Goal: Task Accomplishment & Management: Use online tool/utility

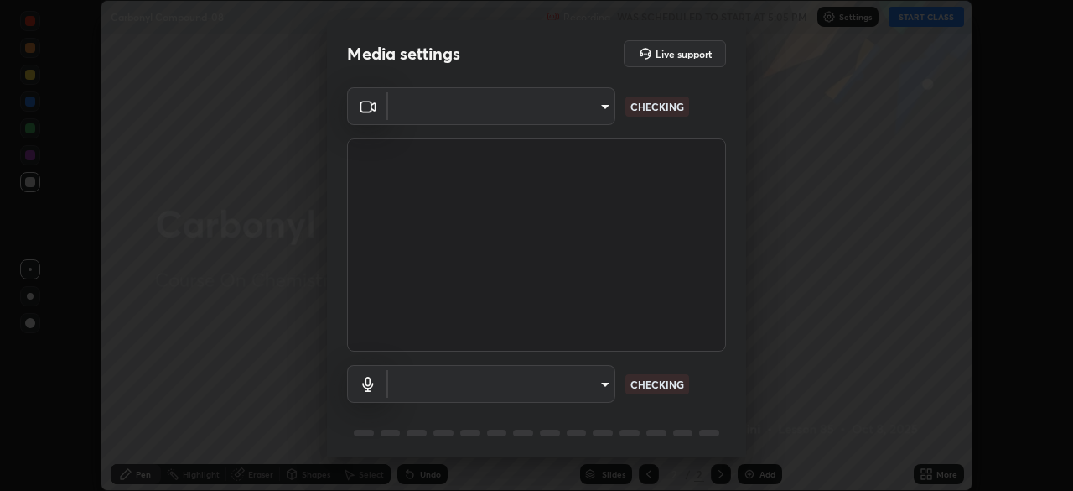
scroll to position [491, 1073]
click at [600, 385] on body "Erase all Carbonyl Compound-08 Recording WAS SCHEDULED TO START AT 5:05 PM Sett…" at bounding box center [536, 245] width 1073 height 491
type input "6ee9b2c6c9a5678ab5214f7e96b3922f1b517bc999d2db28af292a13673a7194"
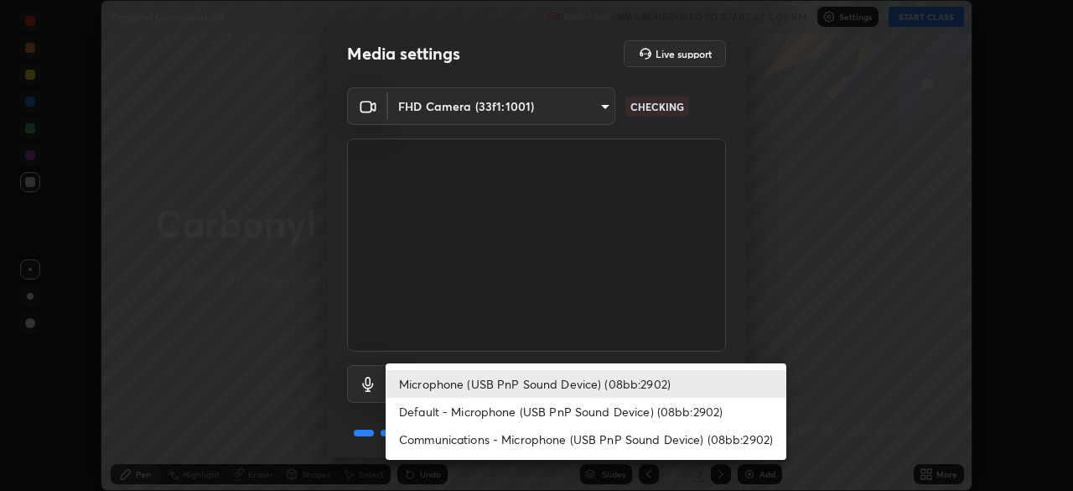
click at [576, 415] on li "Default - Microphone (USB PnP Sound Device) (08bb:2902)" at bounding box center [586, 411] width 401 height 28
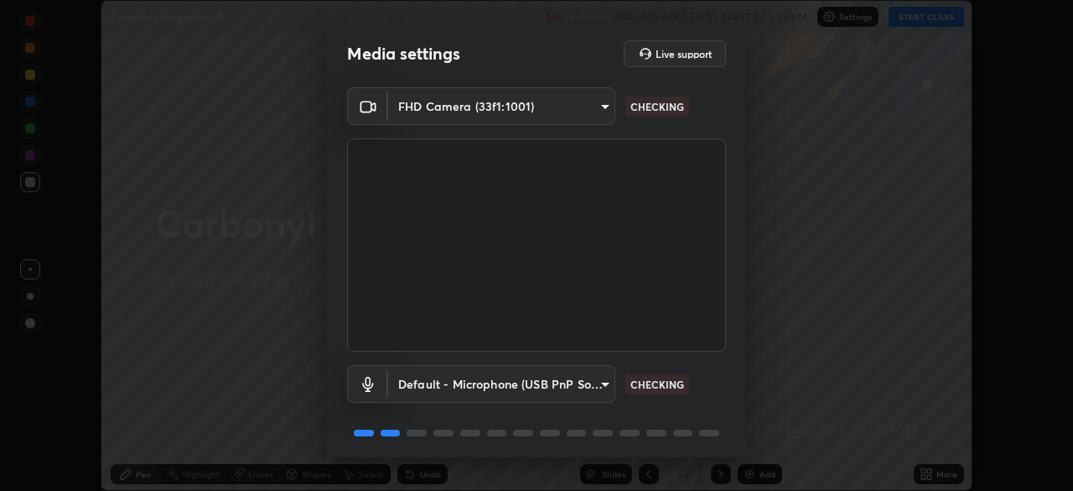
click at [589, 382] on body "Erase all Carbonyl Compound-08 Recording WAS SCHEDULED TO START AT 5:05 PM Sett…" at bounding box center [536, 245] width 1073 height 491
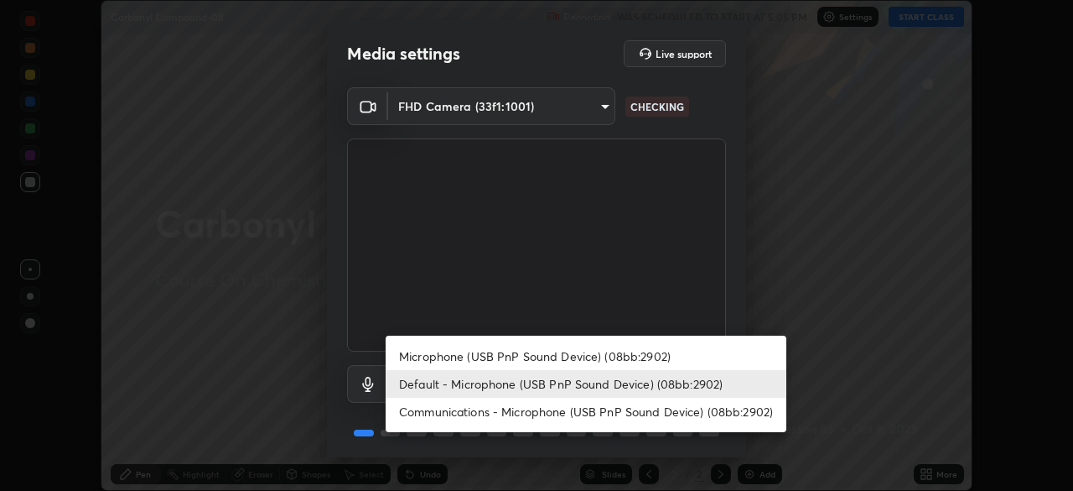
click at [593, 356] on li "Microphone (USB PnP Sound Device) (08bb:2902)" at bounding box center [586, 356] width 401 height 28
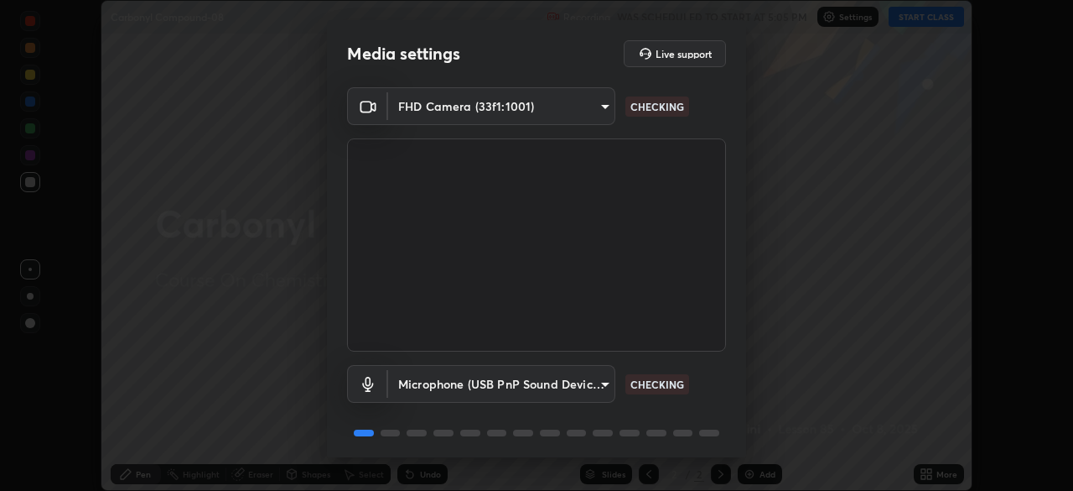
type input "d69259a39cf6ac2492a8378895a3ad9eba5f784ef6ce80e1a5d6c1c32a0e6b2d"
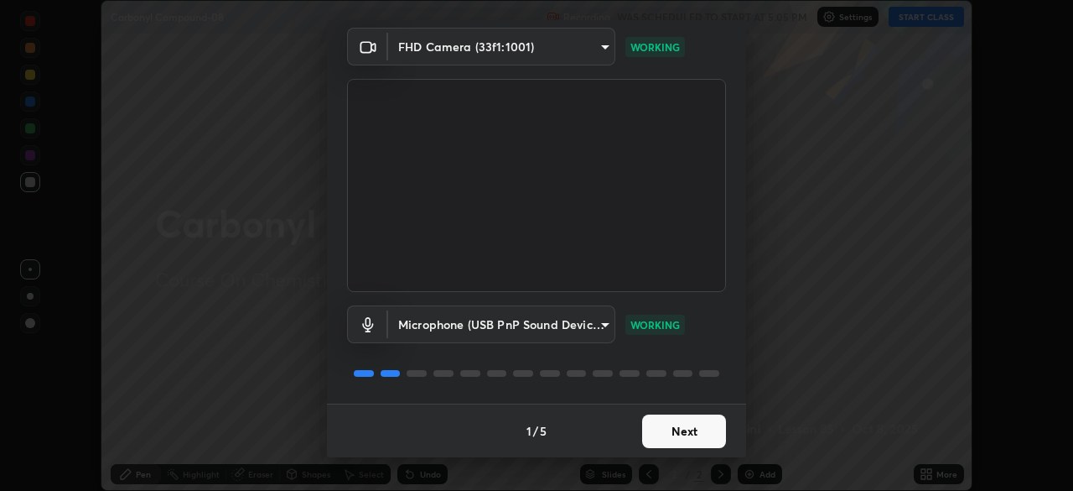
click at [687, 428] on button "Next" at bounding box center [684, 431] width 84 height 34
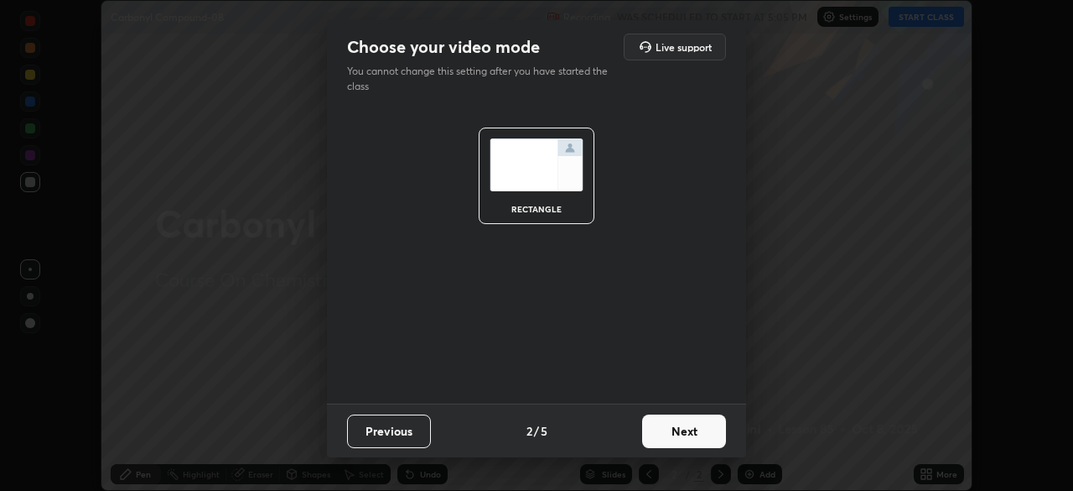
click at [691, 437] on button "Next" at bounding box center [684, 431] width 84 height 34
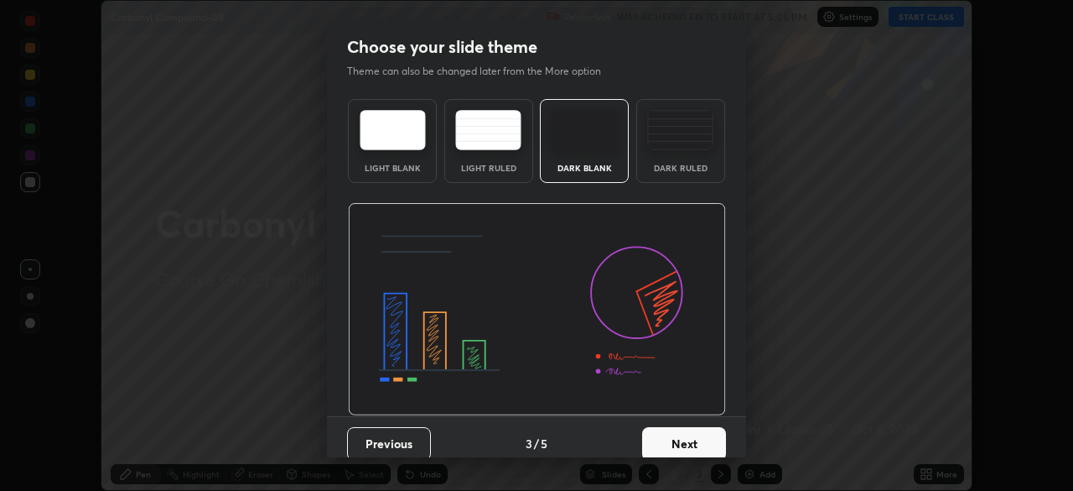
click at [694, 432] on button "Next" at bounding box center [684, 444] width 84 height 34
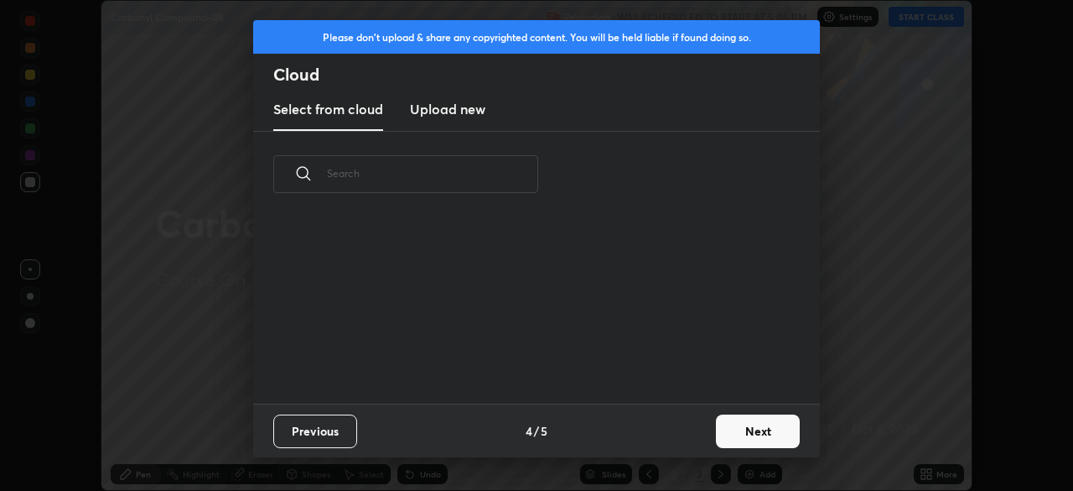
click at [705, 433] on div "Previous 4 / 5 Next" at bounding box center [536, 430] width 567 height 54
click at [734, 428] on button "Next" at bounding box center [758, 431] width 84 height 34
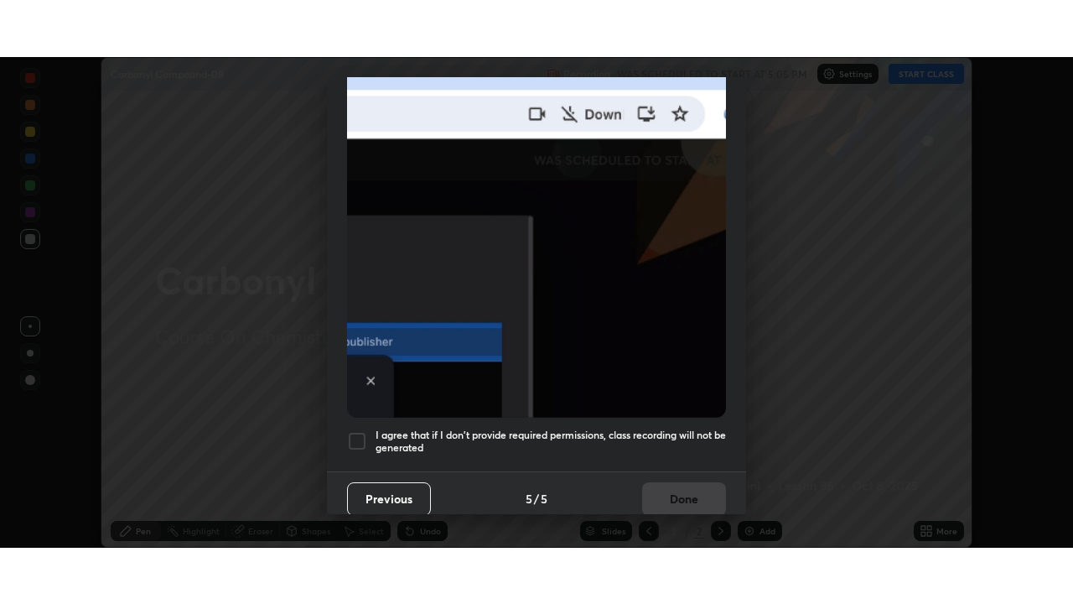
scroll to position [402, 0]
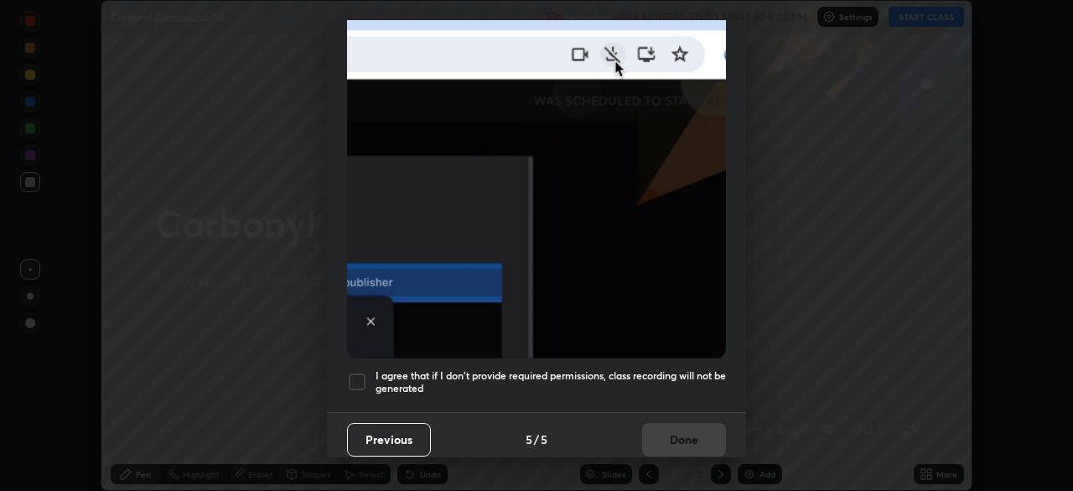
click at [653, 369] on h5 "I agree that if I don't provide required permissions, class recording will not …" at bounding box center [551, 382] width 350 height 26
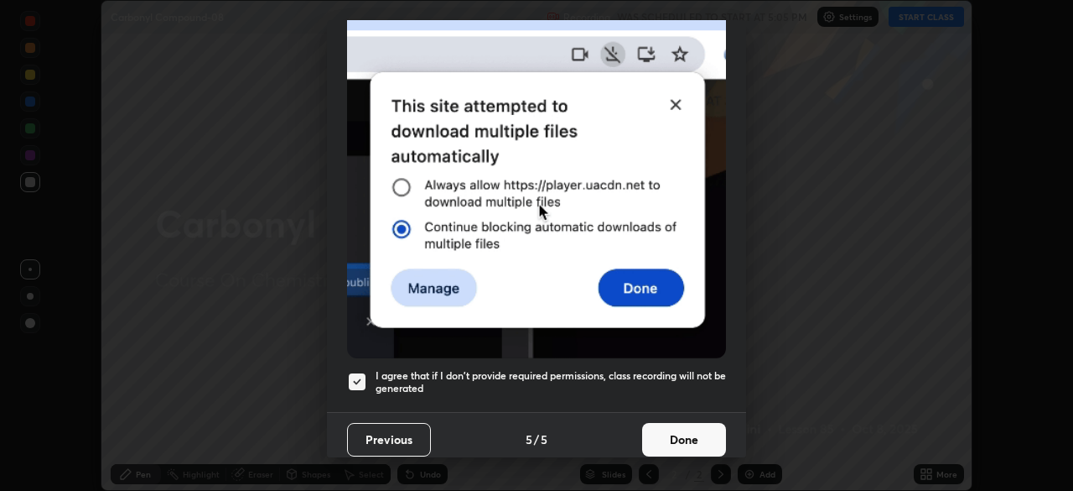
click at [666, 426] on button "Done" at bounding box center [684, 440] width 84 height 34
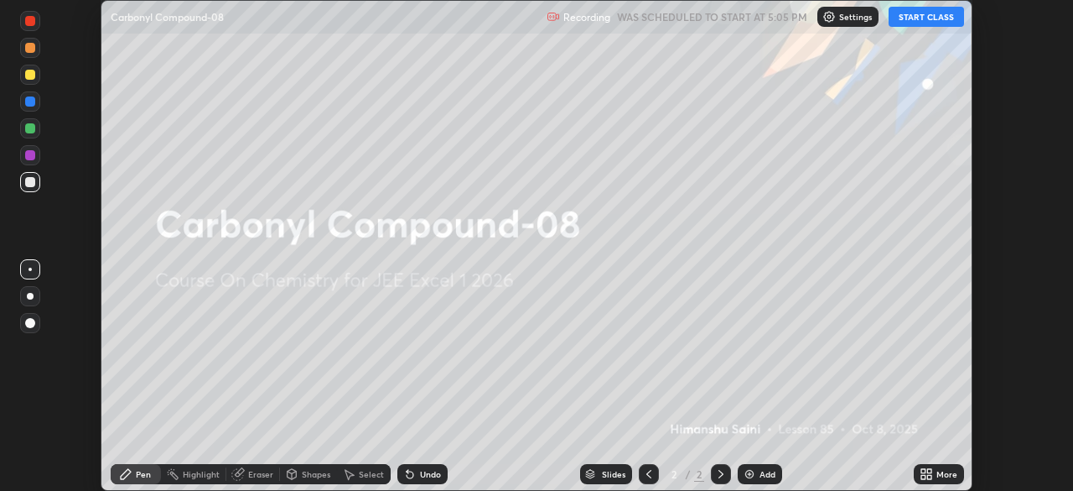
click at [923, 476] on icon at bounding box center [923, 477] width 4 height 4
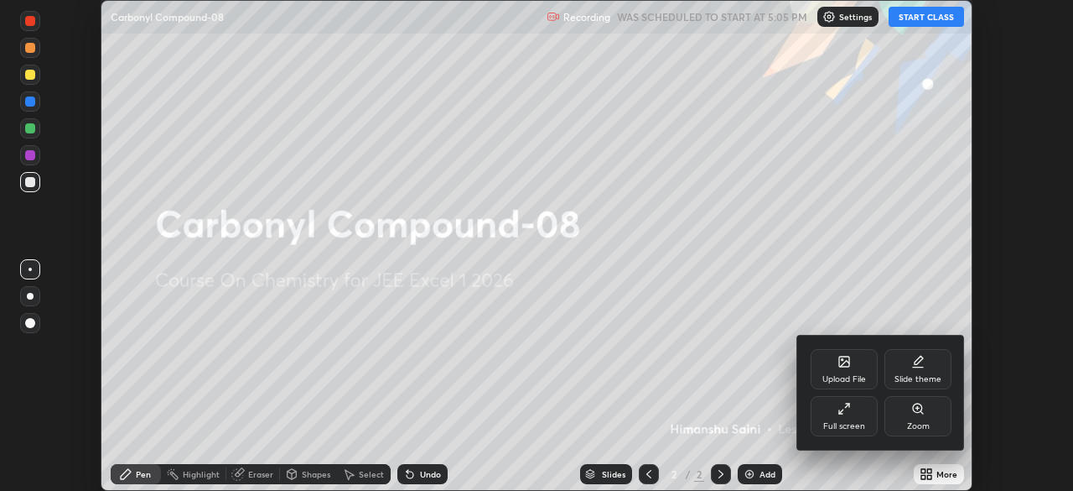
click at [851, 416] on div "Full screen" at bounding box center [844, 416] width 67 height 40
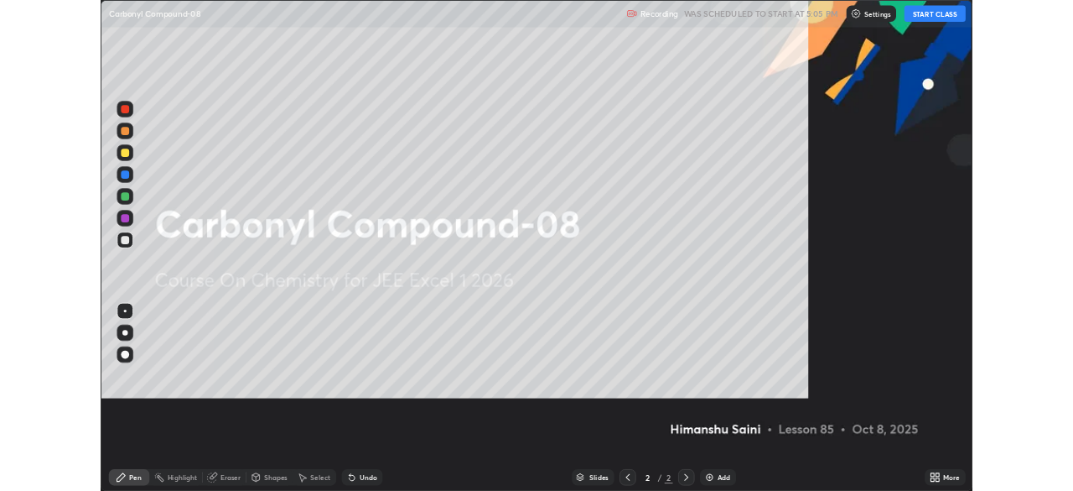
scroll to position [604, 1073]
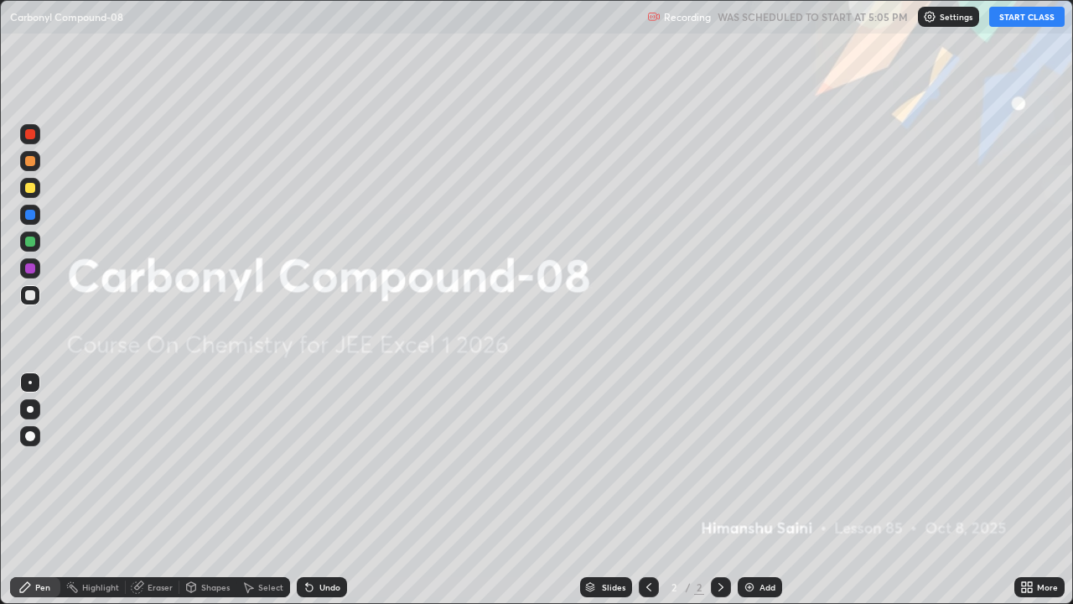
click at [1013, 14] on button "START CLASS" at bounding box center [1026, 17] width 75 height 20
click at [755, 490] on div "Add" at bounding box center [760, 587] width 44 height 20
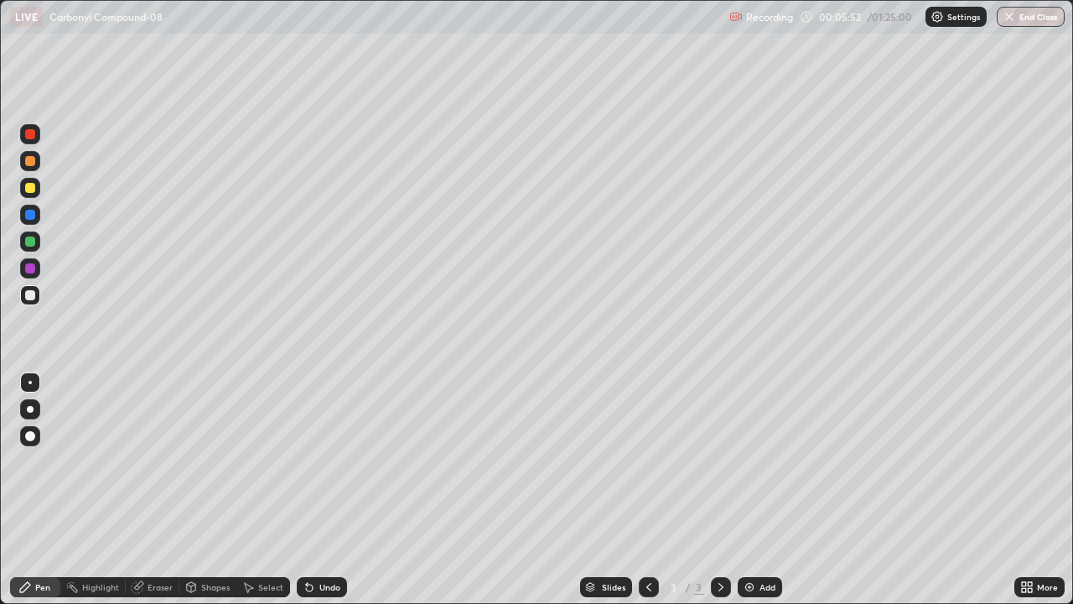
click at [36, 437] on div at bounding box center [30, 436] width 20 height 20
click at [29, 187] on div at bounding box center [30, 188] width 10 height 10
click at [31, 295] on div at bounding box center [30, 295] width 10 height 10
click at [32, 241] on div at bounding box center [30, 241] width 10 height 10
click at [30, 299] on div at bounding box center [30, 295] width 10 height 10
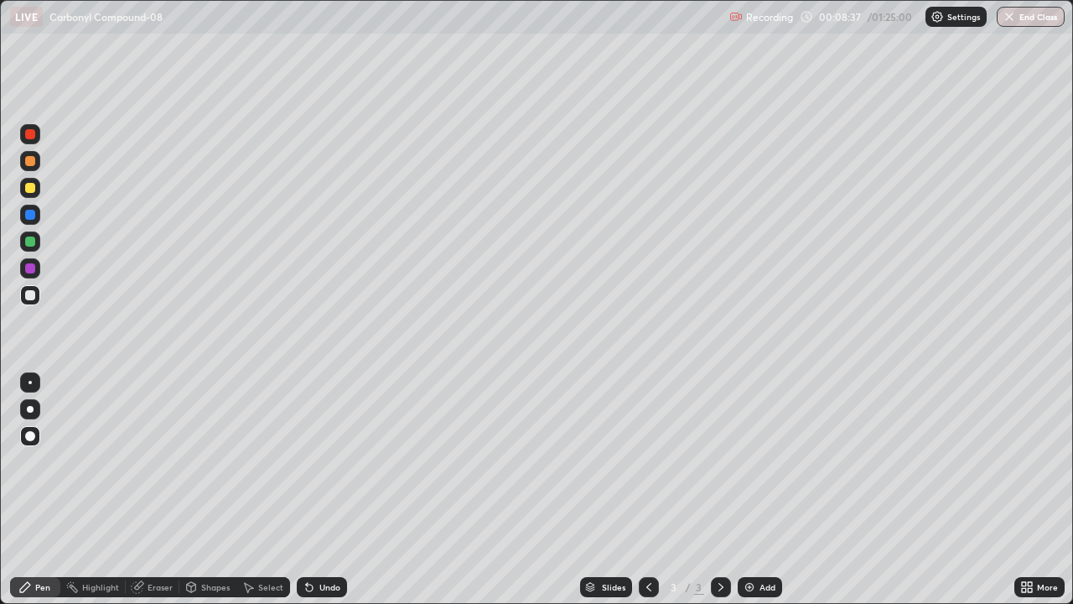
click at [29, 194] on div at bounding box center [30, 188] width 20 height 20
click at [23, 293] on div at bounding box center [30, 295] width 20 height 20
click at [31, 272] on div at bounding box center [30, 268] width 10 height 10
click at [334, 490] on div "Undo" at bounding box center [329, 587] width 21 height 8
click at [326, 490] on div "Undo" at bounding box center [329, 587] width 21 height 8
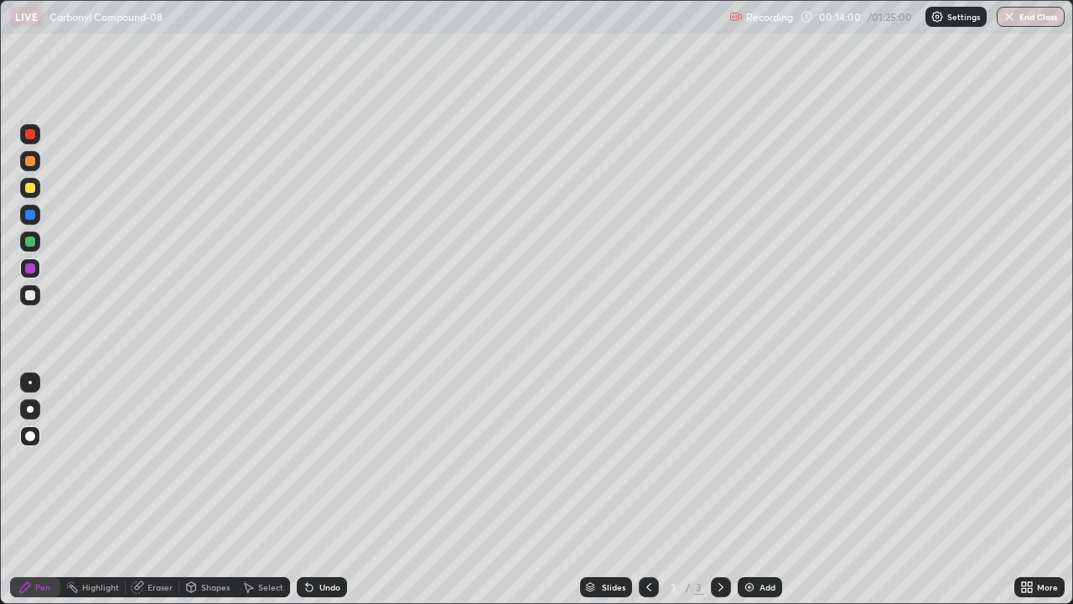
click at [31, 295] on div at bounding box center [30, 295] width 10 height 10
click at [757, 490] on div "Add" at bounding box center [760, 587] width 44 height 20
click at [34, 187] on div at bounding box center [30, 188] width 10 height 10
click at [330, 490] on div "Undo" at bounding box center [322, 587] width 50 height 20
click at [756, 490] on div "Add" at bounding box center [760, 587] width 44 height 20
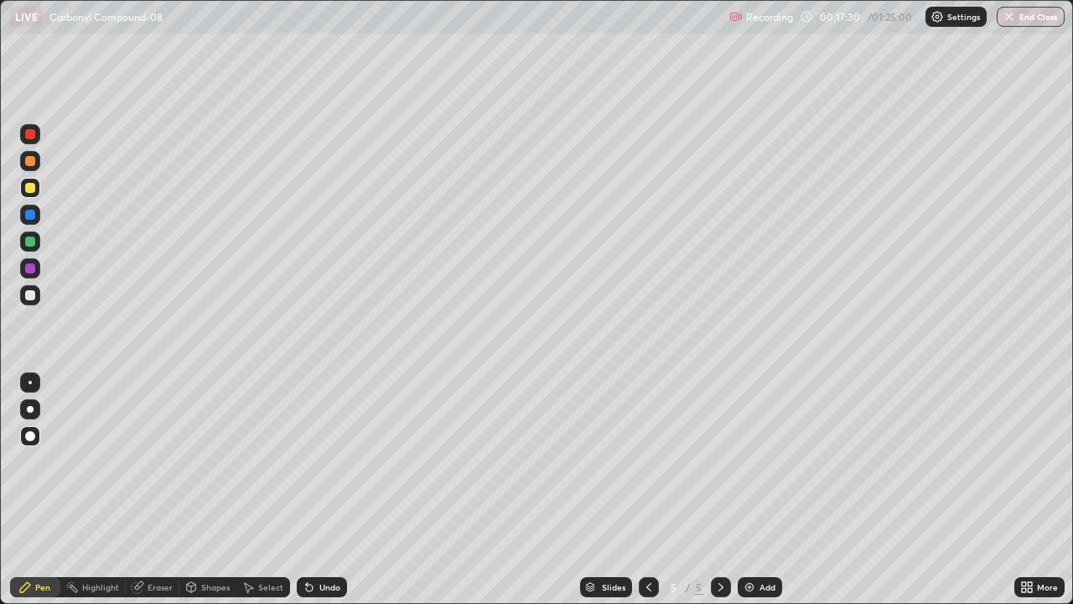
click at [28, 297] on div at bounding box center [30, 295] width 10 height 10
click at [650, 490] on icon at bounding box center [648, 586] width 13 height 13
click at [719, 490] on icon at bounding box center [720, 586] width 13 height 13
click at [754, 490] on img at bounding box center [749, 586] width 13 height 13
click at [334, 490] on div "Undo" at bounding box center [329, 587] width 21 height 8
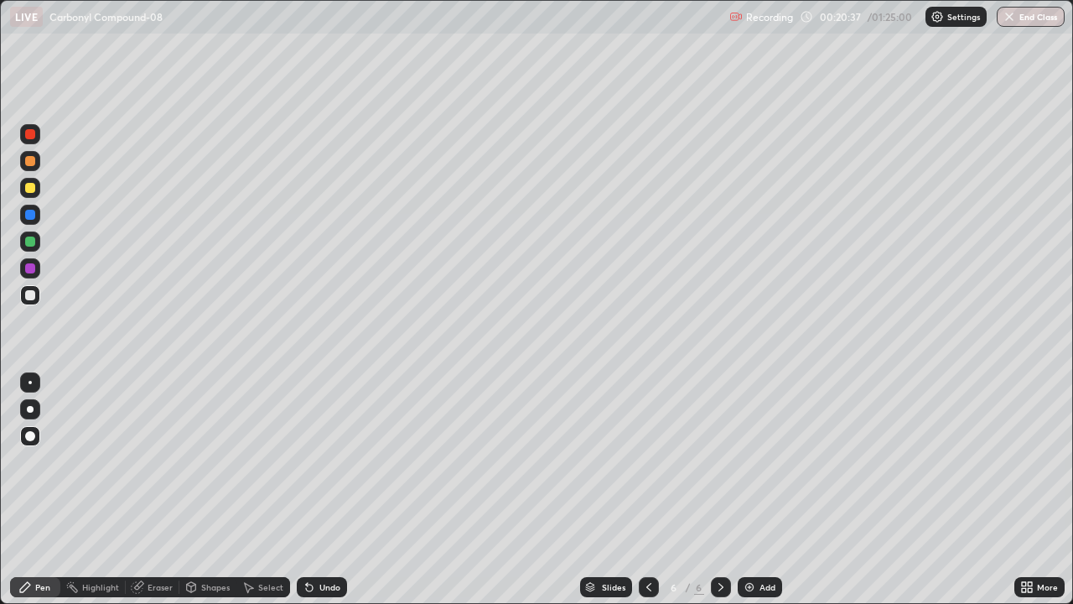
click at [324, 490] on div "Undo" at bounding box center [329, 587] width 21 height 8
click at [760, 490] on div "Add" at bounding box center [768, 587] width 16 height 8
click at [32, 245] on div at bounding box center [30, 241] width 10 height 10
click at [646, 490] on icon at bounding box center [648, 587] width 5 height 8
click at [646, 490] on icon at bounding box center [648, 586] width 13 height 13
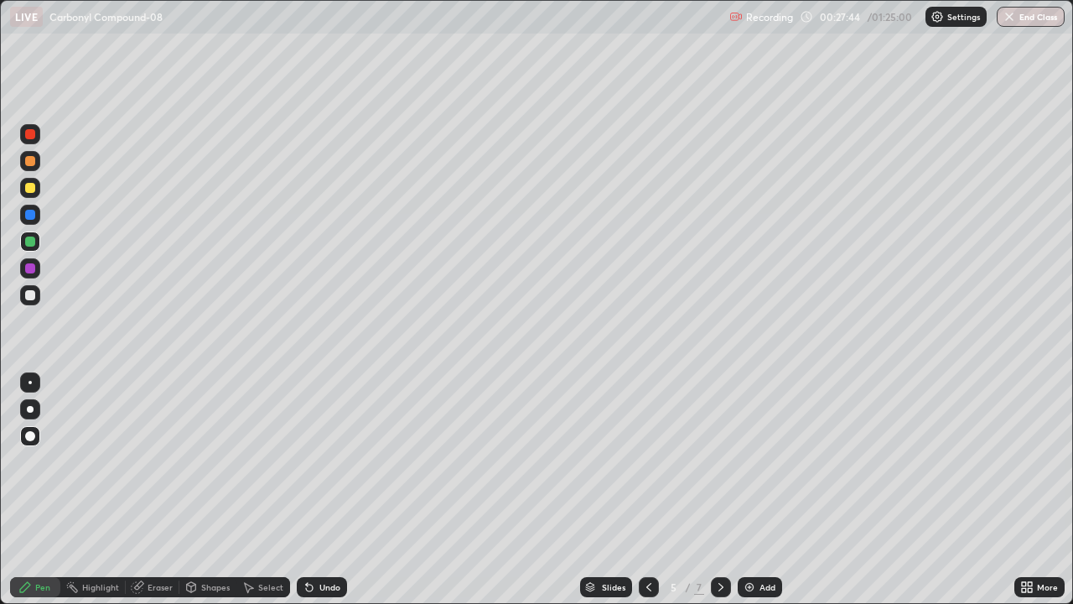
click at [646, 490] on icon at bounding box center [648, 587] width 5 height 8
click at [38, 490] on div "Pen" at bounding box center [35, 587] width 50 height 20
click at [29, 295] on div at bounding box center [30, 295] width 10 height 10
click at [29, 194] on div at bounding box center [30, 188] width 20 height 20
click at [33, 215] on div at bounding box center [30, 215] width 10 height 10
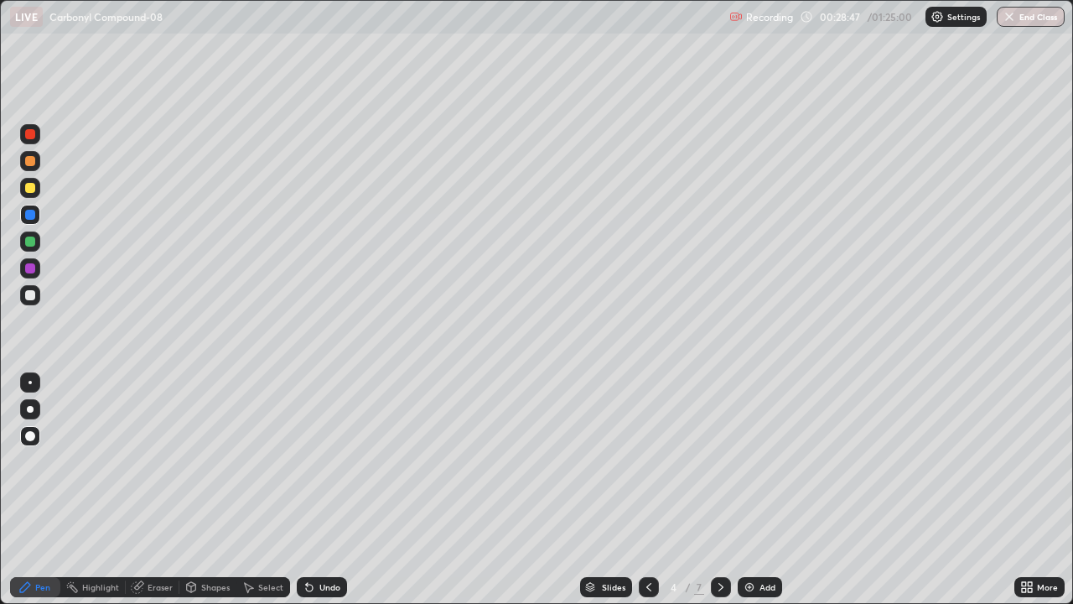
click at [718, 490] on icon at bounding box center [720, 586] width 13 height 13
click at [29, 191] on div at bounding box center [30, 188] width 10 height 10
click at [36, 243] on div at bounding box center [30, 241] width 20 height 20
click at [30, 296] on div at bounding box center [30, 295] width 10 height 10
click at [722, 490] on div at bounding box center [721, 587] width 20 height 20
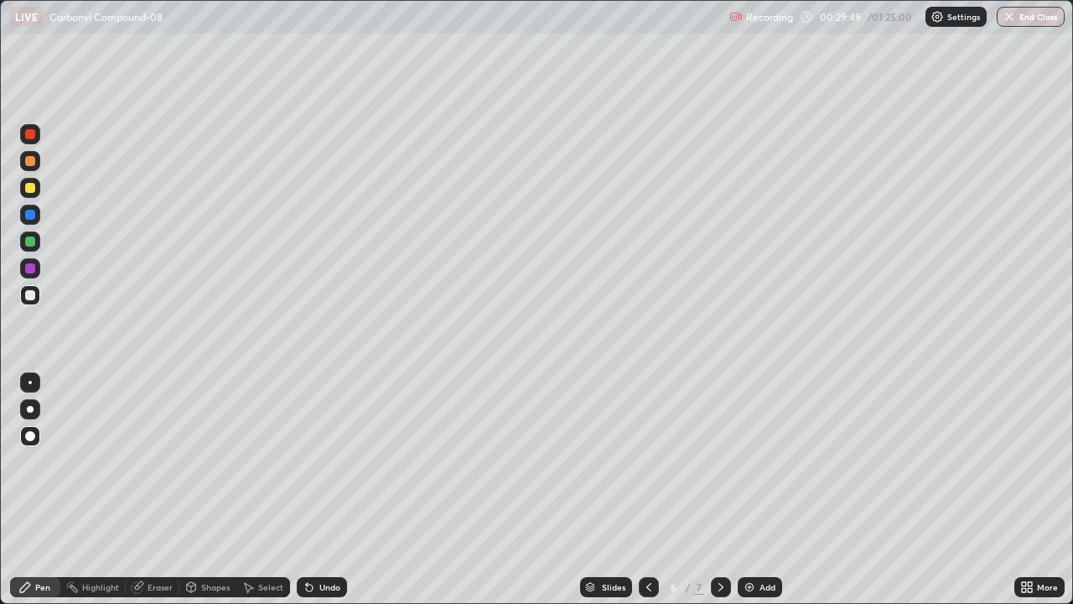
click at [34, 242] on div at bounding box center [30, 241] width 10 height 10
click at [28, 299] on div at bounding box center [30, 295] width 10 height 10
click at [719, 490] on icon at bounding box center [720, 586] width 13 height 13
click at [29, 269] on div at bounding box center [30, 268] width 10 height 10
click at [319, 490] on div "Undo" at bounding box center [329, 587] width 21 height 8
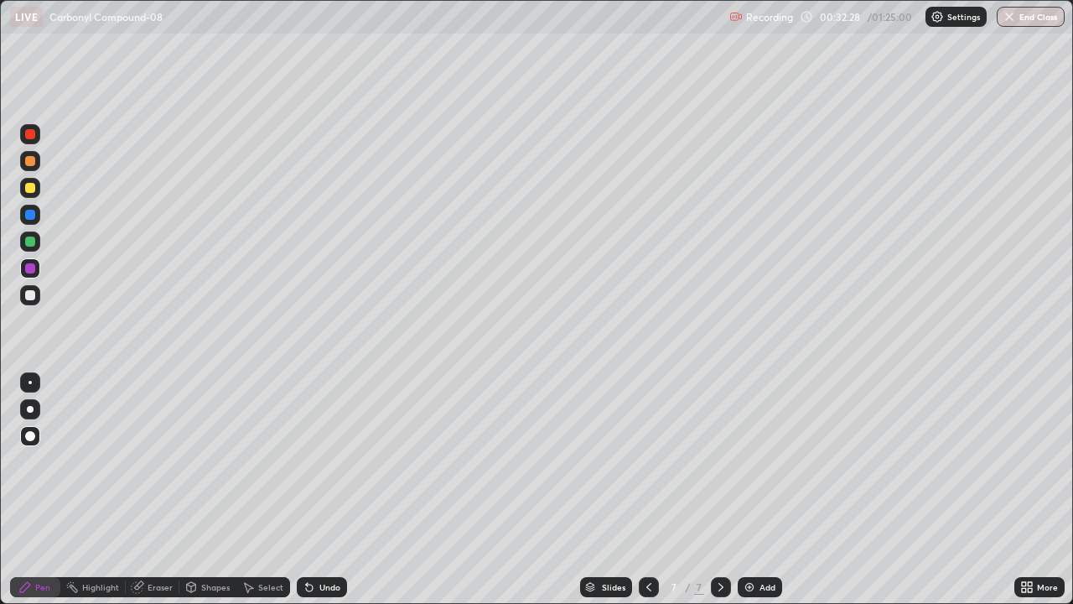
click at [307, 490] on icon at bounding box center [309, 587] width 7 height 7
click at [304, 490] on div "Undo" at bounding box center [322, 587] width 50 height 20
click at [142, 490] on icon at bounding box center [137, 586] width 13 height 13
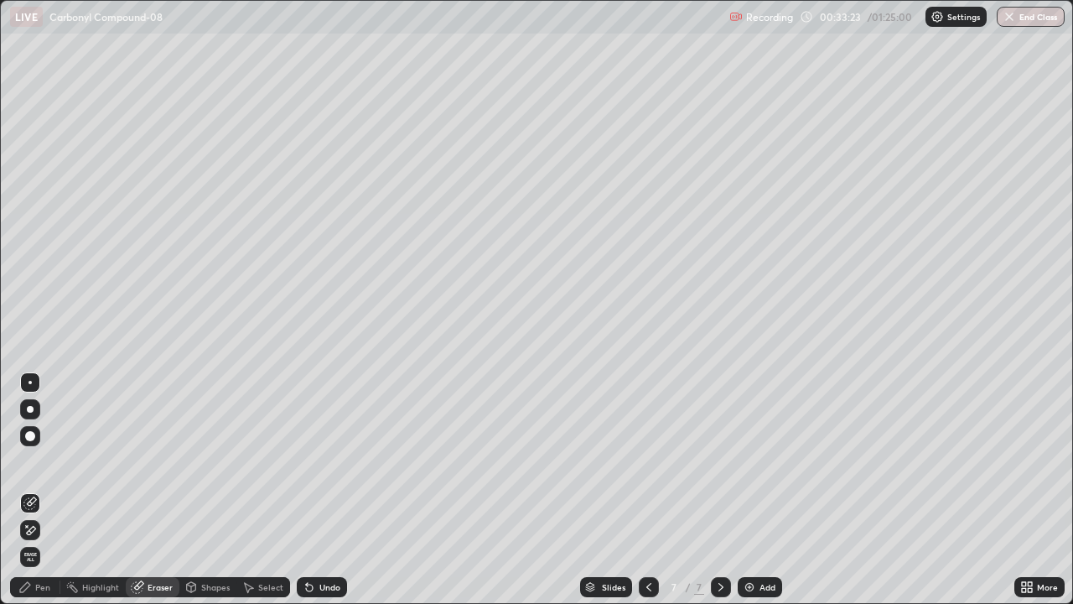
click at [37, 490] on div "Pen" at bounding box center [42, 587] width 15 height 8
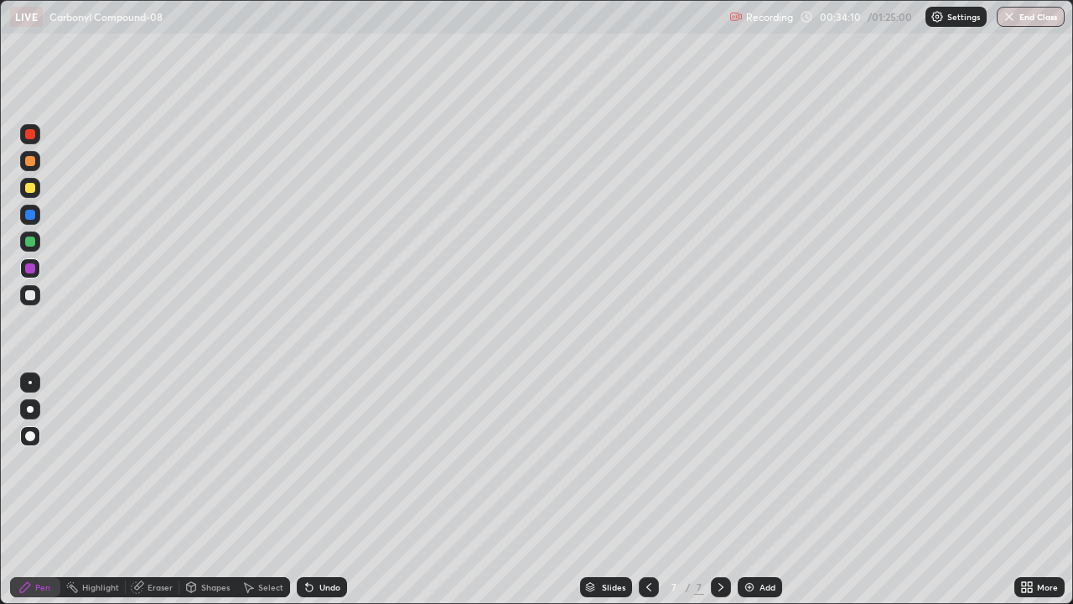
click at [760, 490] on div "Add" at bounding box center [768, 587] width 16 height 8
click at [47, 490] on div "Pen" at bounding box center [42, 587] width 15 height 8
click at [30, 296] on div at bounding box center [30, 295] width 10 height 10
click at [34, 213] on div at bounding box center [30, 215] width 10 height 10
click at [23, 490] on icon at bounding box center [25, 587] width 10 height 10
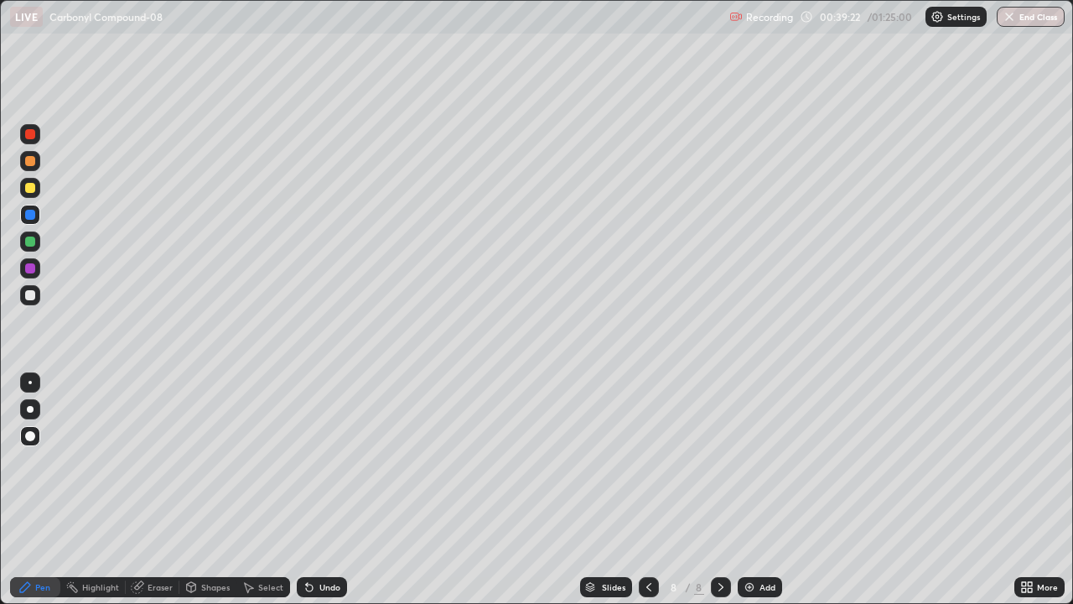
click at [31, 490] on icon at bounding box center [24, 586] width 13 height 13
click at [29, 295] on div at bounding box center [30, 295] width 10 height 10
click at [320, 490] on div "Undo" at bounding box center [329, 587] width 21 height 8
click at [325, 490] on div "Undo" at bounding box center [329, 587] width 21 height 8
click at [328, 490] on div "Undo" at bounding box center [329, 587] width 21 height 8
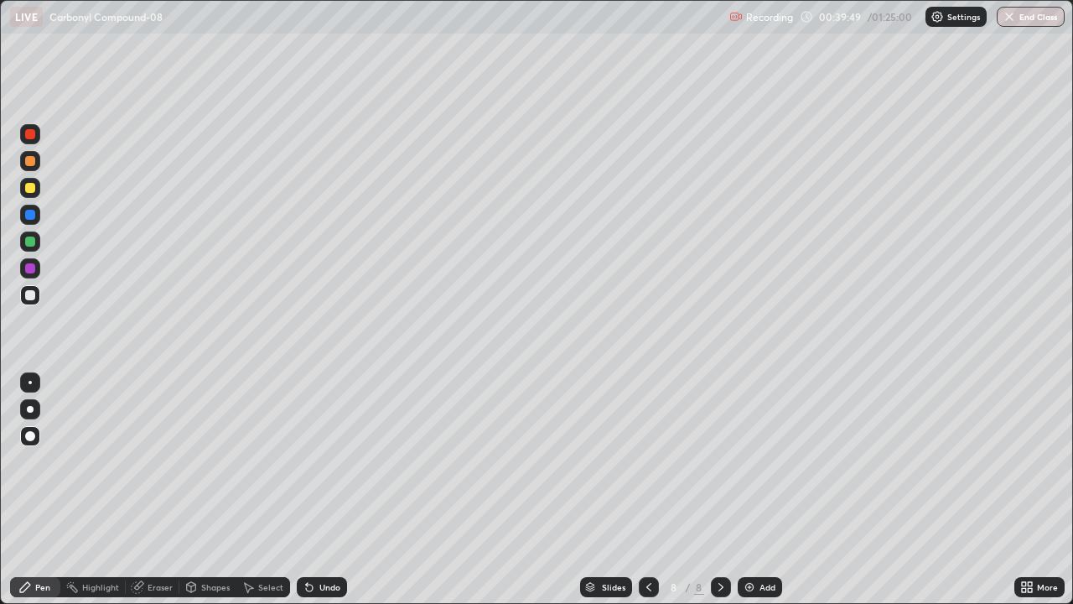
click at [154, 490] on div "Eraser" at bounding box center [160, 587] width 25 height 8
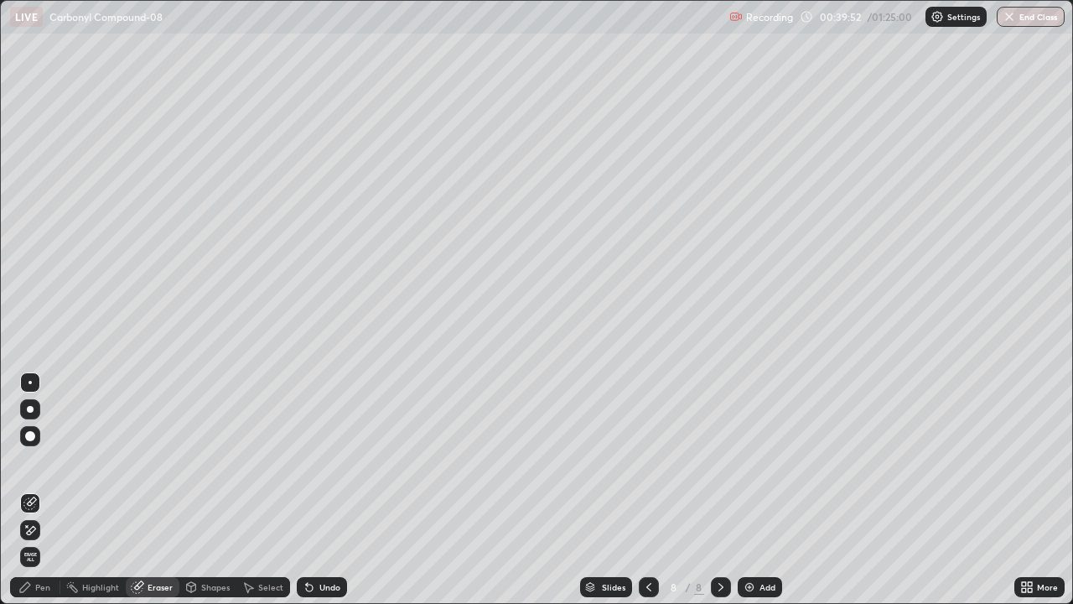
click at [45, 490] on div "Pen" at bounding box center [35, 587] width 50 height 20
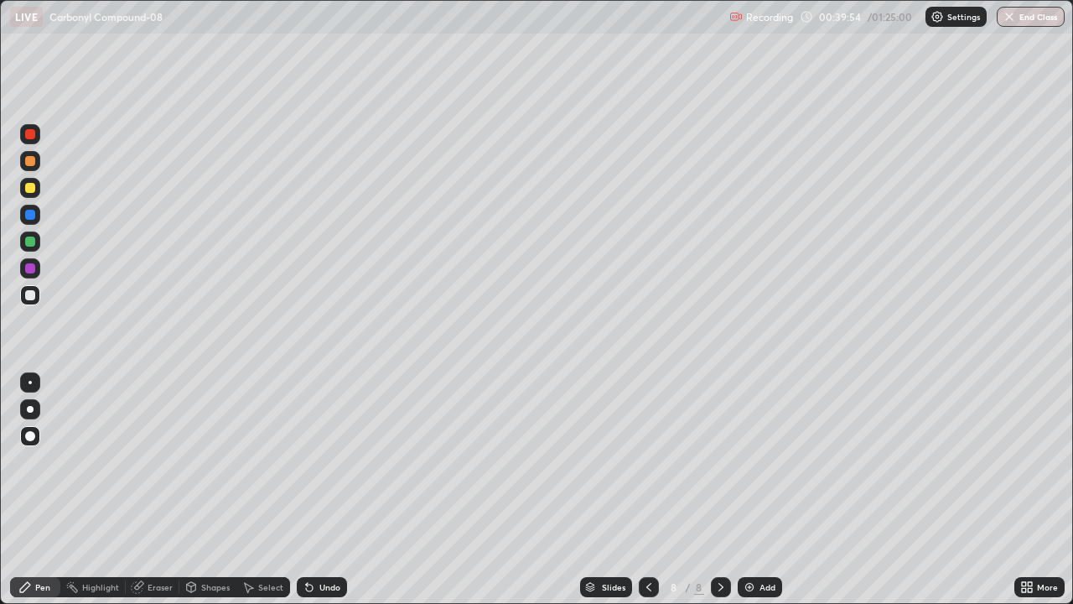
click at [32, 267] on div at bounding box center [30, 268] width 10 height 10
click at [762, 490] on div "Add" at bounding box center [768, 587] width 16 height 8
click at [30, 238] on div at bounding box center [30, 241] width 10 height 10
click at [20, 210] on div at bounding box center [30, 215] width 20 height 20
click at [318, 490] on div "Undo" at bounding box center [322, 587] width 50 height 20
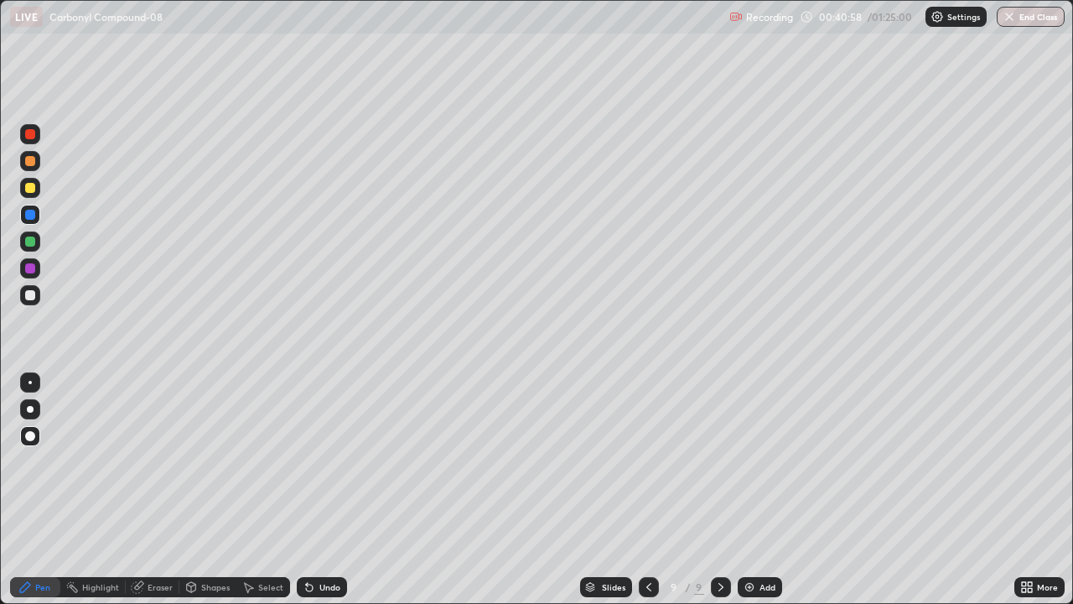
click at [29, 236] on div at bounding box center [30, 241] width 10 height 10
click at [313, 490] on icon at bounding box center [309, 586] width 13 height 13
click at [307, 490] on div "Undo" at bounding box center [322, 587] width 50 height 20
click at [302, 490] on div "Undo" at bounding box center [322, 587] width 50 height 20
click at [28, 293] on div at bounding box center [30, 295] width 10 height 10
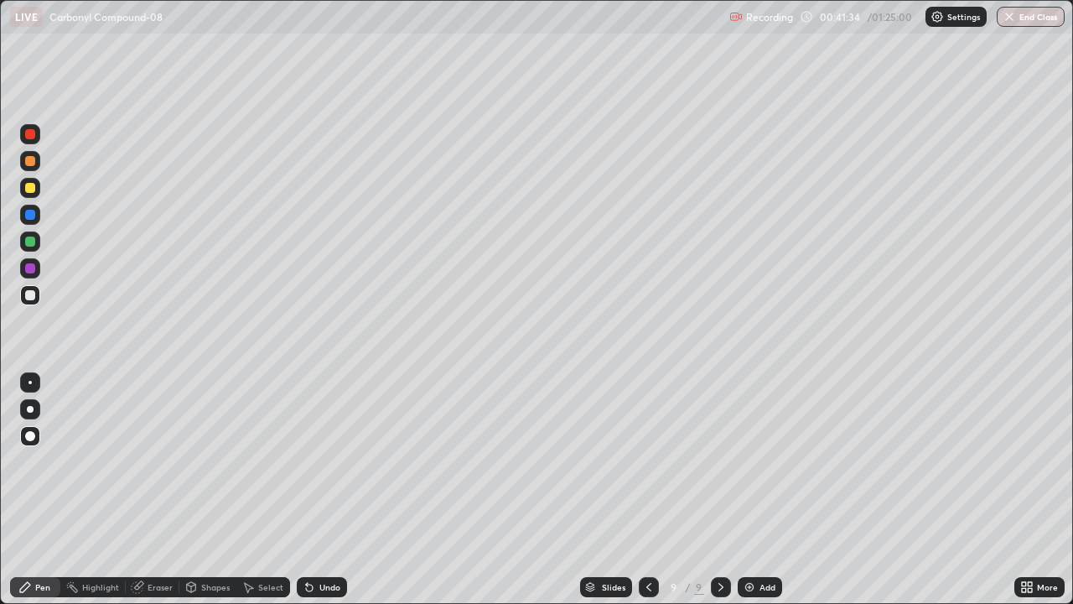
click at [309, 490] on icon at bounding box center [309, 587] width 7 height 7
click at [297, 490] on div "Undo" at bounding box center [322, 587] width 50 height 20
click at [648, 490] on icon at bounding box center [648, 586] width 13 height 13
click at [721, 490] on icon at bounding box center [721, 587] width 5 height 8
click at [32, 273] on div at bounding box center [30, 268] width 10 height 10
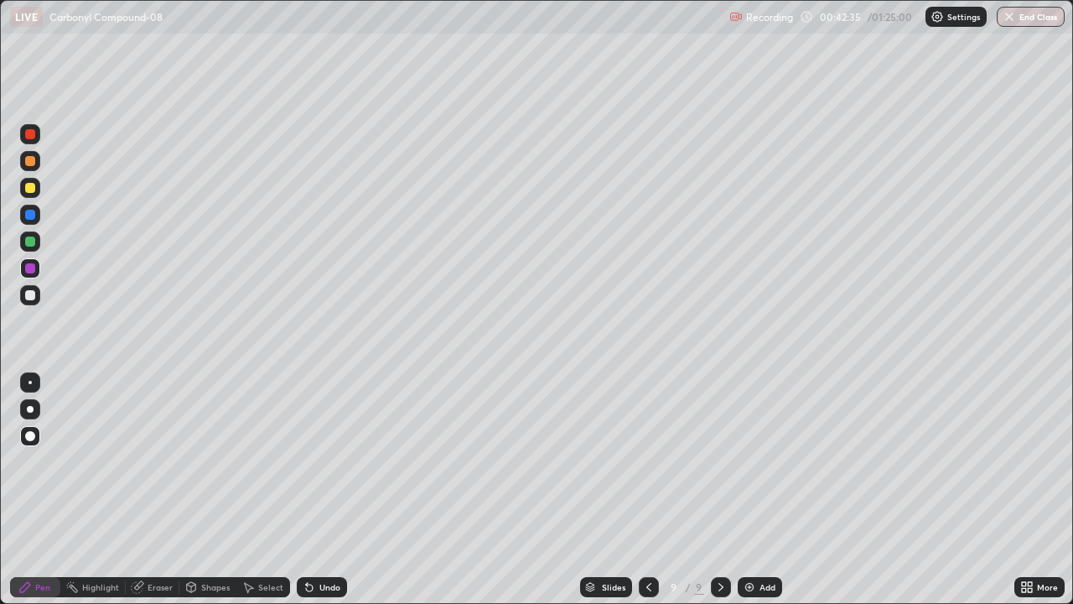
click at [28, 299] on div at bounding box center [30, 295] width 10 height 10
click at [34, 490] on div "Pen" at bounding box center [35, 587] width 50 height 20
click at [23, 216] on div at bounding box center [30, 215] width 20 height 20
click at [649, 490] on icon at bounding box center [648, 586] width 13 height 13
click at [721, 490] on icon at bounding box center [720, 586] width 13 height 13
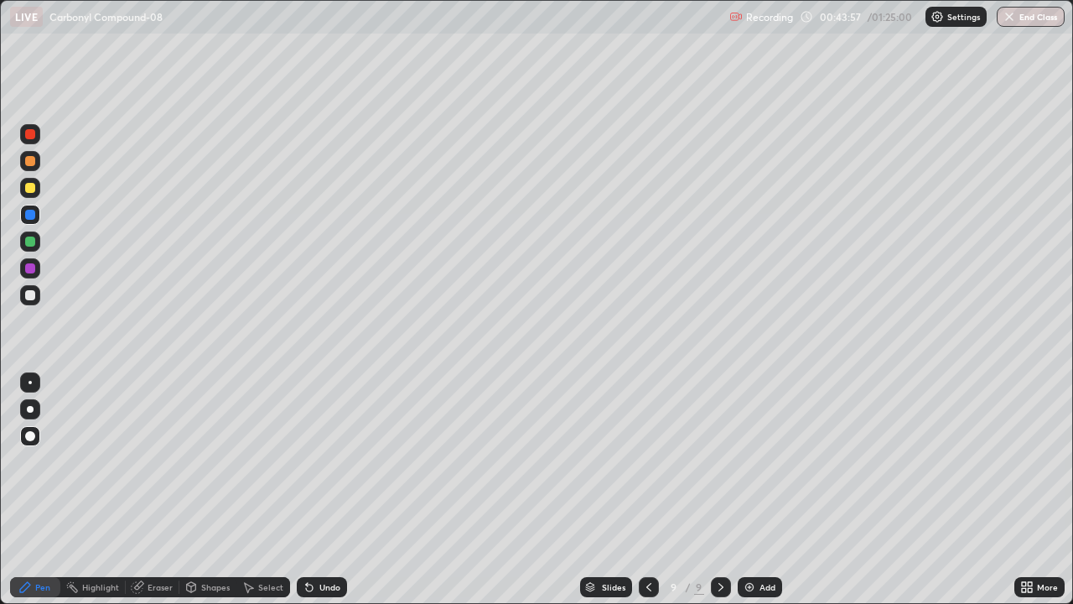
click at [160, 490] on div "Eraser" at bounding box center [160, 587] width 25 height 8
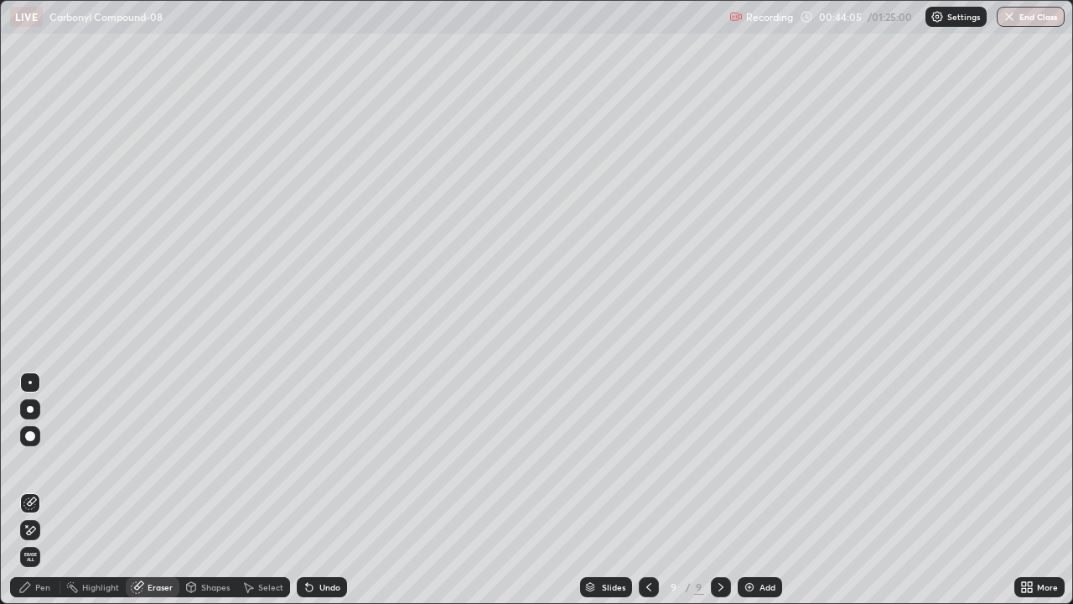
click at [50, 490] on div "Pen" at bounding box center [35, 587] width 50 height 20
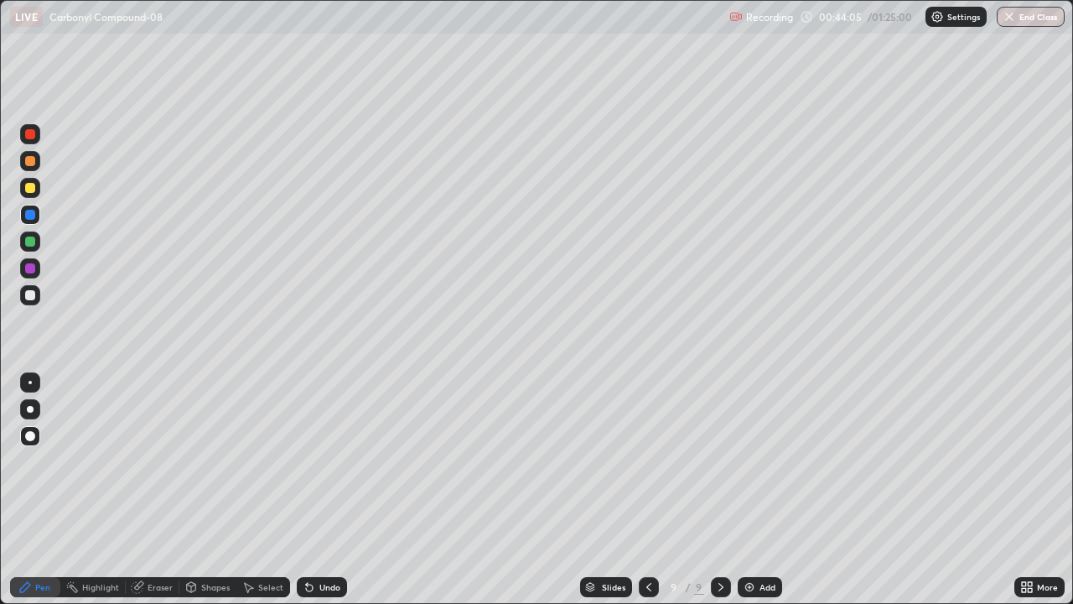
click at [51, 490] on div "Pen" at bounding box center [35, 587] width 50 height 20
click at [50, 490] on div "Pen" at bounding box center [35, 587] width 50 height 20
click at [31, 243] on div at bounding box center [30, 241] width 10 height 10
click at [34, 490] on div "Pen" at bounding box center [35, 587] width 50 height 20
click at [35, 490] on div "Pen" at bounding box center [35, 587] width 50 height 20
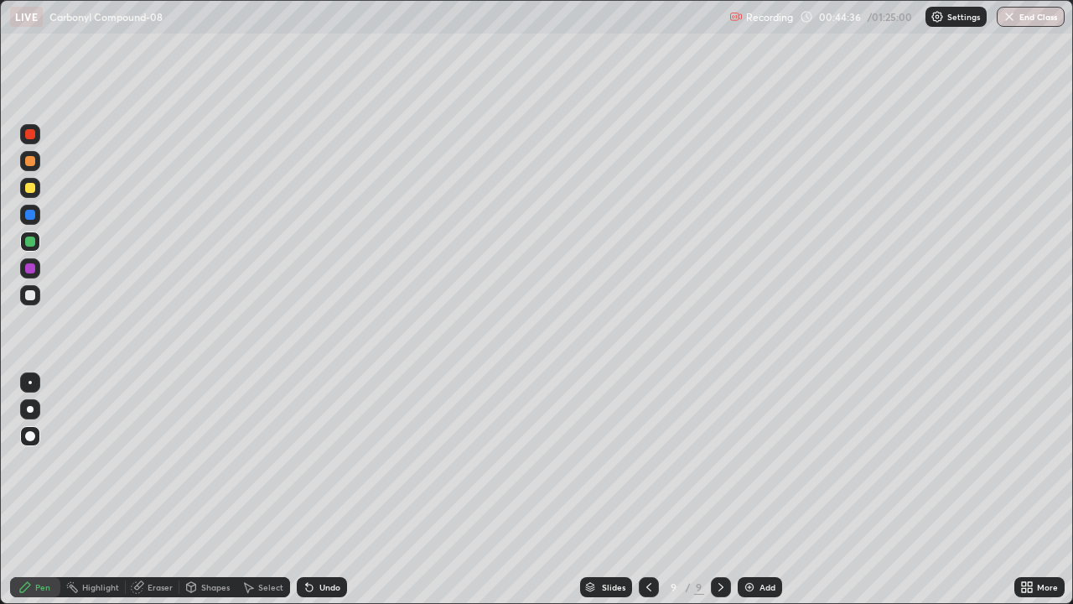
click at [27, 299] on div at bounding box center [30, 295] width 10 height 10
click at [647, 490] on icon at bounding box center [648, 586] width 13 height 13
click at [720, 490] on icon at bounding box center [720, 586] width 13 height 13
click at [719, 490] on icon at bounding box center [720, 586] width 13 height 13
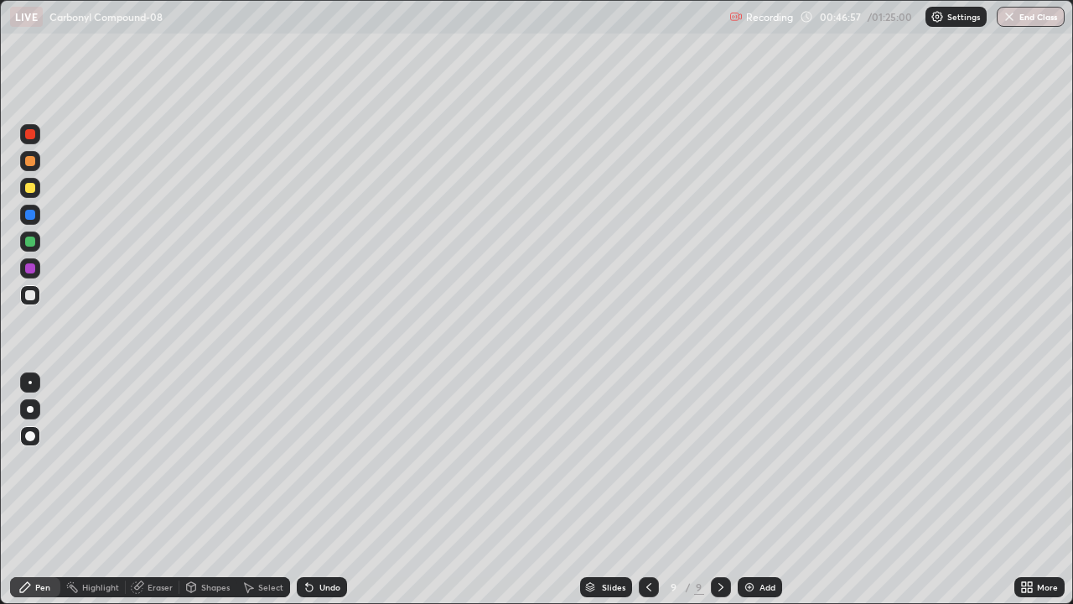
click at [767, 490] on div "Add" at bounding box center [768, 587] width 16 height 8
click at [30, 490] on div "Pen" at bounding box center [35, 587] width 50 height 20
click at [29, 195] on div at bounding box center [30, 188] width 20 height 20
click at [38, 299] on div at bounding box center [30, 295] width 20 height 20
click at [29, 273] on div at bounding box center [30, 268] width 10 height 10
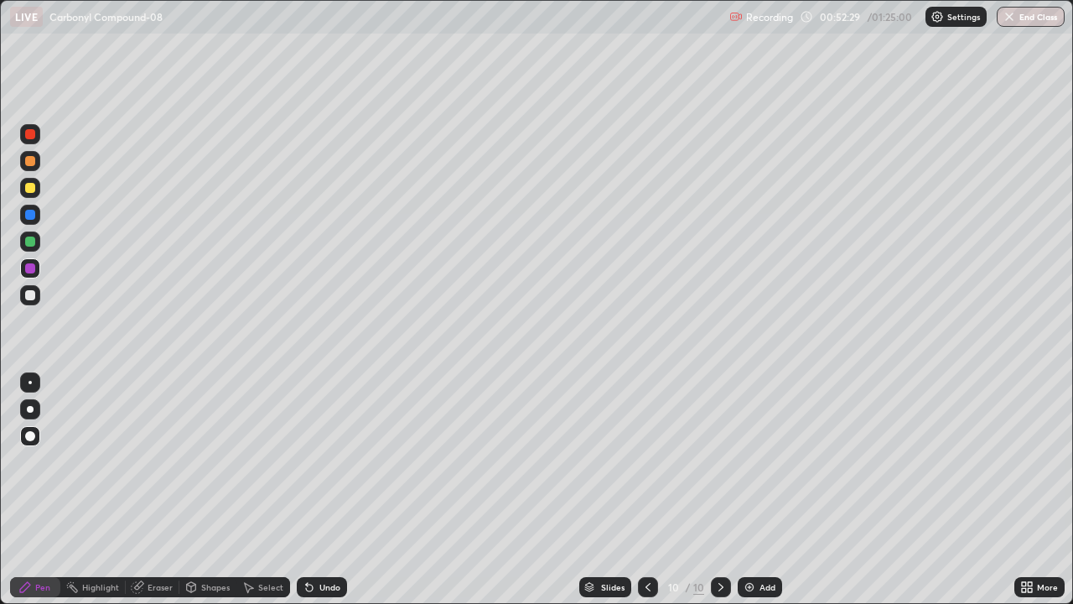
click at [31, 215] on div at bounding box center [30, 215] width 10 height 10
click at [325, 490] on div "Undo" at bounding box center [329, 587] width 21 height 8
click at [30, 294] on div at bounding box center [30, 295] width 10 height 10
click at [29, 191] on div at bounding box center [30, 188] width 10 height 10
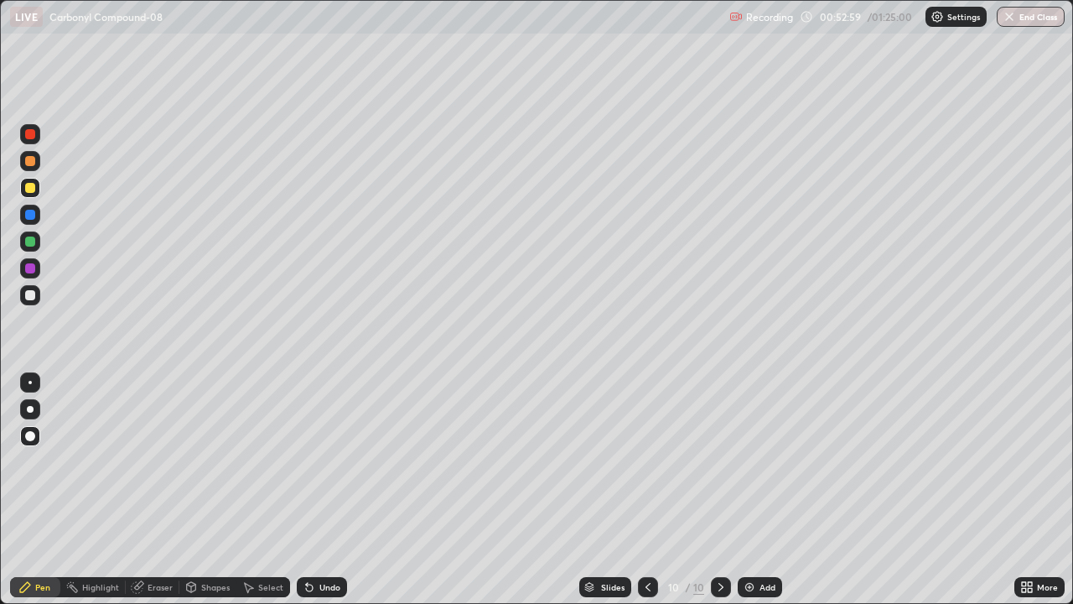
click at [328, 490] on div "Undo" at bounding box center [329, 587] width 21 height 8
click at [324, 490] on div "Undo" at bounding box center [322, 587] width 50 height 20
click at [762, 490] on div "Add" at bounding box center [768, 587] width 16 height 8
click at [32, 294] on div at bounding box center [30, 295] width 10 height 10
click at [323, 490] on div "Undo" at bounding box center [329, 587] width 21 height 8
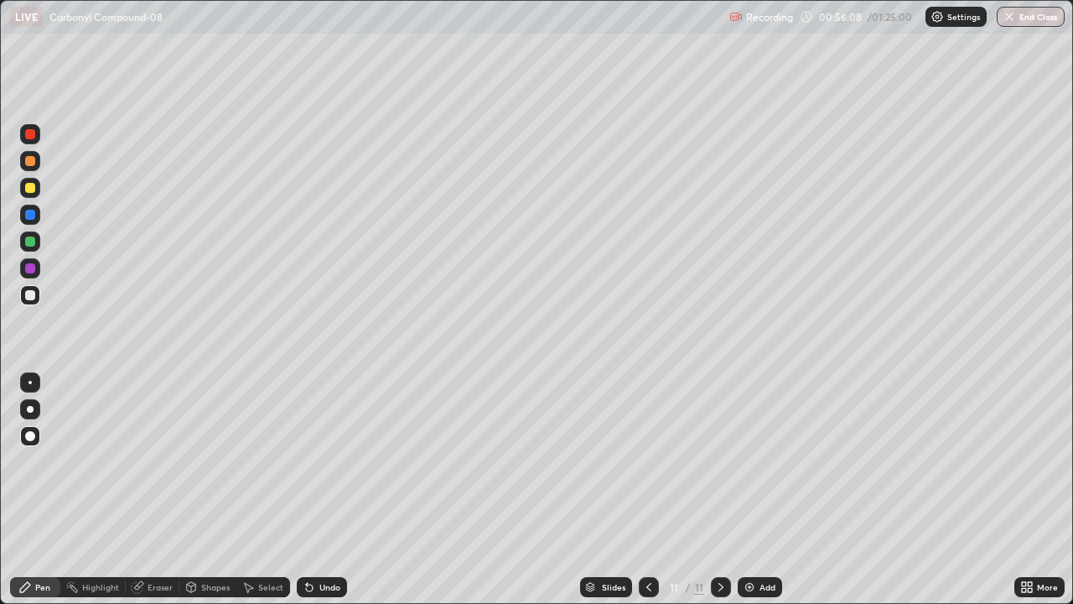
click at [330, 490] on div "Undo" at bounding box center [329, 587] width 21 height 8
click at [26, 242] on div at bounding box center [30, 241] width 10 height 10
click at [319, 490] on div "Undo" at bounding box center [329, 587] width 21 height 8
click at [326, 490] on div "Undo" at bounding box center [329, 587] width 21 height 8
click at [138, 490] on icon at bounding box center [137, 587] width 11 height 11
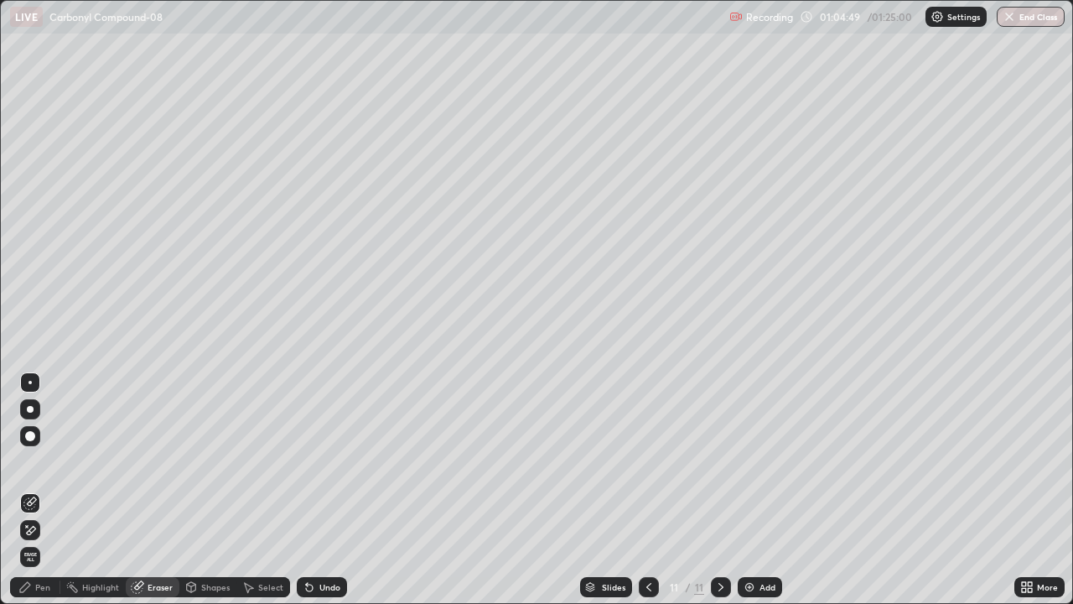
click at [34, 490] on div "Pen" at bounding box center [35, 587] width 50 height 20
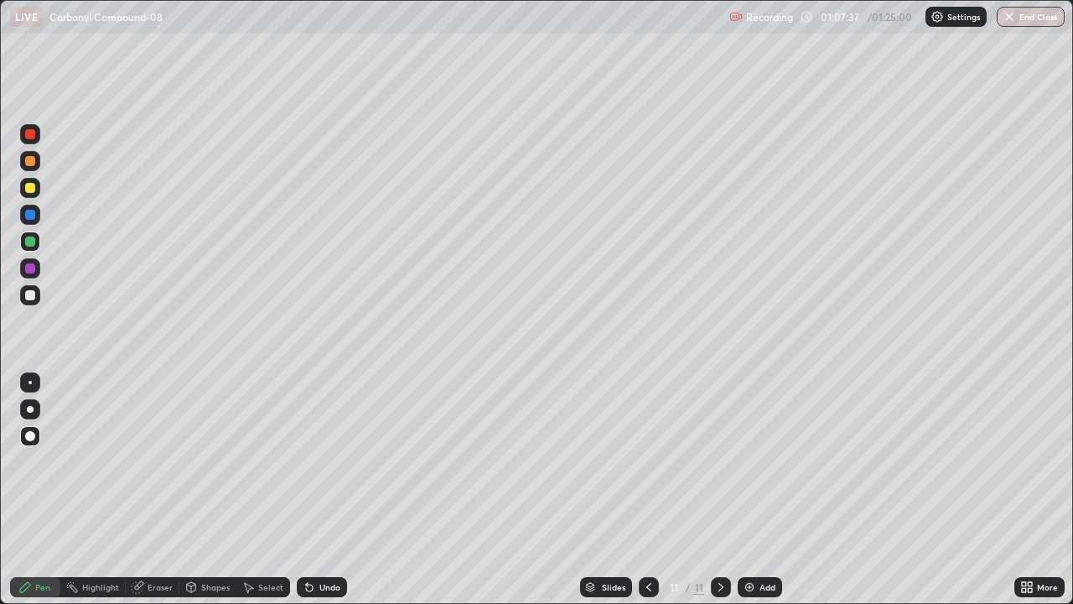
click at [764, 490] on div "Add" at bounding box center [760, 587] width 44 height 20
click at [28, 299] on div at bounding box center [30, 295] width 10 height 10
click at [31, 490] on icon at bounding box center [24, 586] width 13 height 13
click at [320, 490] on div "Undo" at bounding box center [329, 587] width 21 height 8
click at [37, 270] on div at bounding box center [30, 268] width 20 height 20
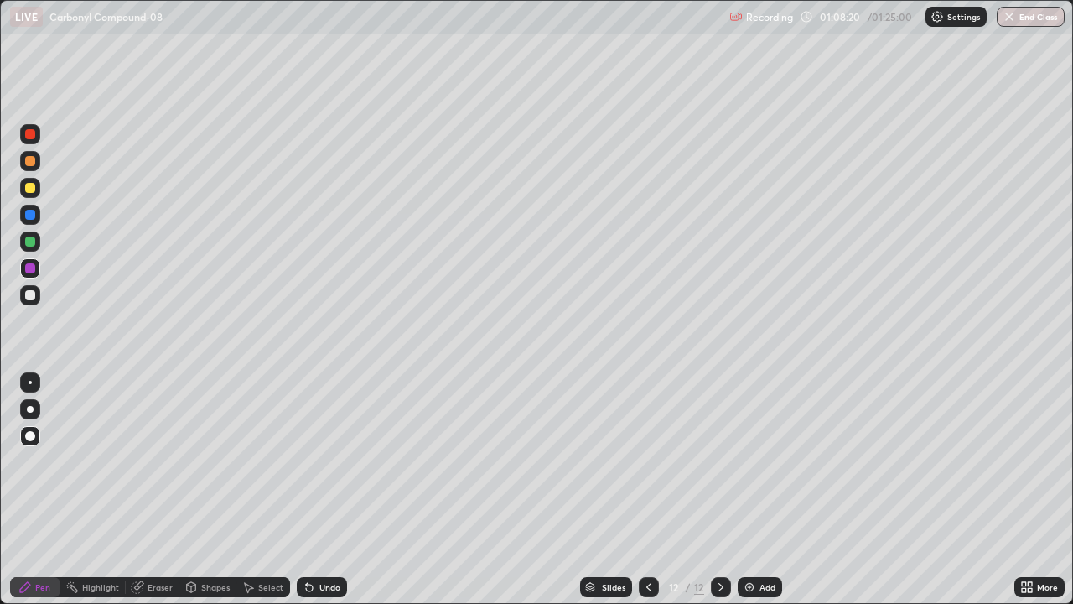
click at [201, 490] on div "Shapes" at bounding box center [215, 587] width 29 height 8
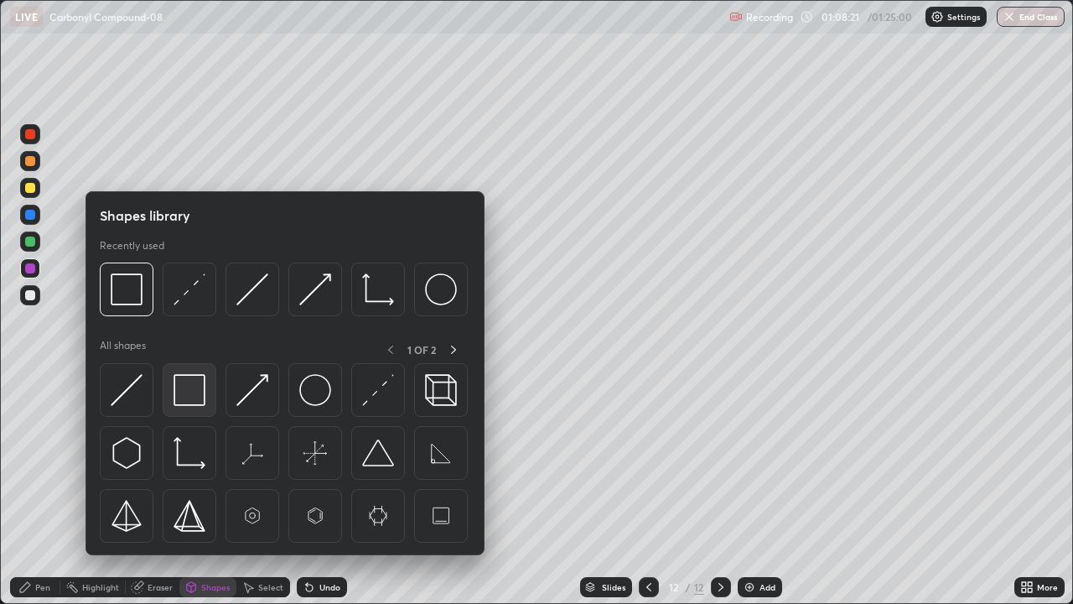
click at [189, 389] on img at bounding box center [190, 390] width 32 height 32
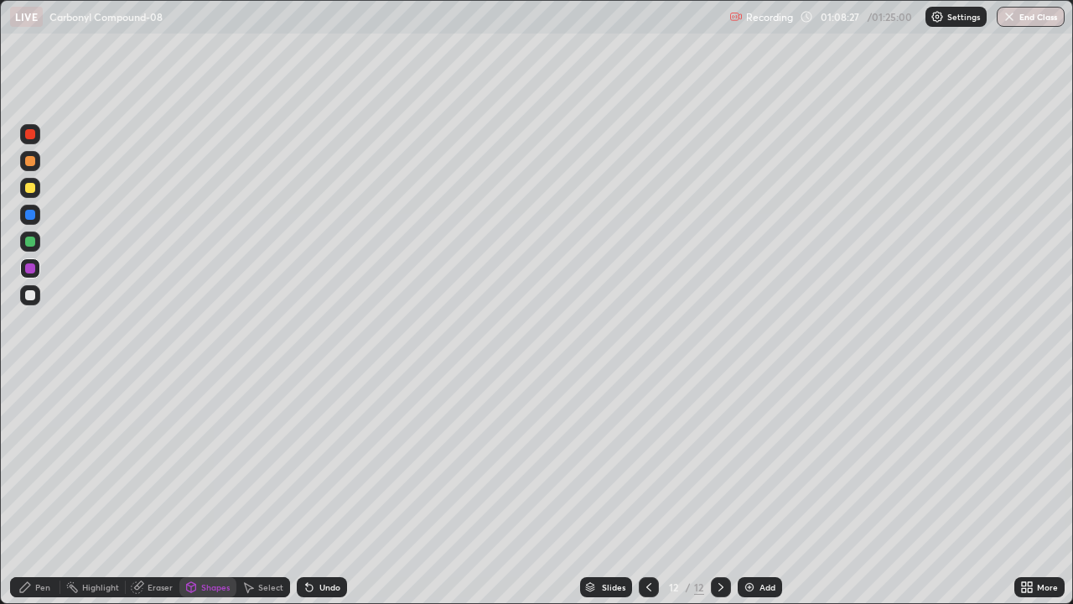
click at [267, 490] on div "Select" at bounding box center [270, 587] width 25 height 8
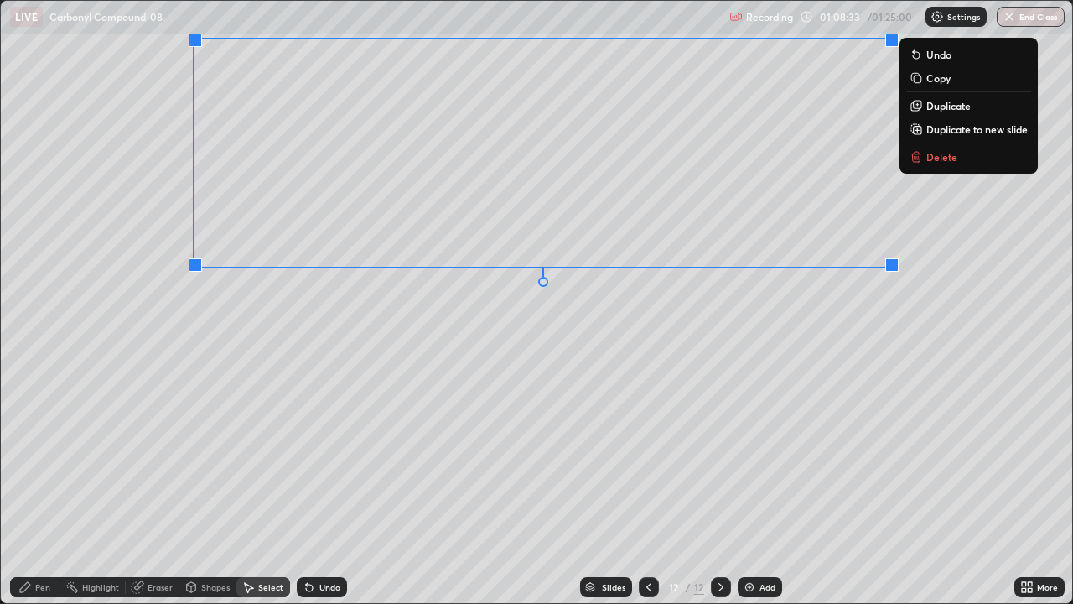
click at [414, 319] on div "0 ° Undo Copy Duplicate Duplicate to new slide Delete" at bounding box center [537, 302] width 1072 height 602
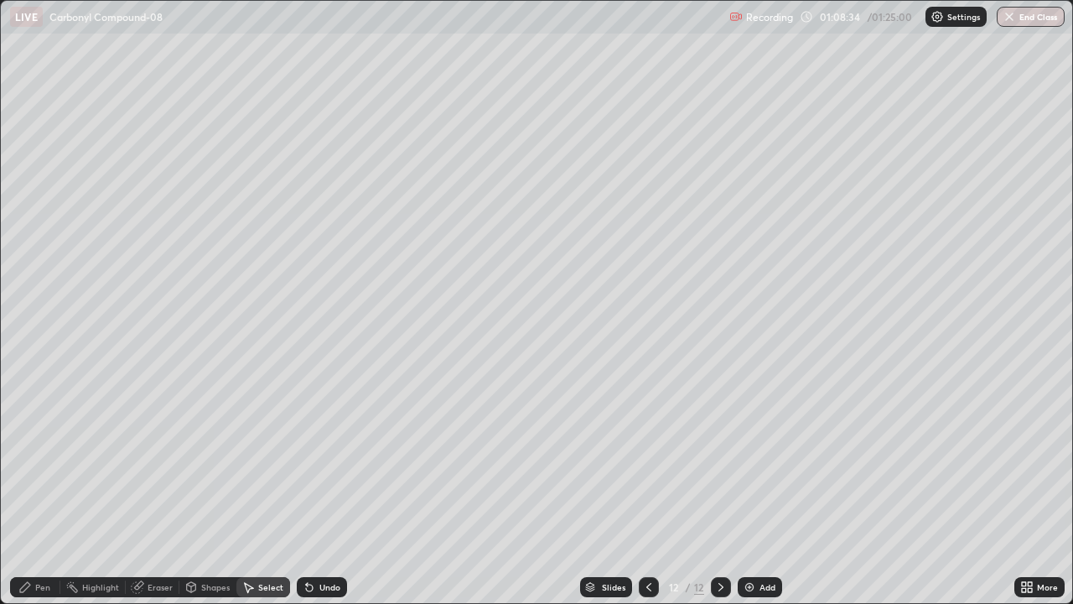
click at [40, 490] on div "Pen" at bounding box center [42, 587] width 15 height 8
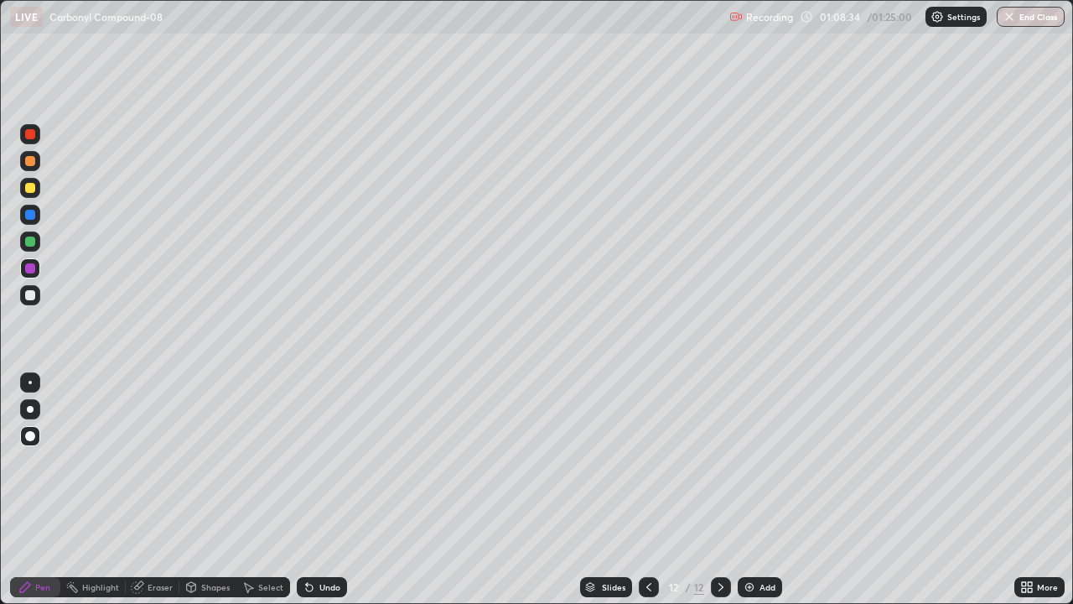
click at [30, 296] on div at bounding box center [30, 295] width 10 height 10
click at [32, 187] on div at bounding box center [30, 188] width 10 height 10
click at [42, 490] on div "Pen" at bounding box center [42, 587] width 15 height 8
click at [38, 293] on div at bounding box center [30, 295] width 20 height 20
click at [31, 211] on div at bounding box center [30, 215] width 10 height 10
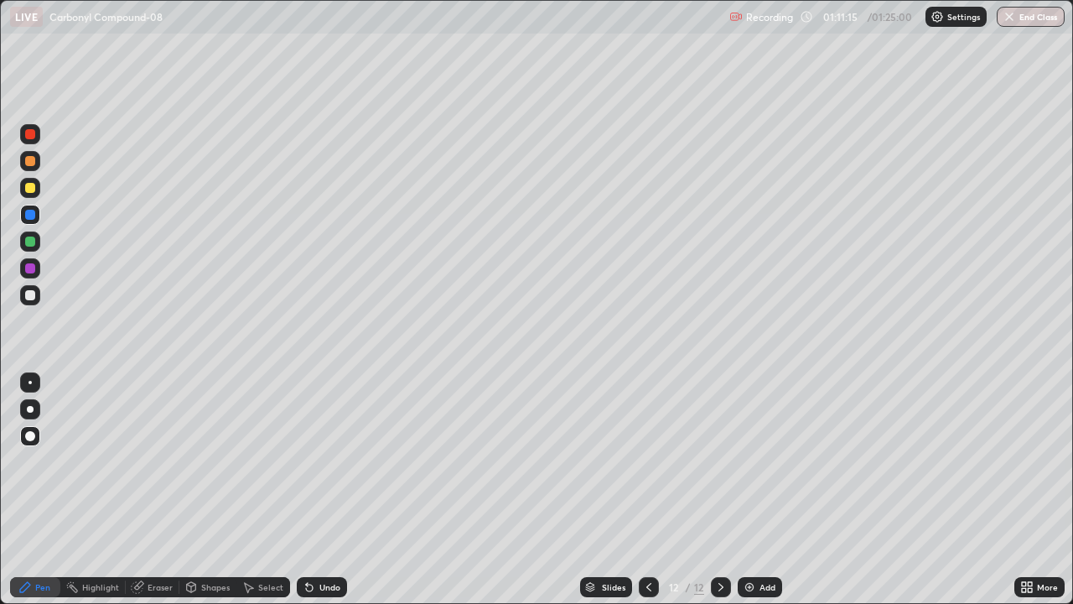
click at [29, 267] on div at bounding box center [30, 268] width 10 height 10
click at [327, 490] on div "Undo" at bounding box center [329, 587] width 21 height 8
click at [326, 490] on div "Undo" at bounding box center [329, 587] width 21 height 8
click at [326, 490] on div "Undo" at bounding box center [322, 587] width 50 height 20
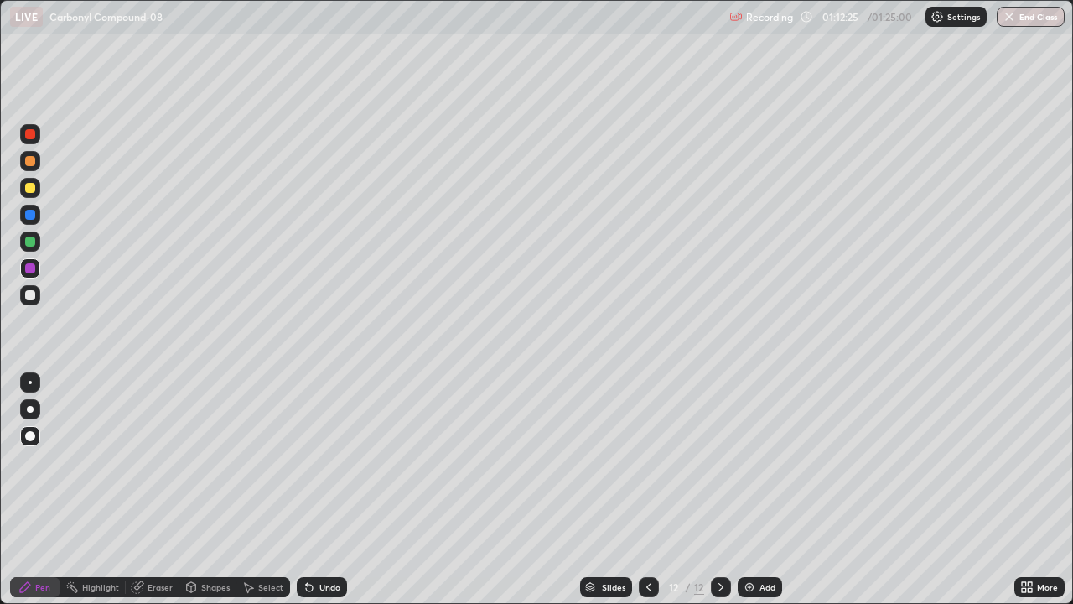
click at [326, 490] on div "Undo" at bounding box center [329, 587] width 21 height 8
click at [327, 490] on div "Undo" at bounding box center [322, 587] width 50 height 20
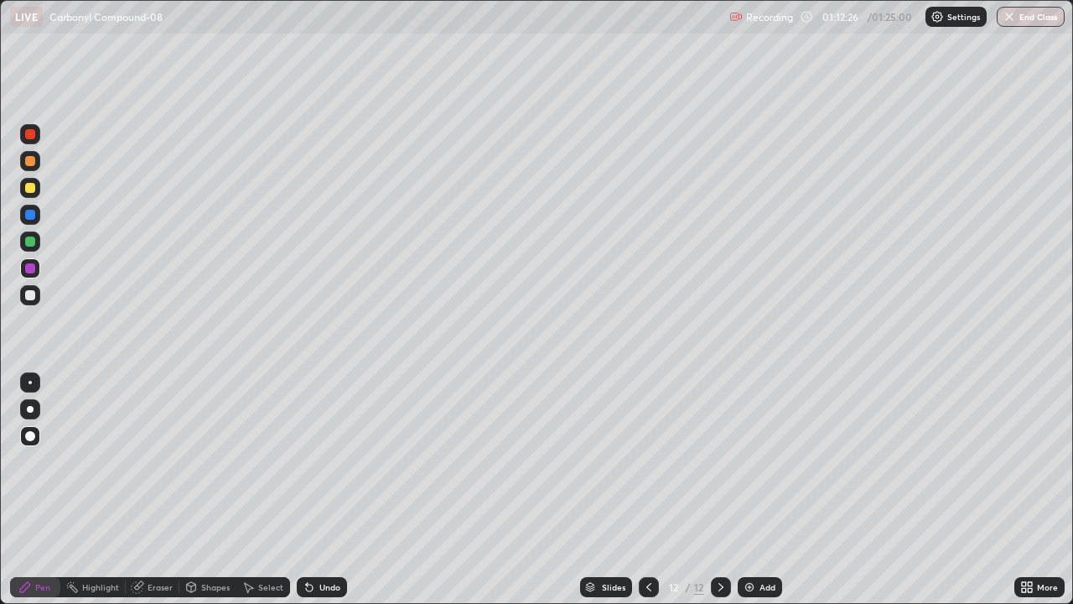
click at [327, 490] on div "Undo" at bounding box center [322, 587] width 50 height 20
click at [328, 490] on div "Undo" at bounding box center [322, 587] width 50 height 20
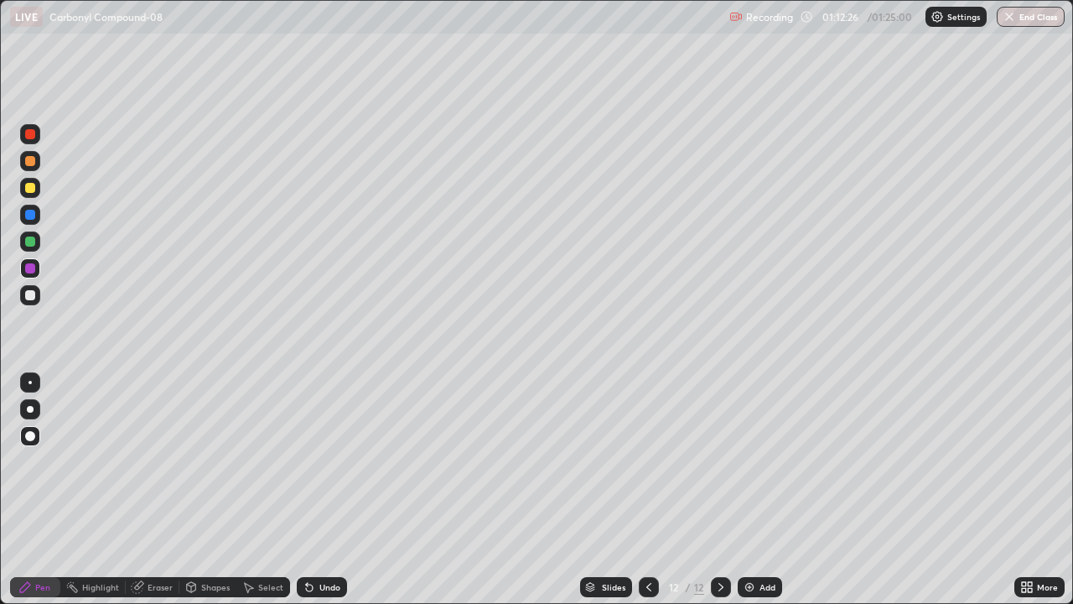
click at [334, 490] on div "Undo" at bounding box center [322, 587] width 50 height 20
click at [333, 490] on div "Undo" at bounding box center [322, 587] width 50 height 20
click at [334, 490] on div "Undo" at bounding box center [322, 587] width 50 height 20
click at [335, 490] on div "Undo" at bounding box center [329, 587] width 21 height 8
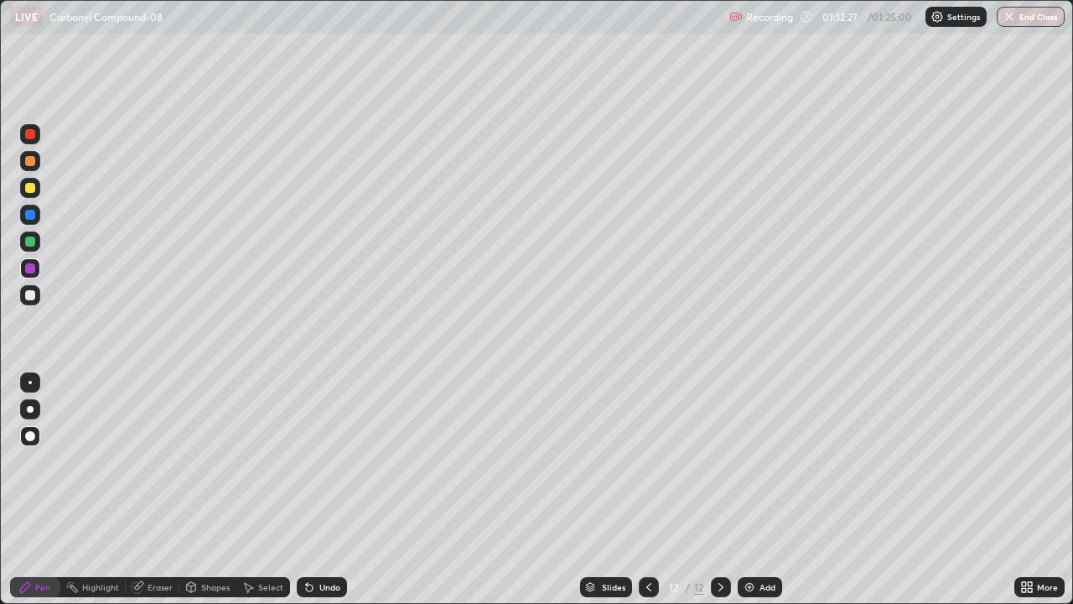
click at [334, 490] on div "Undo" at bounding box center [329, 587] width 21 height 8
click at [331, 490] on div "Undo" at bounding box center [329, 587] width 21 height 8
click at [332, 490] on div "Undo" at bounding box center [329, 587] width 21 height 8
click at [330, 490] on div "Undo" at bounding box center [329, 587] width 21 height 8
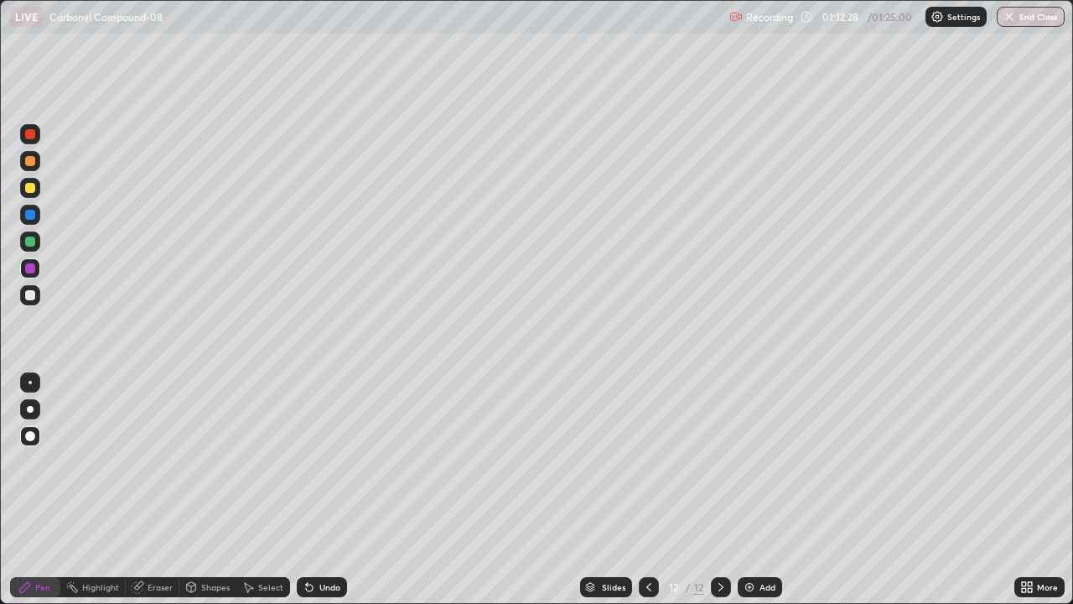
click at [330, 490] on div "Undo" at bounding box center [329, 587] width 21 height 8
click at [329, 490] on div "Undo" at bounding box center [329, 587] width 21 height 8
click at [330, 490] on div "Undo" at bounding box center [329, 587] width 21 height 8
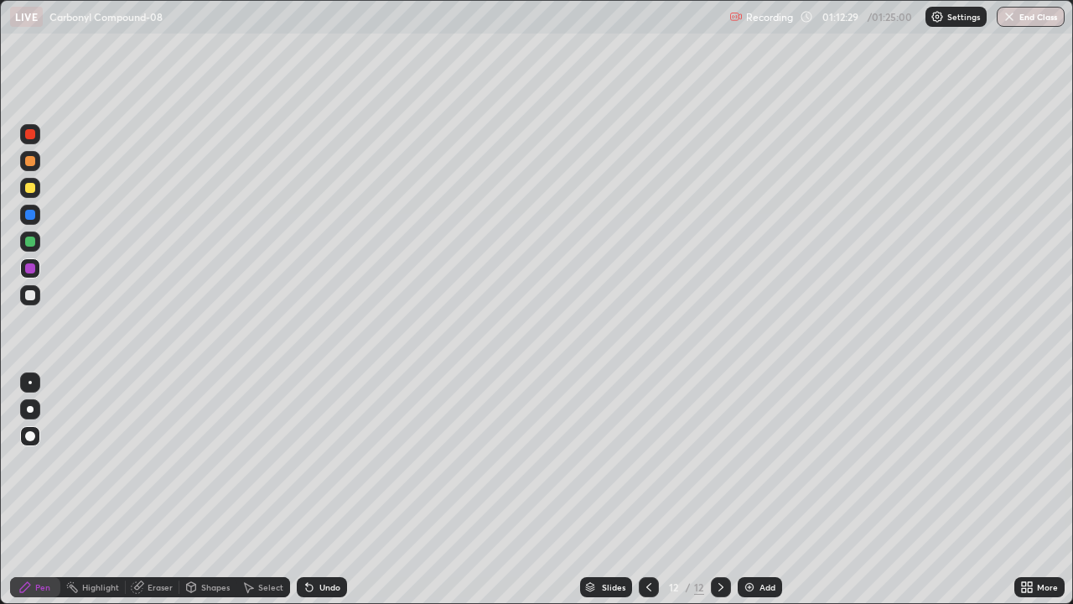
click at [326, 490] on div "Undo" at bounding box center [329, 587] width 21 height 8
click at [322, 490] on div "Undo" at bounding box center [329, 587] width 21 height 8
click at [319, 490] on div "Undo" at bounding box center [329, 587] width 21 height 8
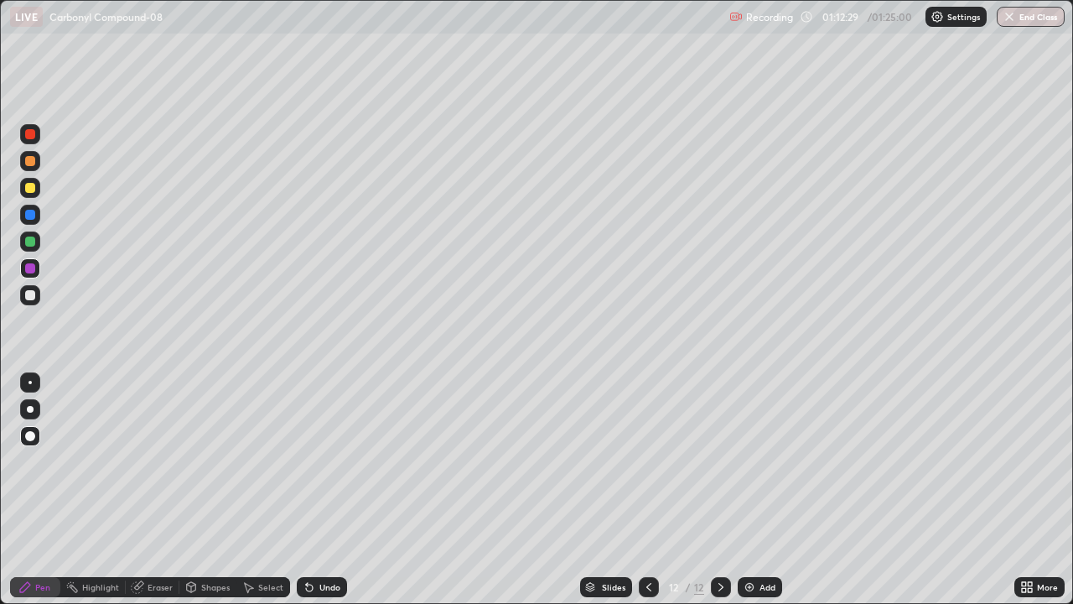
click at [319, 490] on div "Undo" at bounding box center [329, 587] width 21 height 8
click at [314, 490] on div "Undo" at bounding box center [322, 587] width 50 height 20
click at [313, 490] on icon at bounding box center [309, 586] width 13 height 13
click at [307, 490] on icon at bounding box center [309, 587] width 7 height 7
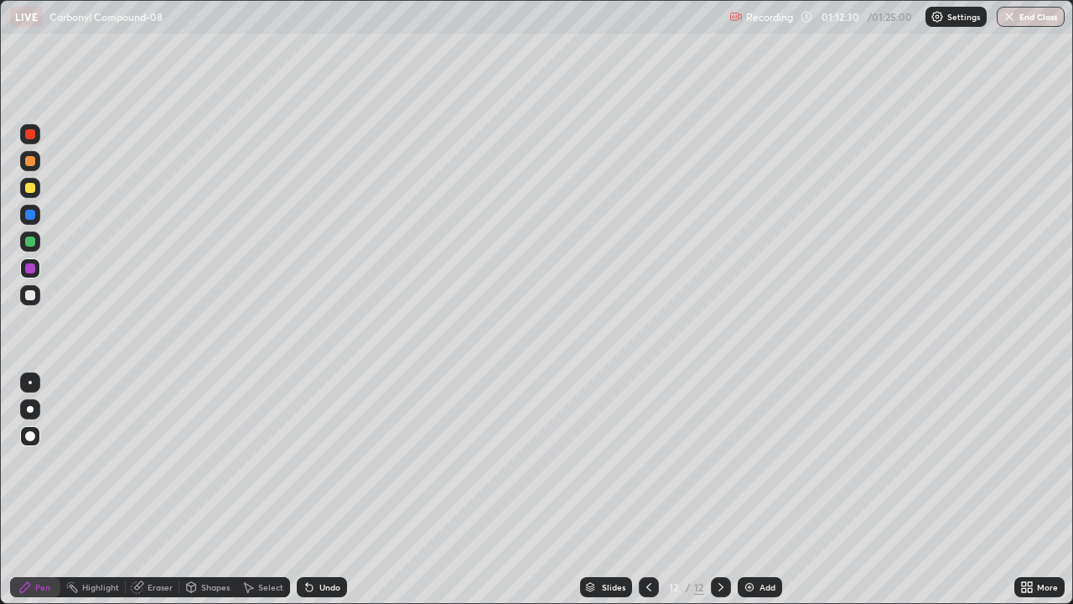
click at [307, 490] on icon at bounding box center [309, 587] width 7 height 7
click at [314, 490] on div "Undo" at bounding box center [322, 587] width 50 height 20
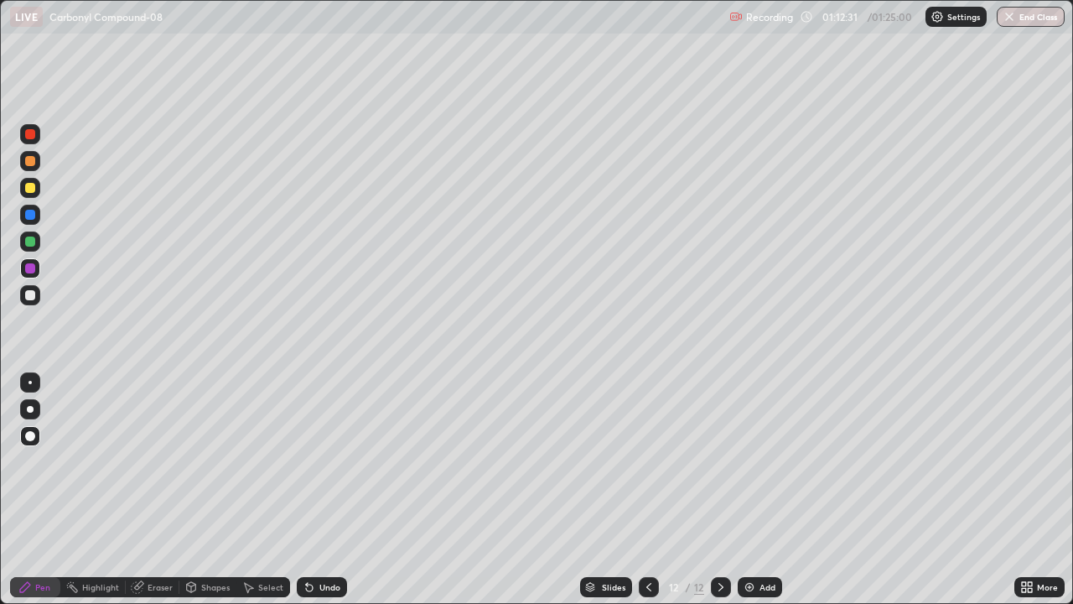
click at [314, 490] on div "Undo" at bounding box center [322, 587] width 50 height 20
click at [319, 490] on div "Undo" at bounding box center [329, 587] width 21 height 8
click at [306, 490] on icon at bounding box center [307, 584] width 2 height 2
click at [315, 490] on div "Undo" at bounding box center [322, 587] width 50 height 20
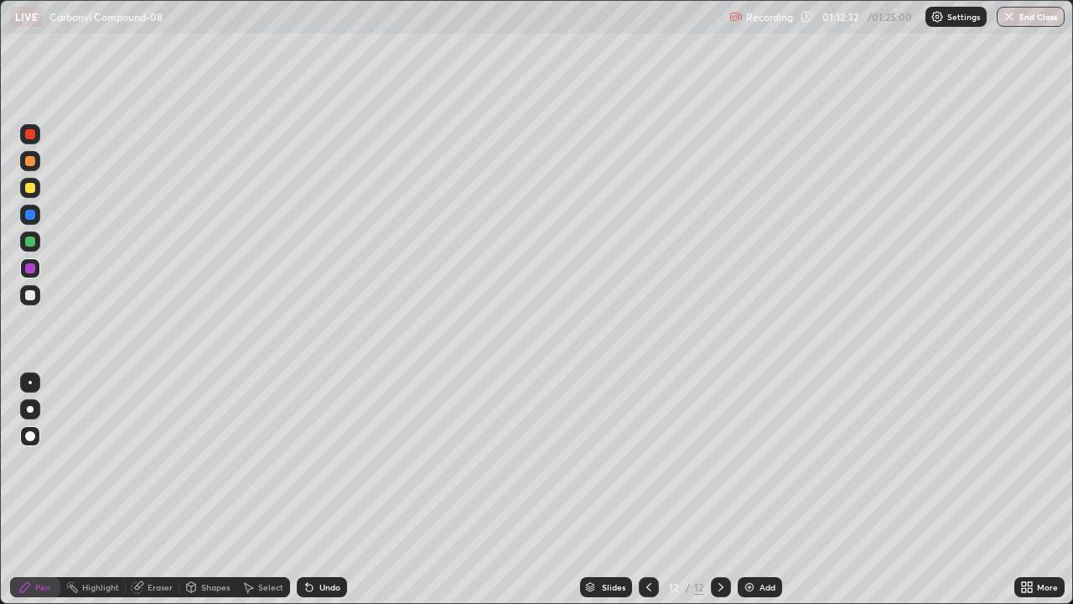
click at [315, 490] on div "Undo" at bounding box center [322, 587] width 50 height 20
click at [319, 490] on div "Undo" at bounding box center [329, 587] width 21 height 8
click at [322, 490] on div "Undo" at bounding box center [329, 587] width 21 height 8
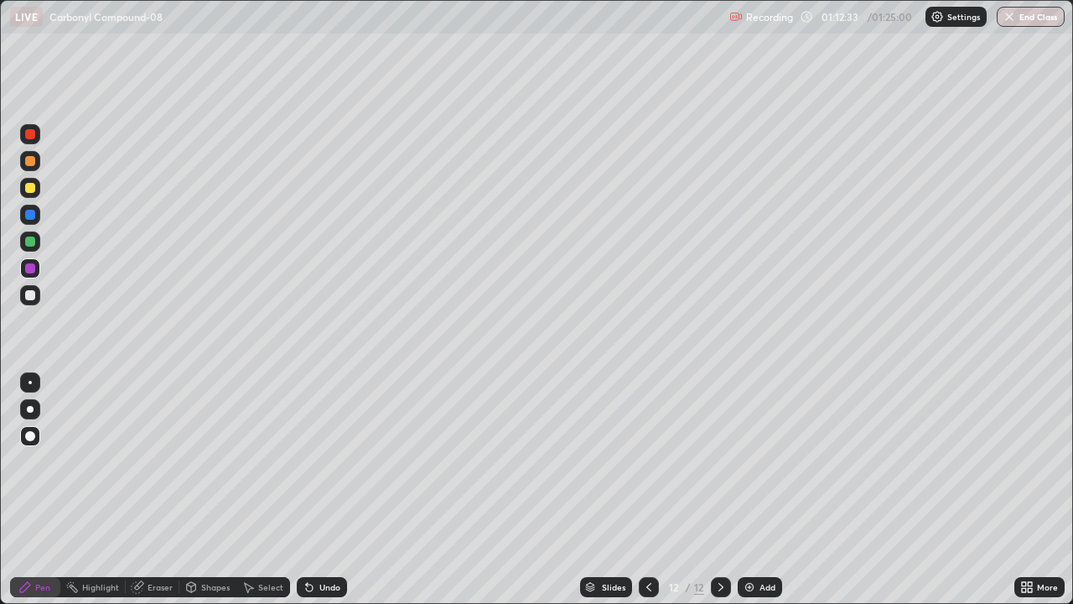
click at [322, 490] on div "Undo" at bounding box center [329, 587] width 21 height 8
click at [325, 490] on div "Undo" at bounding box center [329, 587] width 21 height 8
click at [323, 490] on div "Undo" at bounding box center [329, 587] width 21 height 8
click at [327, 490] on div "Undo" at bounding box center [329, 587] width 21 height 8
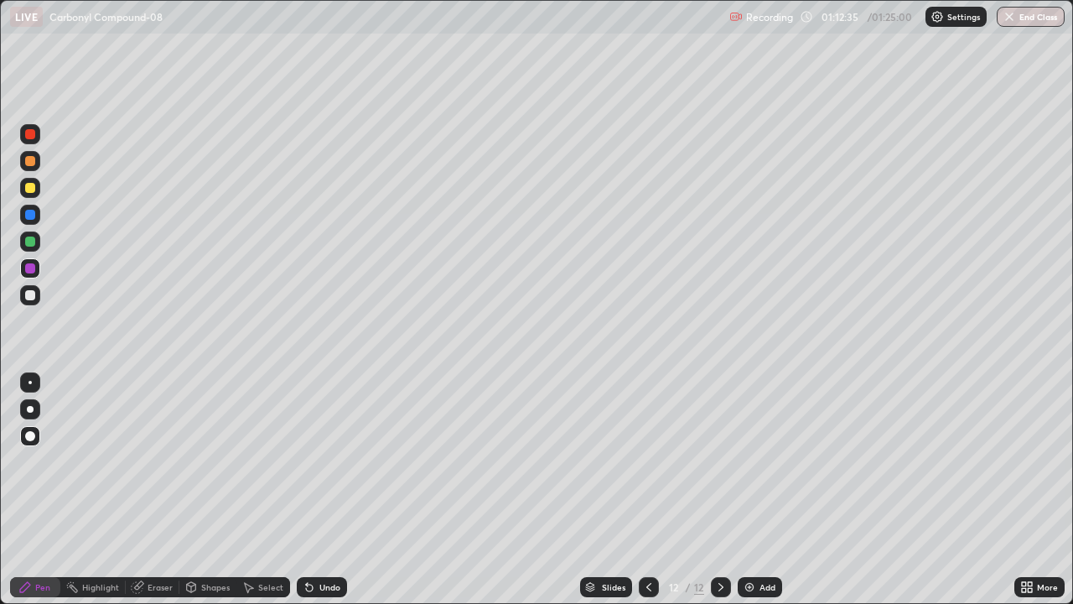
click at [325, 490] on div "Undo" at bounding box center [329, 587] width 21 height 8
click at [324, 490] on div "Undo" at bounding box center [329, 587] width 21 height 8
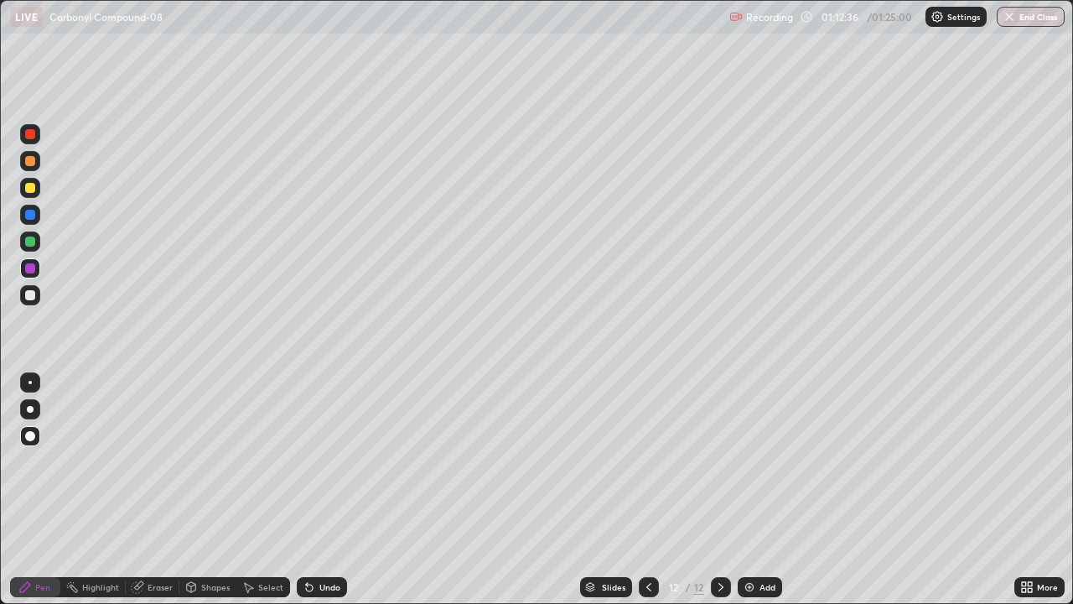
click at [323, 490] on div "Undo" at bounding box center [329, 587] width 21 height 8
click at [322, 490] on div "Undo" at bounding box center [322, 587] width 50 height 20
click at [319, 490] on div "Undo" at bounding box center [322, 587] width 50 height 20
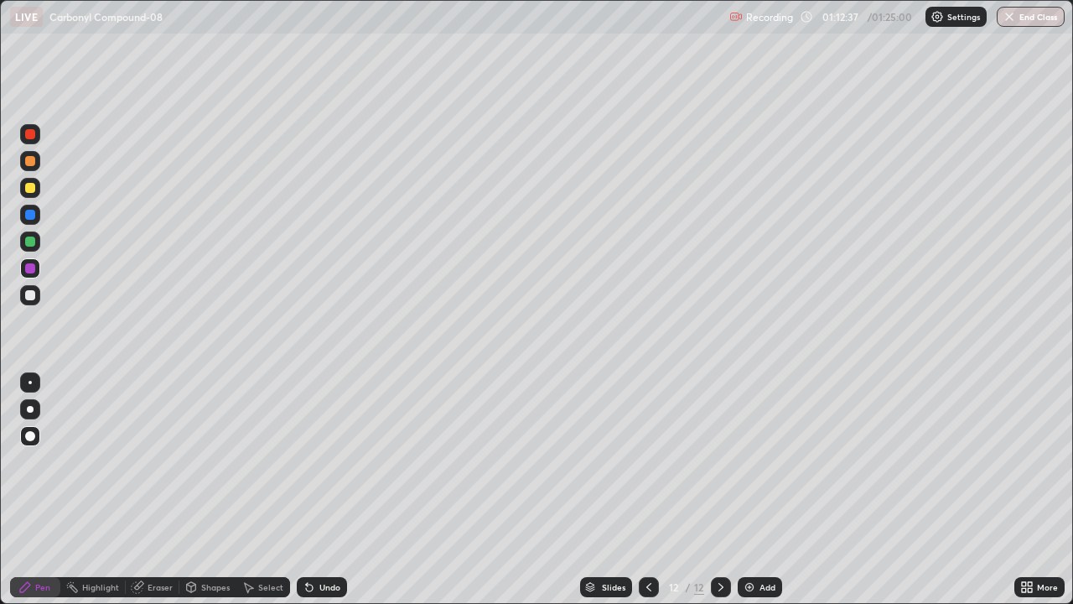
click at [319, 490] on div "Undo" at bounding box center [329, 587] width 21 height 8
click at [29, 303] on div at bounding box center [30, 295] width 20 height 20
click at [29, 295] on div at bounding box center [30, 295] width 10 height 10
click at [38, 490] on div "Pen" at bounding box center [42, 587] width 15 height 8
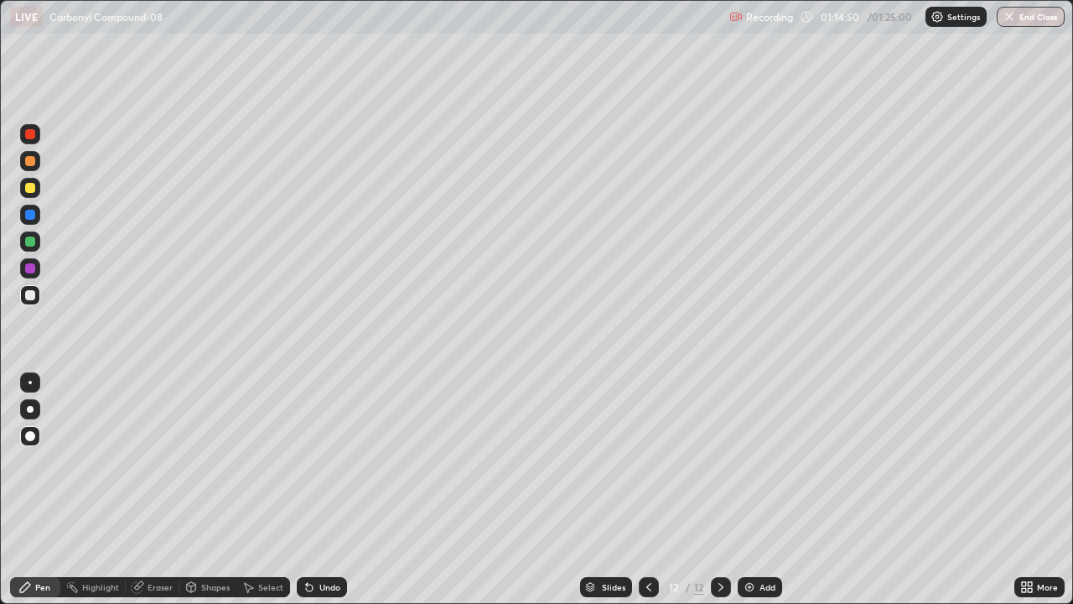
click at [28, 189] on div at bounding box center [30, 188] width 10 height 10
click at [32, 248] on div at bounding box center [30, 241] width 20 height 20
click at [28, 297] on div at bounding box center [30, 295] width 10 height 10
click at [36, 268] on div at bounding box center [30, 268] width 20 height 20
click at [310, 490] on icon at bounding box center [309, 586] width 13 height 13
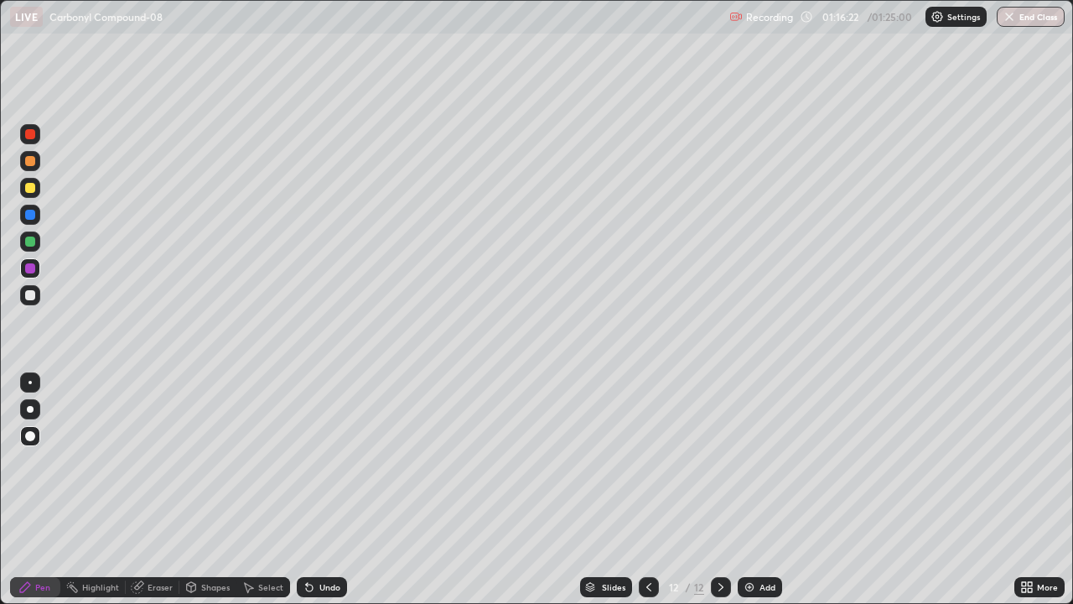
click at [300, 490] on div "Undo" at bounding box center [322, 587] width 50 height 20
click at [299, 490] on div "Undo" at bounding box center [322, 587] width 50 height 20
click at [23, 294] on div at bounding box center [30, 295] width 20 height 20
click at [34, 268] on div at bounding box center [30, 268] width 10 height 10
click at [761, 490] on div "Add" at bounding box center [768, 587] width 16 height 8
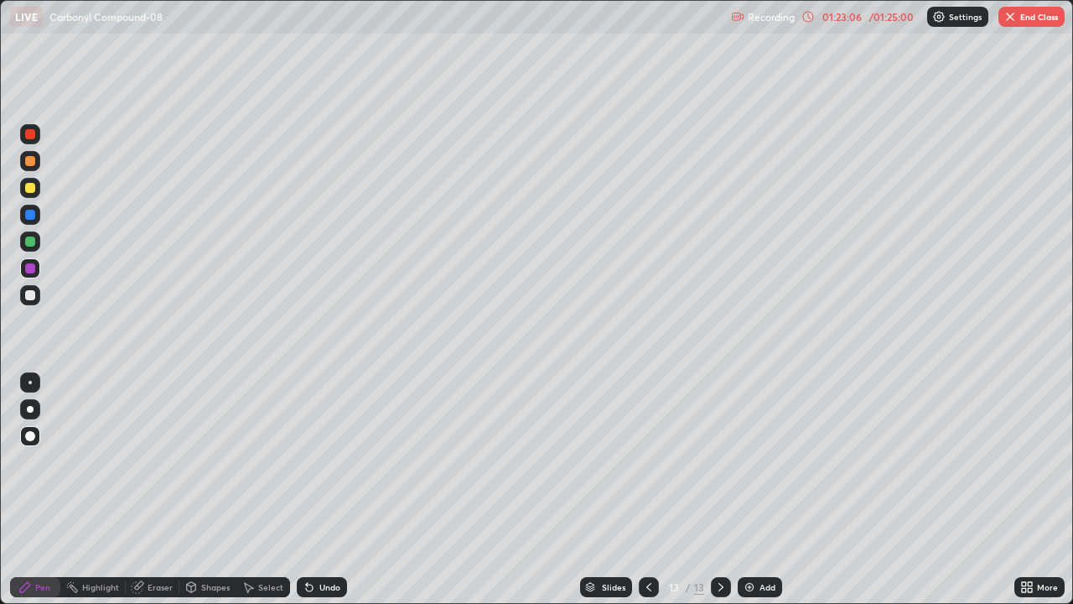
click at [27, 288] on div at bounding box center [30, 295] width 20 height 20
click at [25, 189] on div at bounding box center [30, 188] width 10 height 10
click at [33, 160] on div at bounding box center [30, 161] width 10 height 10
click at [30, 218] on div at bounding box center [30, 215] width 10 height 10
click at [327, 490] on div "Undo" at bounding box center [322, 587] width 50 height 20
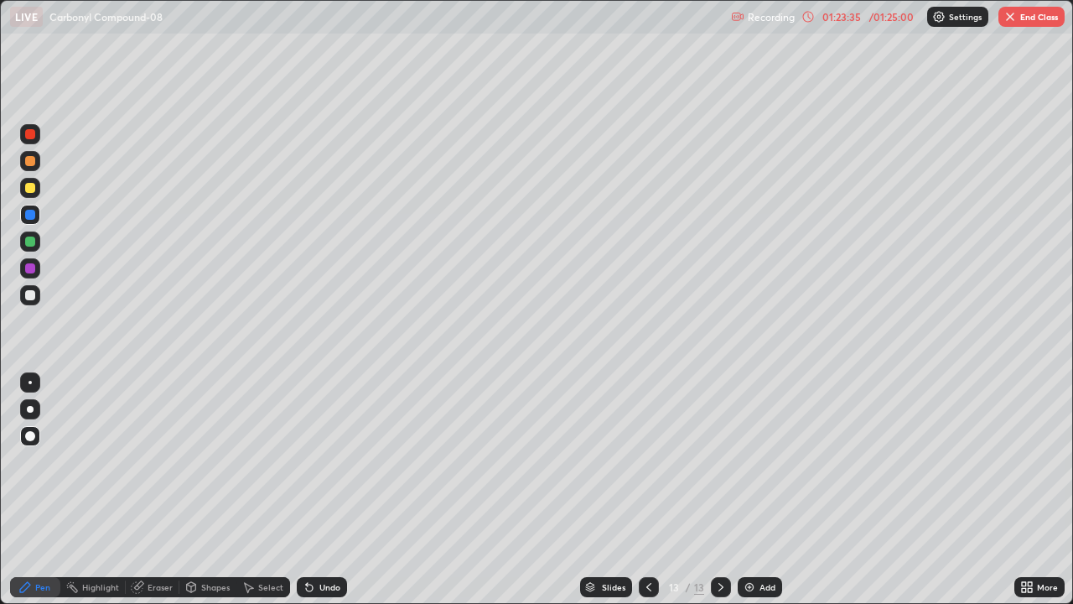
click at [328, 490] on div "Undo" at bounding box center [329, 587] width 21 height 8
click at [331, 490] on div "Undo" at bounding box center [329, 587] width 21 height 8
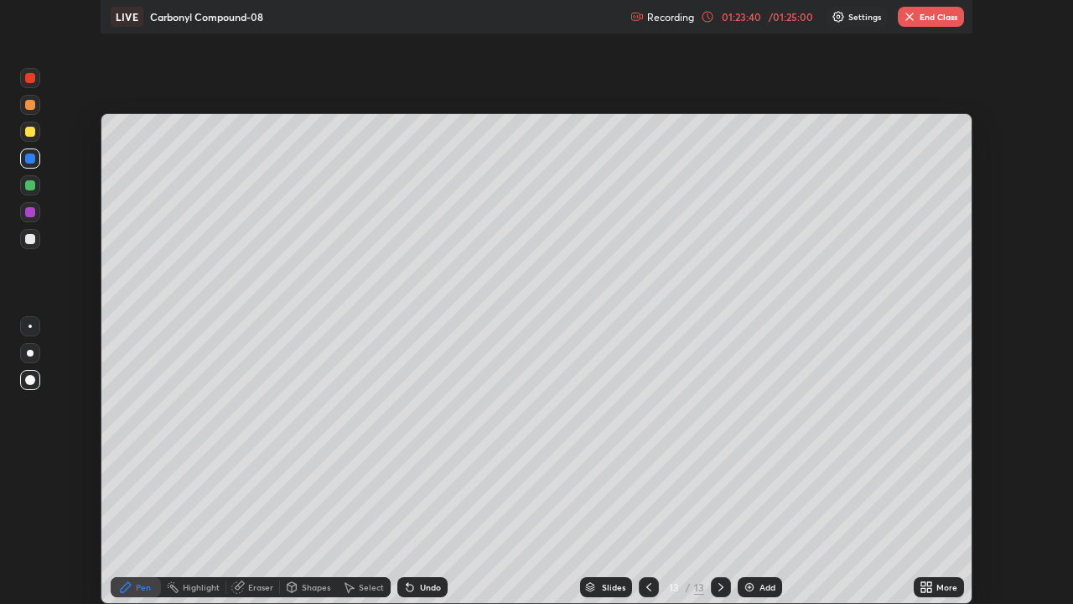
scroll to position [83358, 82775]
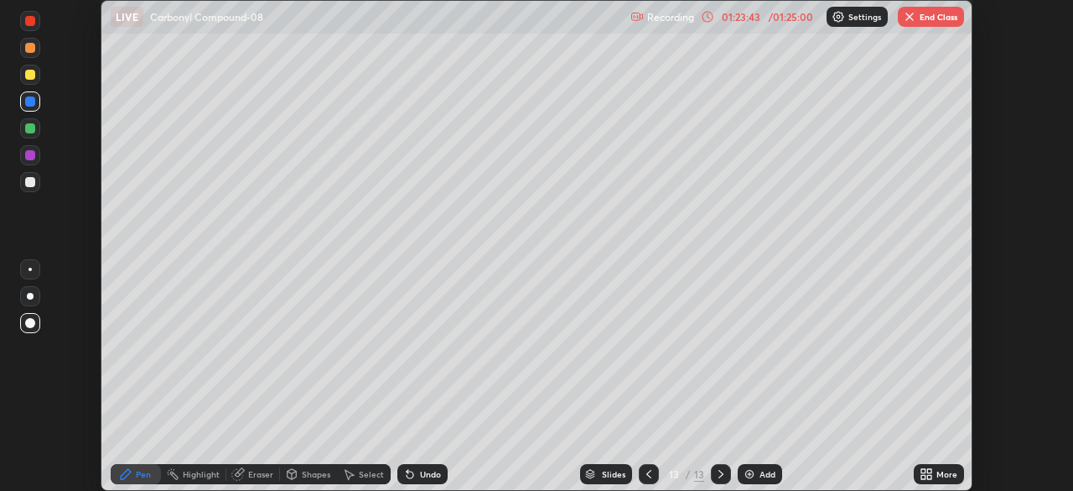
click at [930, 472] on icon at bounding box center [929, 471] width 4 height 4
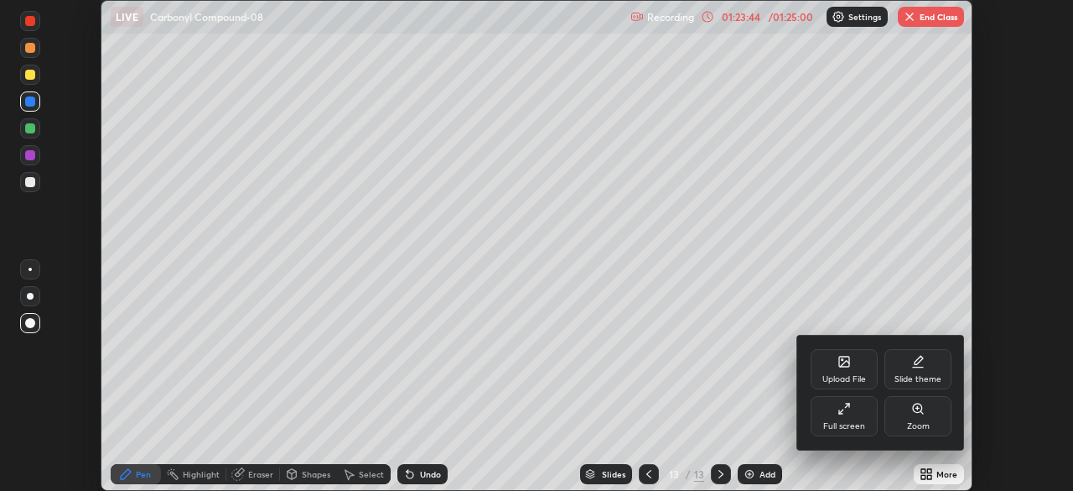
click at [843, 418] on div "Full screen" at bounding box center [844, 416] width 67 height 40
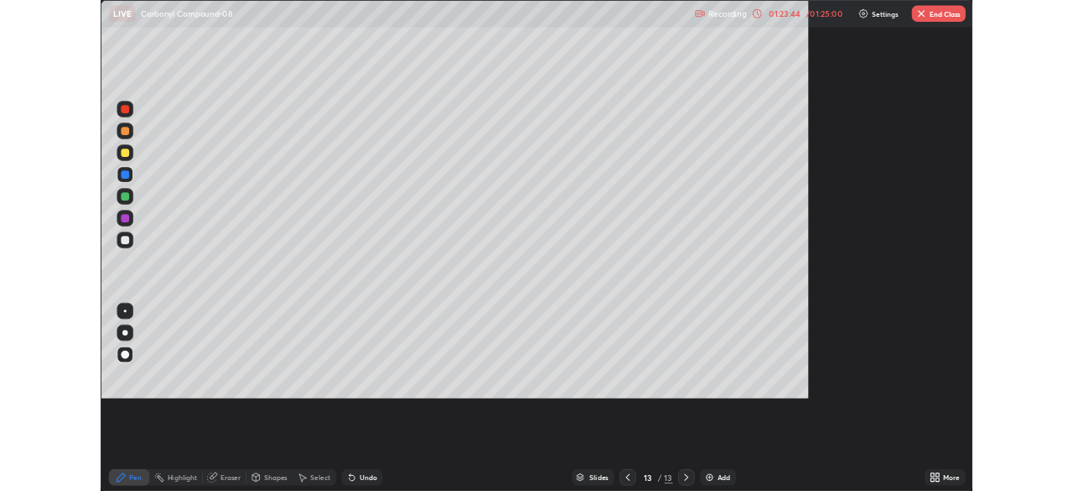
scroll to position [604, 1073]
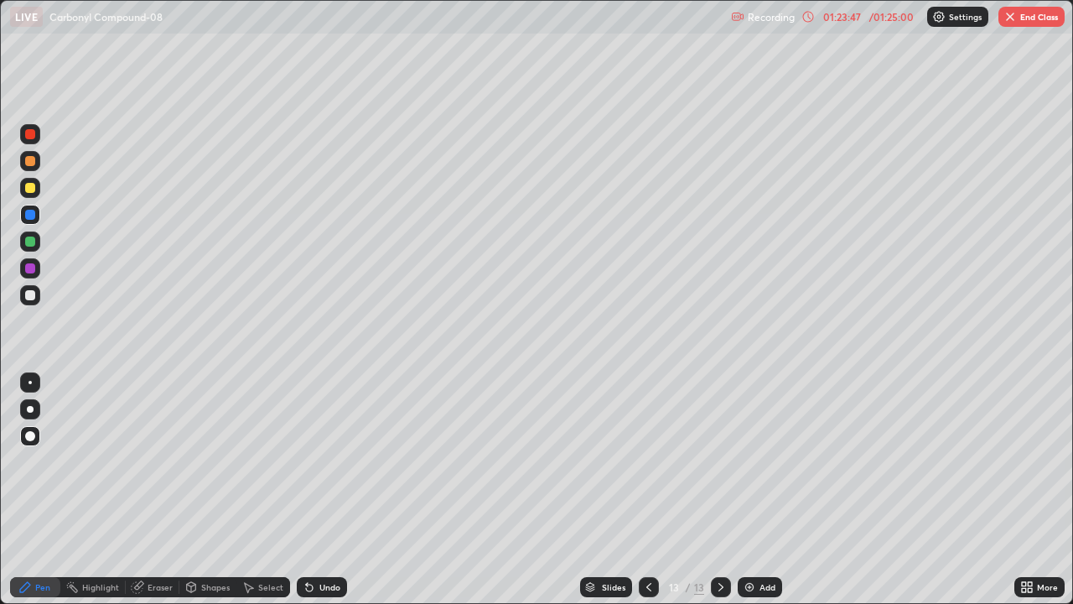
click at [29, 241] on div at bounding box center [30, 241] width 10 height 10
click at [26, 189] on div at bounding box center [30, 188] width 10 height 10
click at [30, 270] on div at bounding box center [30, 268] width 10 height 10
click at [162, 490] on div "Eraser" at bounding box center [160, 587] width 25 height 8
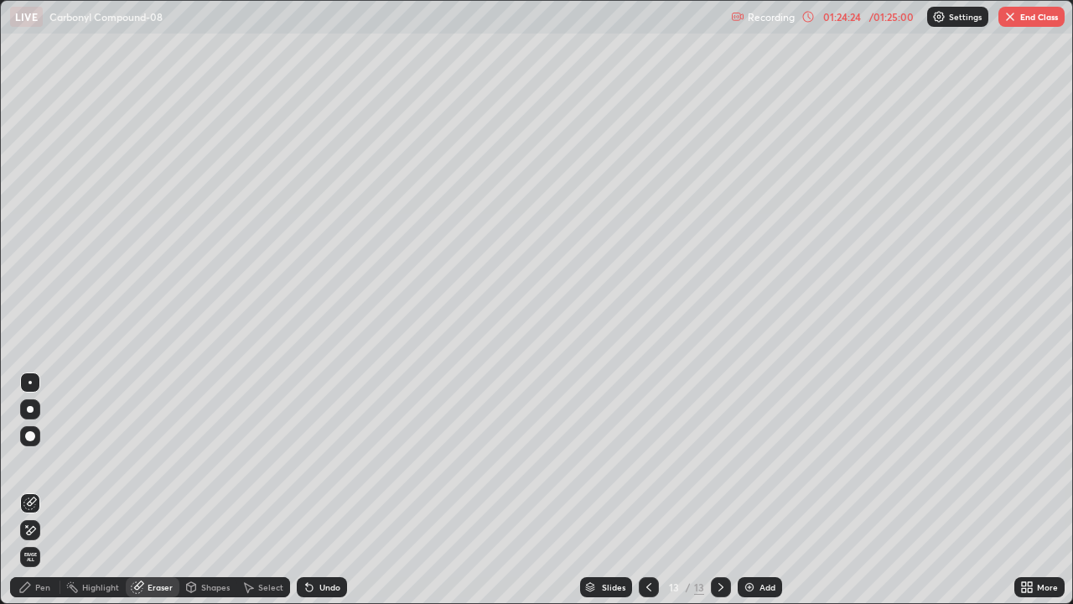
click at [39, 490] on div "Pen" at bounding box center [42, 587] width 15 height 8
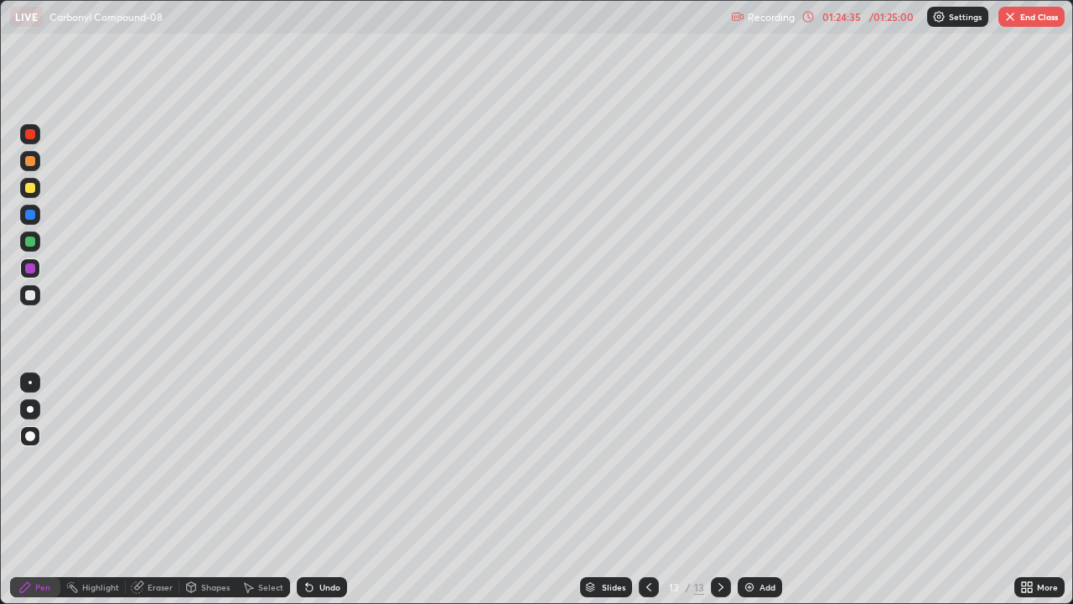
click at [319, 490] on div "Undo" at bounding box center [329, 587] width 21 height 8
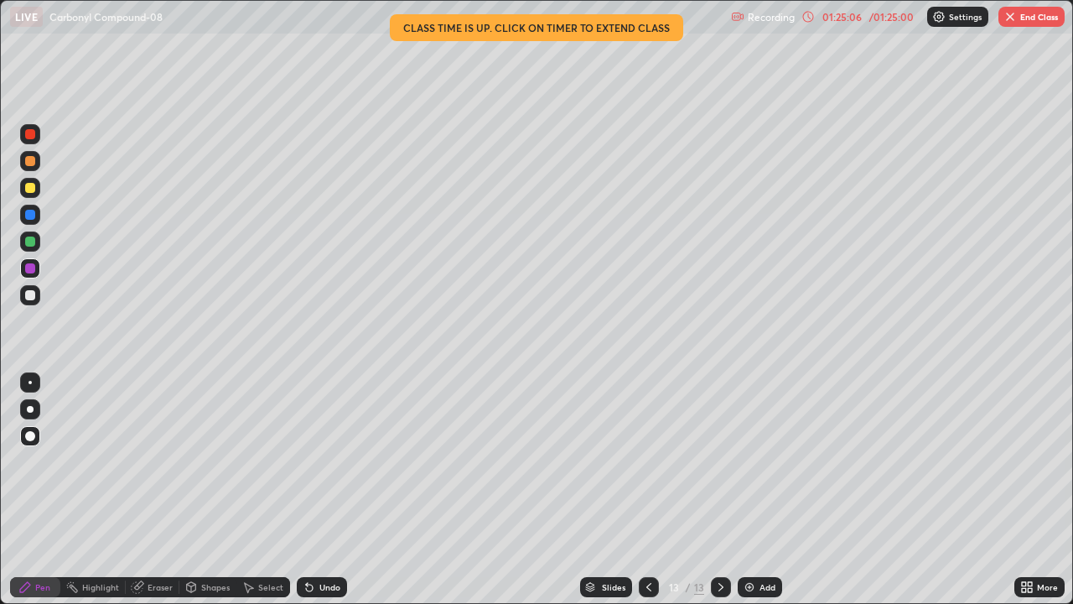
click at [765, 490] on div "Add" at bounding box center [768, 587] width 16 height 8
click at [29, 240] on div at bounding box center [30, 241] width 10 height 10
click at [23, 193] on div at bounding box center [30, 188] width 20 height 20
click at [330, 490] on div "Undo" at bounding box center [329, 587] width 21 height 8
click at [639, 490] on div at bounding box center [649, 587] width 20 height 20
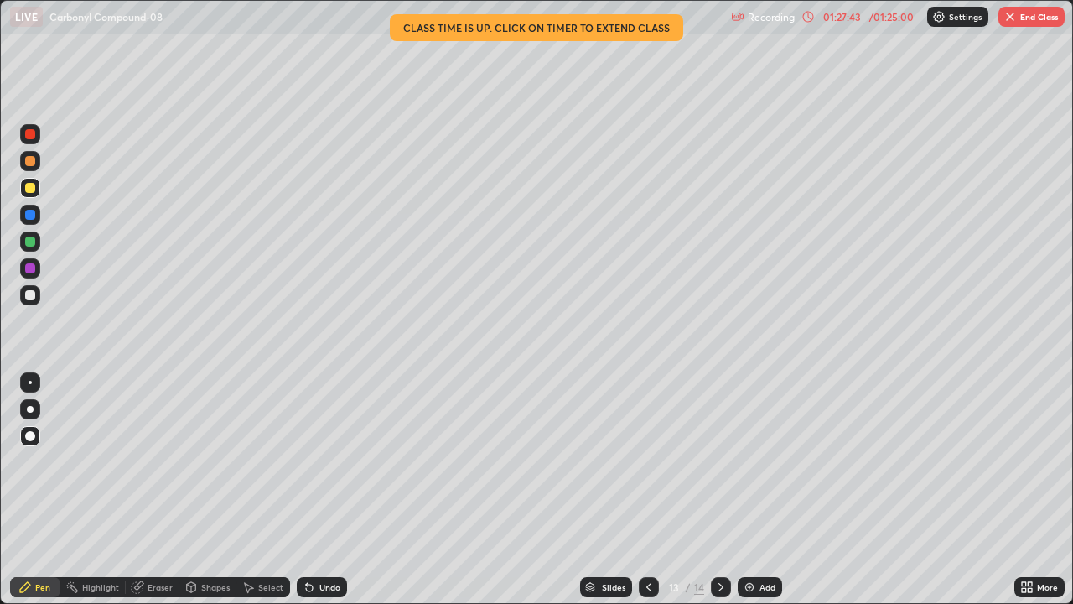
click at [717, 490] on icon at bounding box center [720, 586] width 13 height 13
click at [883, 18] on div "/ 01:25:00" at bounding box center [891, 17] width 52 height 10
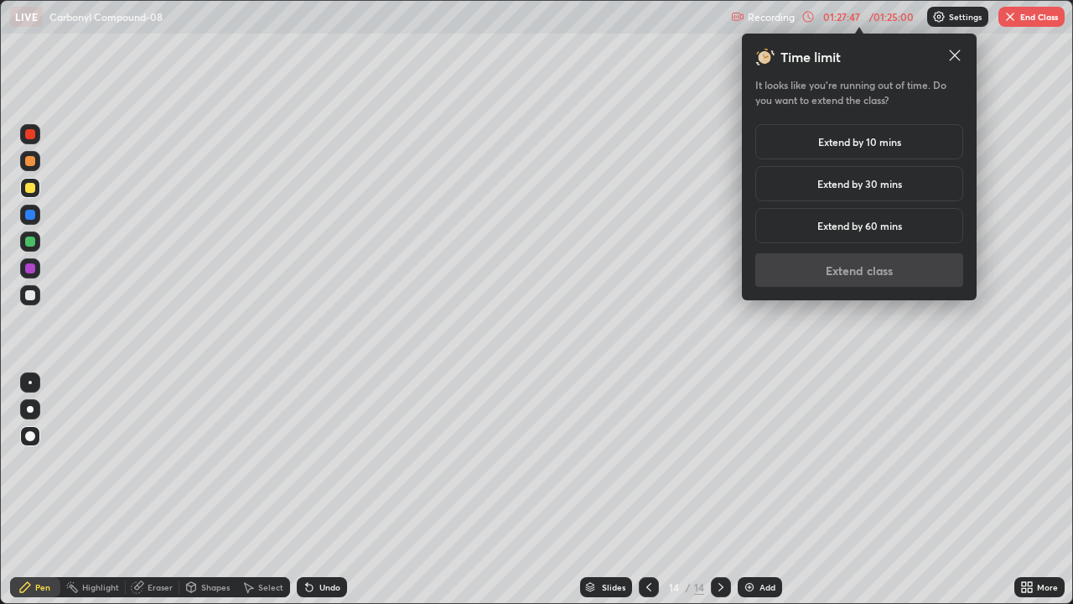
click at [876, 145] on h5 "Extend by 10 mins" at bounding box center [859, 141] width 83 height 15
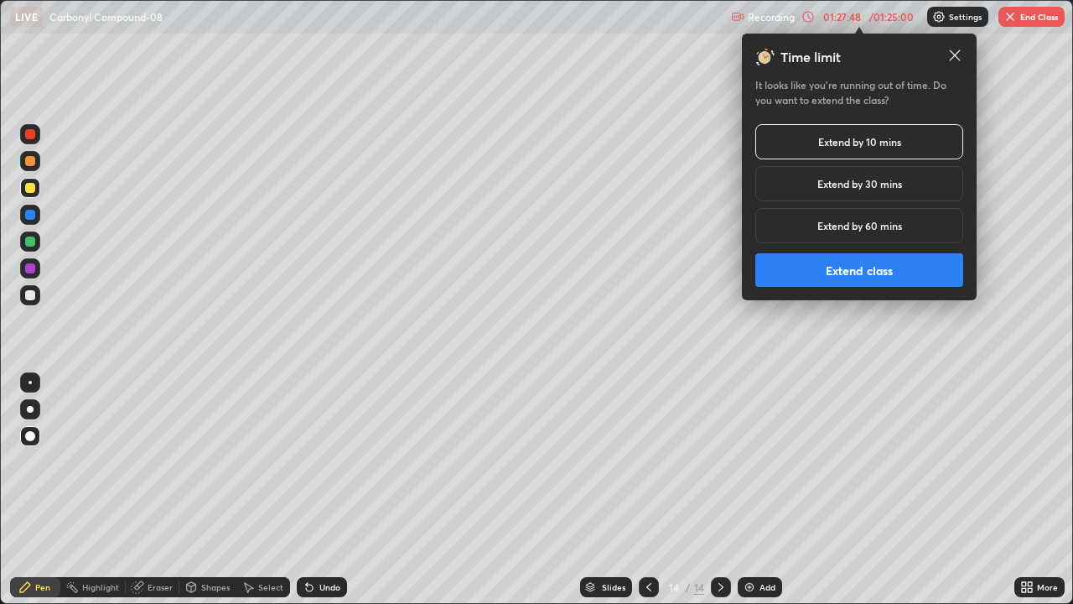
click at [848, 271] on button "Extend class" at bounding box center [859, 270] width 208 height 34
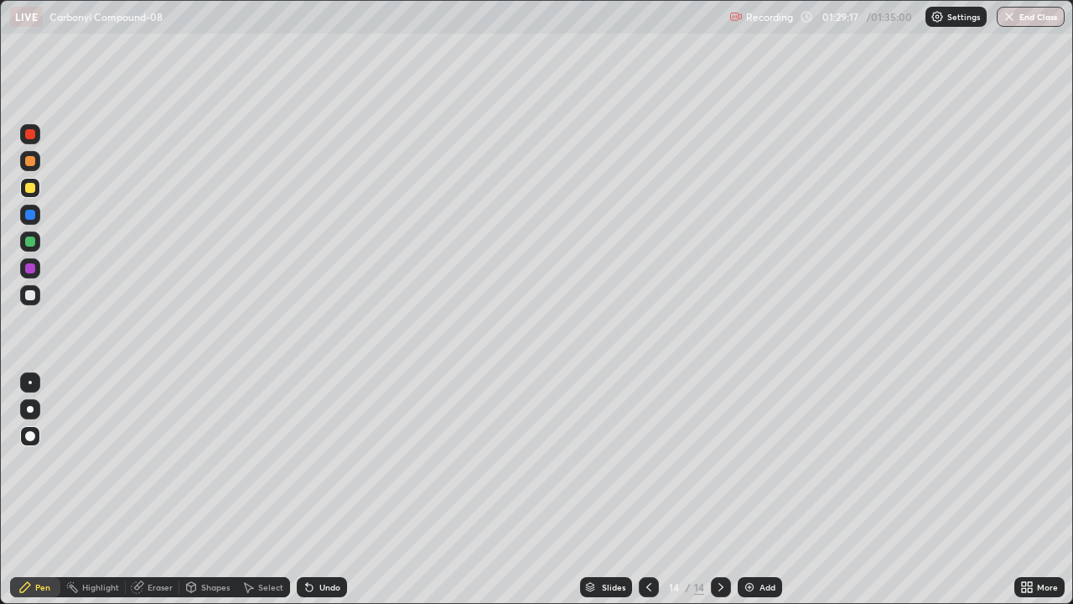
click at [760, 490] on div "Add" at bounding box center [768, 587] width 16 height 8
click at [36, 490] on div "Pen" at bounding box center [42, 587] width 15 height 8
click at [28, 293] on div at bounding box center [30, 295] width 10 height 10
click at [26, 190] on div at bounding box center [30, 188] width 10 height 10
click at [216, 490] on div "Shapes" at bounding box center [207, 587] width 57 height 20
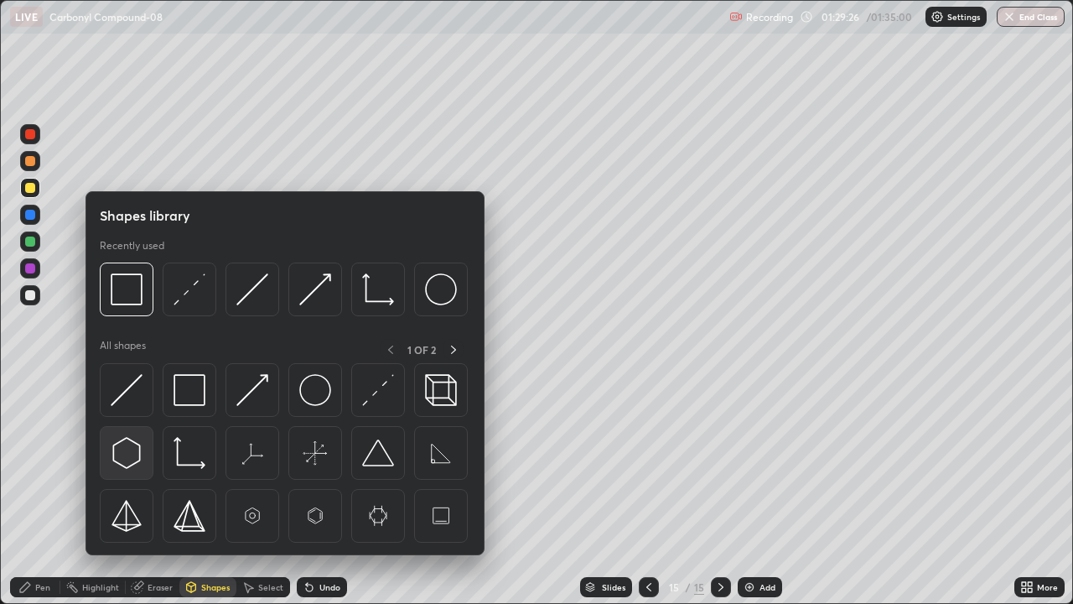
click at [127, 464] on img at bounding box center [127, 453] width 32 height 32
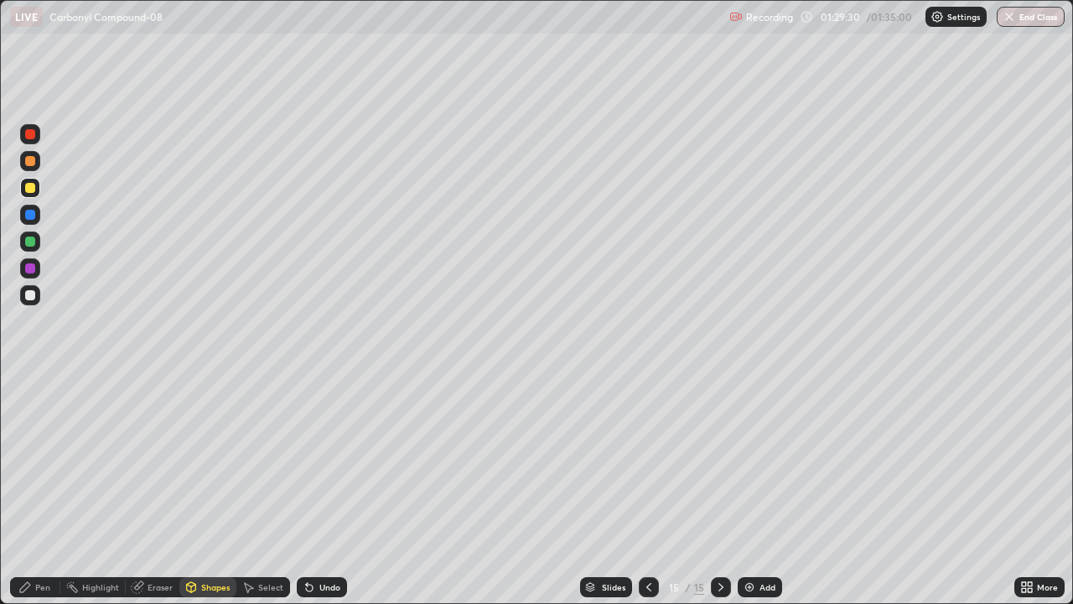
click at [330, 490] on div "Undo" at bounding box center [322, 587] width 50 height 20
click at [40, 490] on div "Pen" at bounding box center [35, 587] width 50 height 20
click at [322, 490] on div "Undo" at bounding box center [329, 587] width 21 height 8
click at [259, 490] on div "Select" at bounding box center [270, 587] width 25 height 8
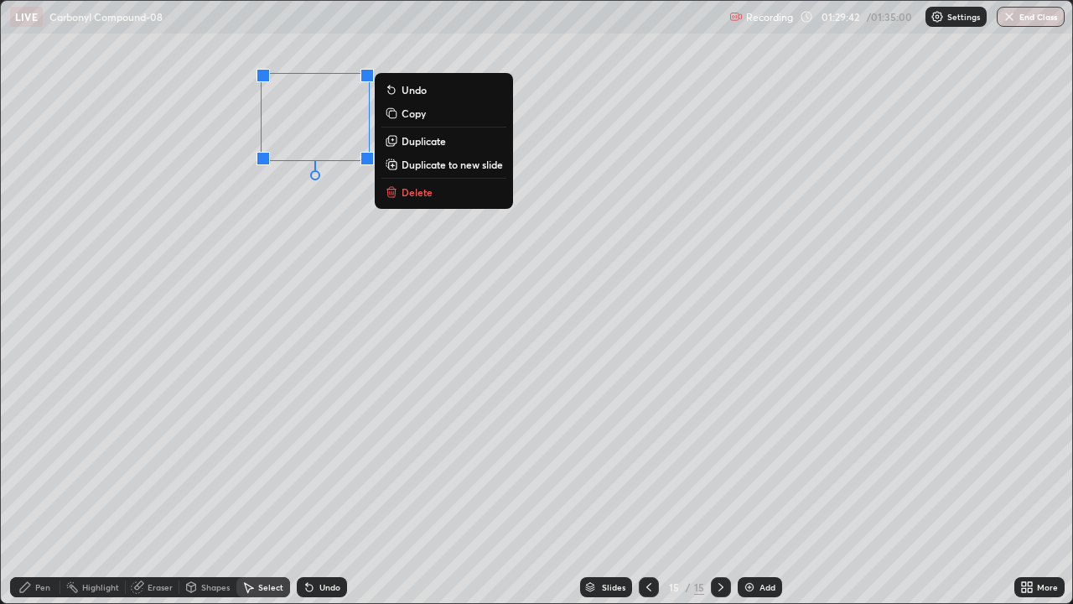
click at [439, 144] on p "Duplicate" at bounding box center [424, 140] width 44 height 13
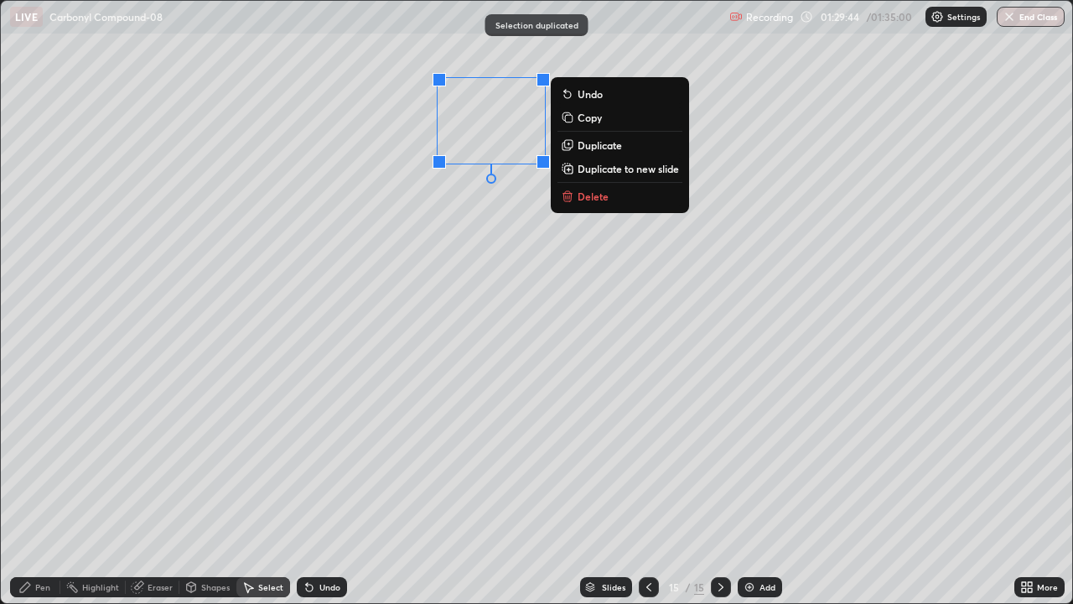
click at [618, 144] on p "Duplicate" at bounding box center [600, 144] width 44 height 13
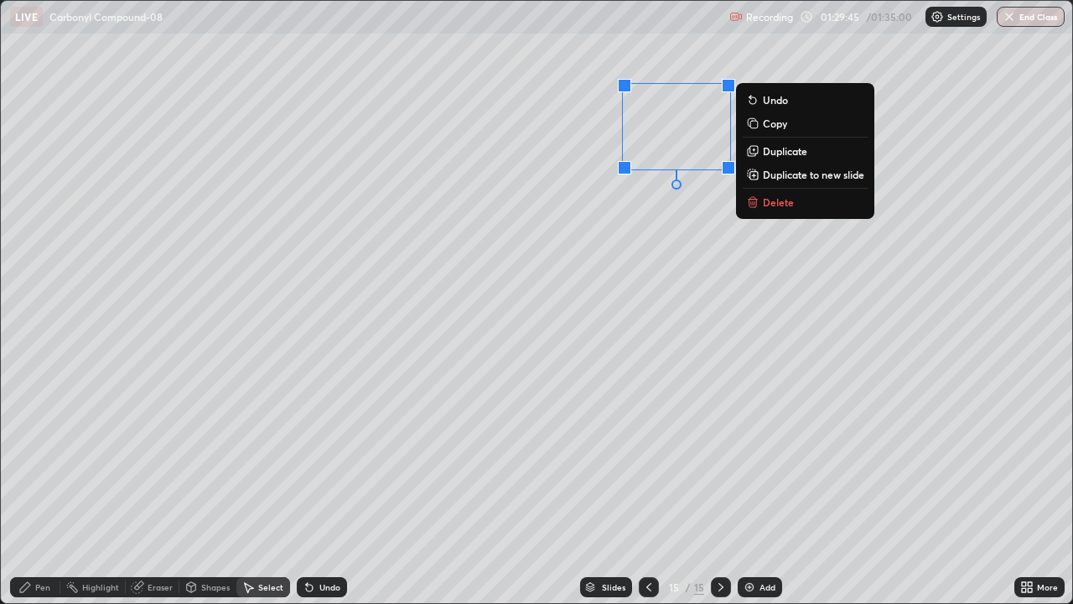
click at [789, 154] on p "Duplicate" at bounding box center [785, 150] width 44 height 13
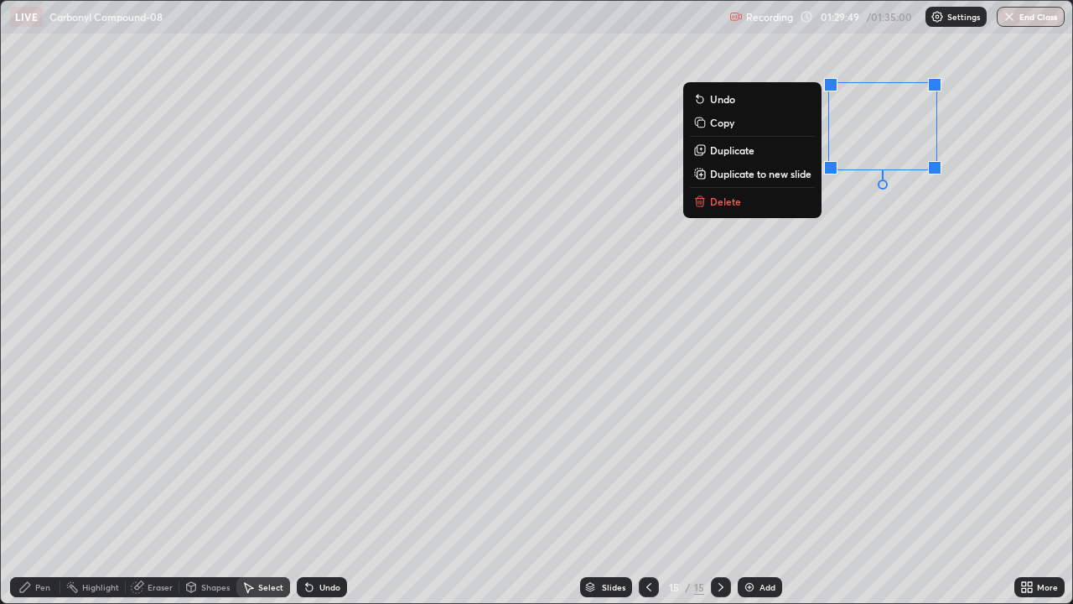
click at [47, 490] on div "Pen" at bounding box center [42, 587] width 15 height 8
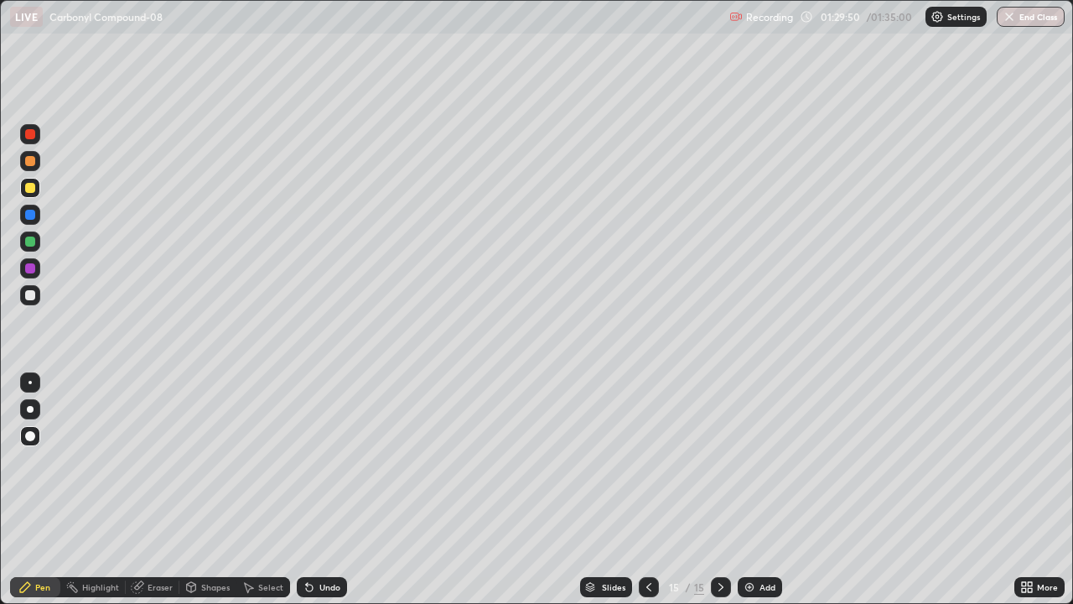
click at [257, 490] on div "Select" at bounding box center [263, 587] width 54 height 20
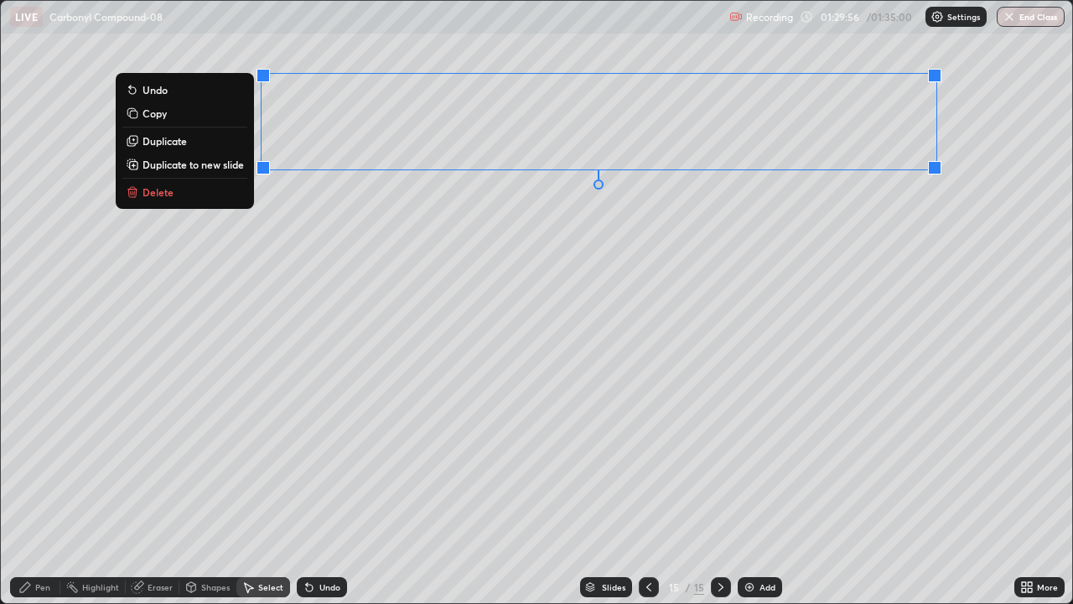
click at [177, 143] on p "Duplicate" at bounding box center [165, 140] width 44 height 13
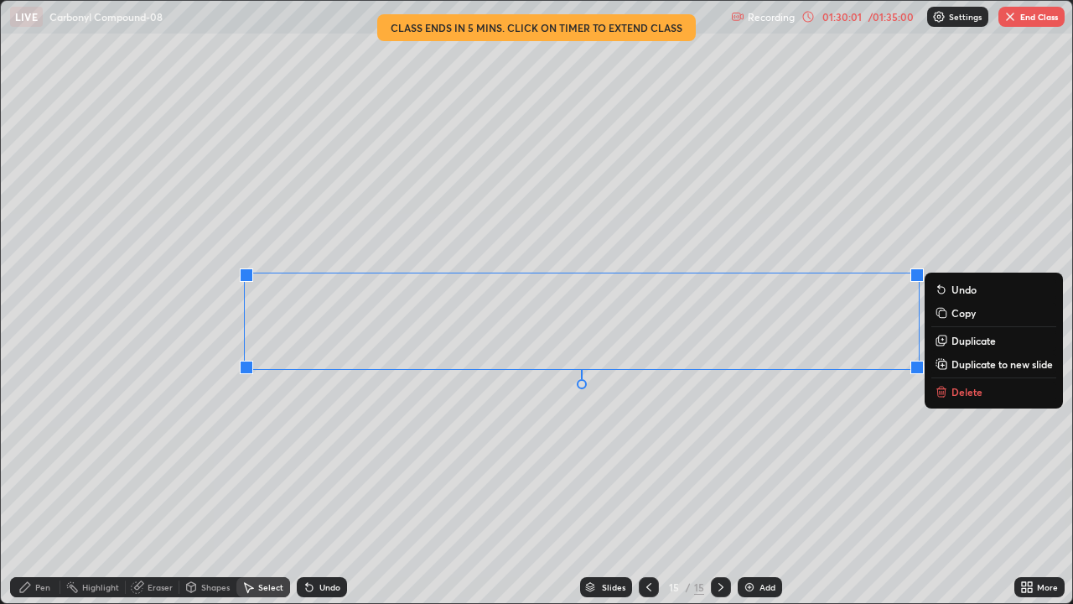
click at [953, 339] on p "Duplicate" at bounding box center [974, 340] width 44 height 13
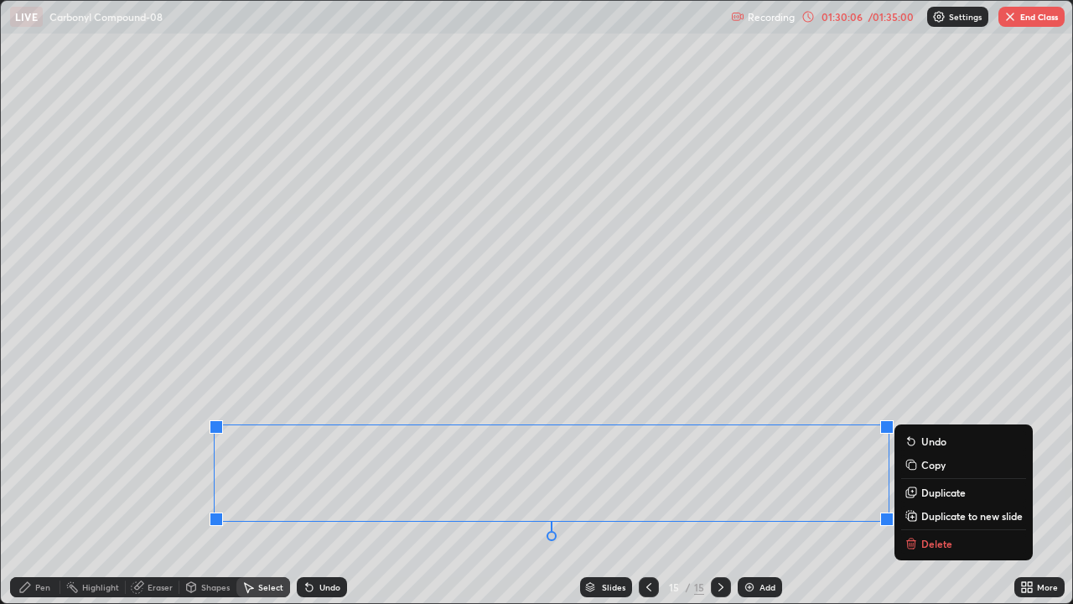
click at [967, 490] on p "Duplicate to new slide" at bounding box center [971, 515] width 101 height 13
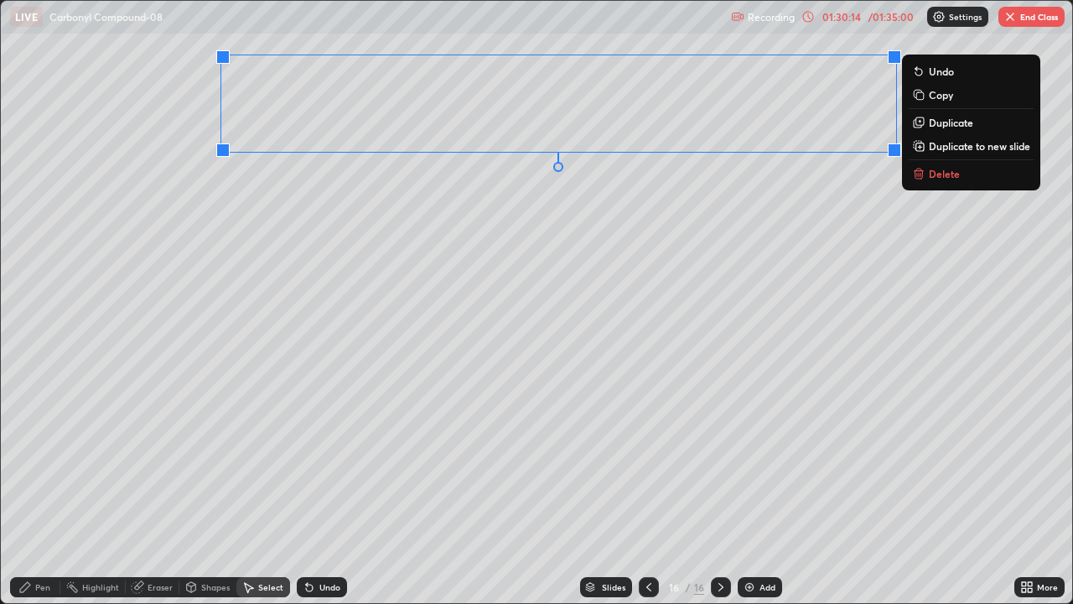
click at [942, 125] on p "Duplicate" at bounding box center [951, 122] width 44 height 13
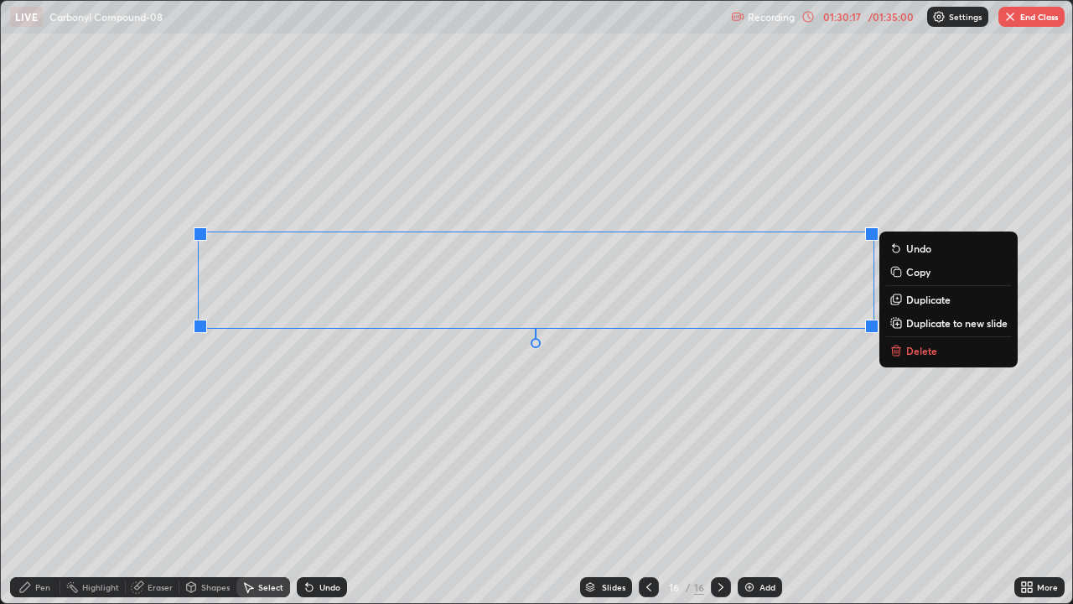
click at [924, 307] on button "Duplicate" at bounding box center [948, 299] width 125 height 20
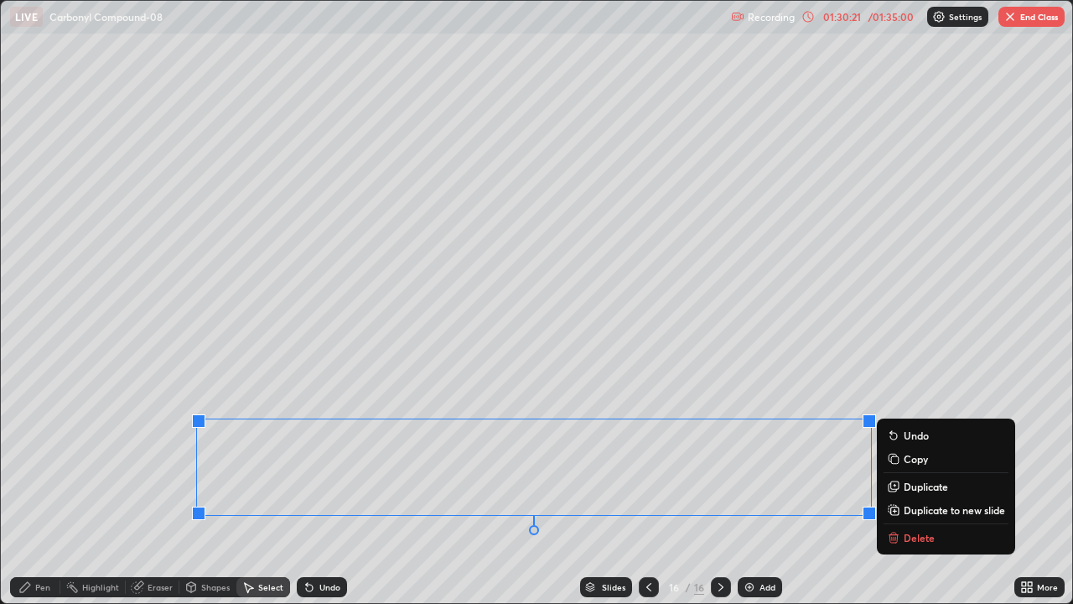
click at [1007, 373] on div "0 ° Undo Copy Duplicate Duplicate to new slide Delete" at bounding box center [537, 302] width 1072 height 602
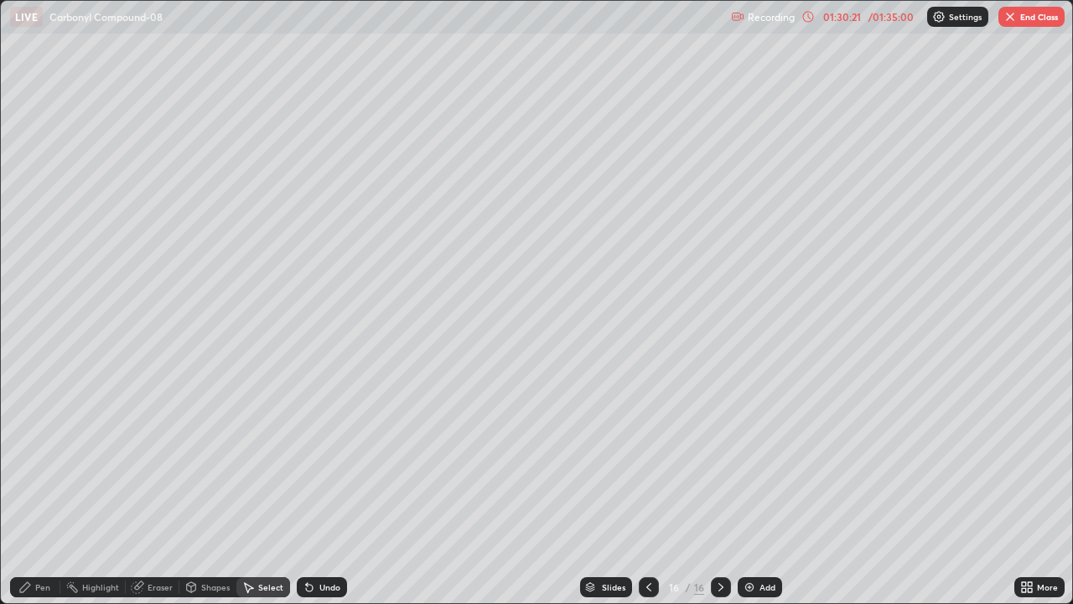
click at [647, 490] on icon at bounding box center [648, 586] width 13 height 13
click at [46, 490] on div "Pen" at bounding box center [42, 587] width 15 height 8
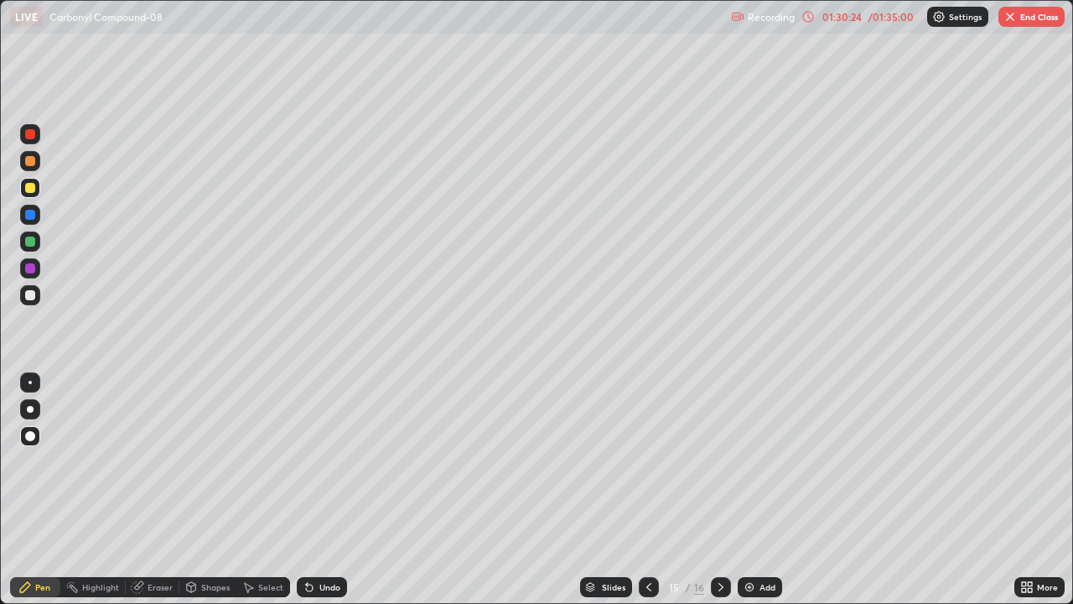
click at [25, 164] on div at bounding box center [30, 161] width 20 height 20
click at [33, 268] on div at bounding box center [30, 268] width 10 height 10
click at [727, 490] on div at bounding box center [721, 587] width 20 height 20
click at [31, 245] on div at bounding box center [30, 241] width 10 height 10
click at [333, 490] on div "Undo" at bounding box center [329, 587] width 21 height 8
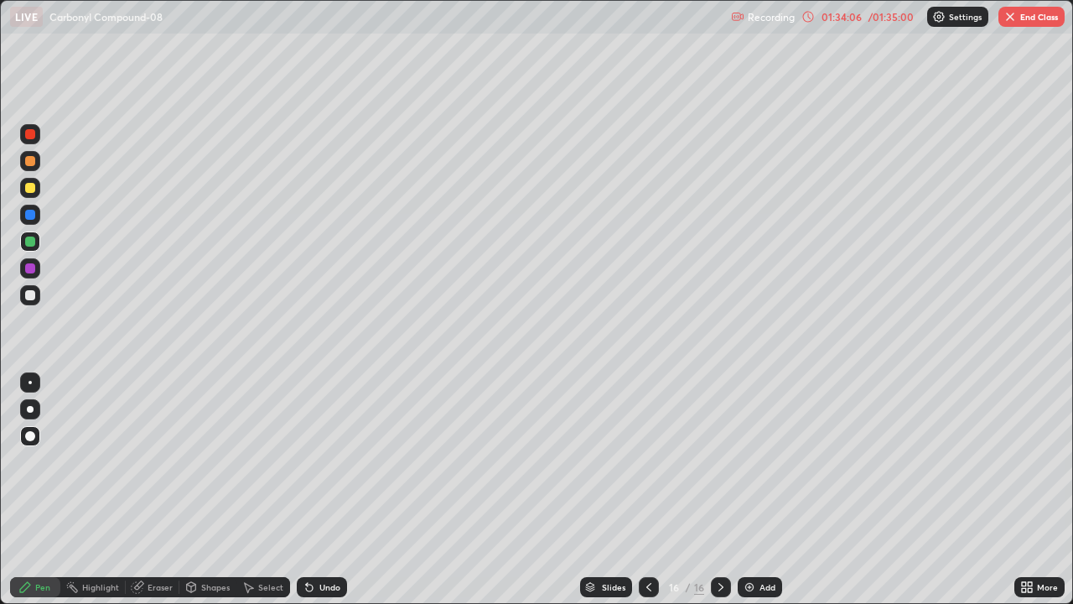
click at [333, 490] on div "Undo" at bounding box center [329, 587] width 21 height 8
click at [330, 490] on div "Undo" at bounding box center [329, 587] width 21 height 8
click at [30, 298] on div at bounding box center [30, 295] width 10 height 10
click at [885, 19] on div "/ 01:35:00" at bounding box center [891, 17] width 52 height 10
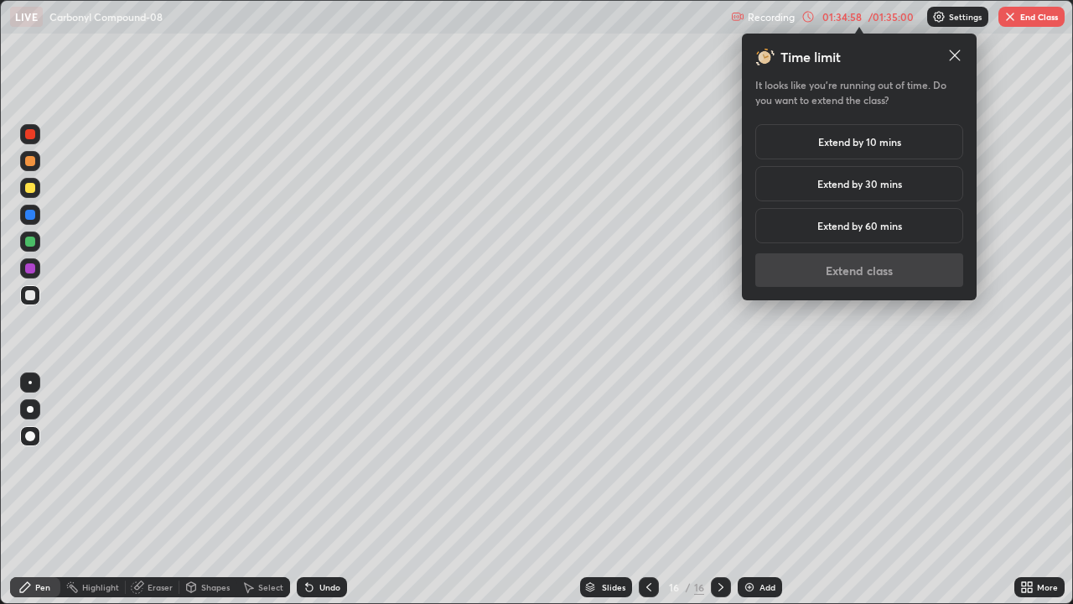
click at [879, 145] on h5 "Extend by 10 mins" at bounding box center [859, 141] width 83 height 15
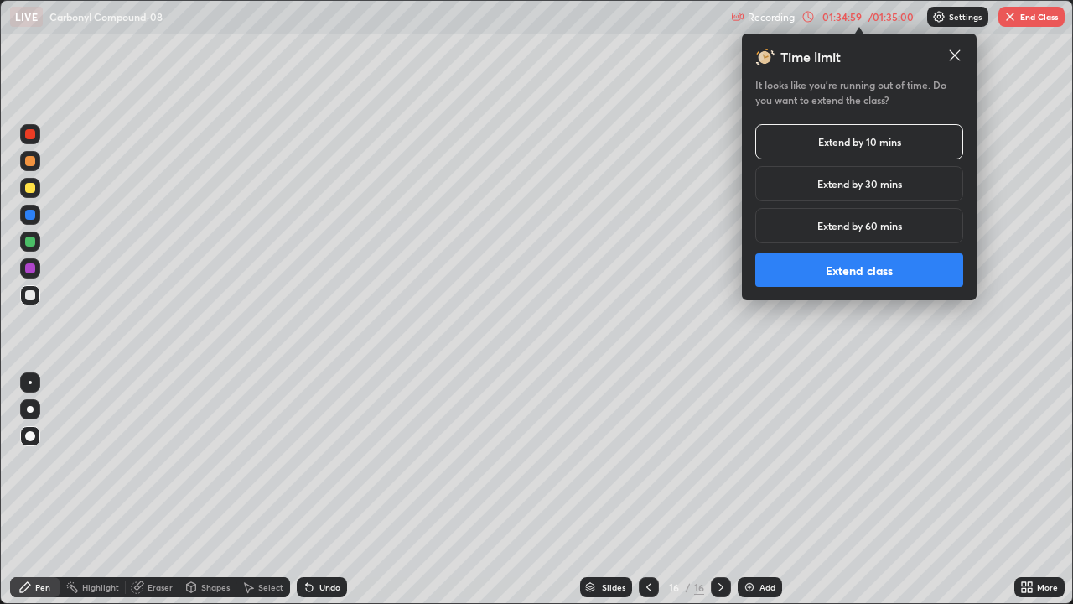
click at [851, 278] on button "Extend class" at bounding box center [859, 270] width 208 height 34
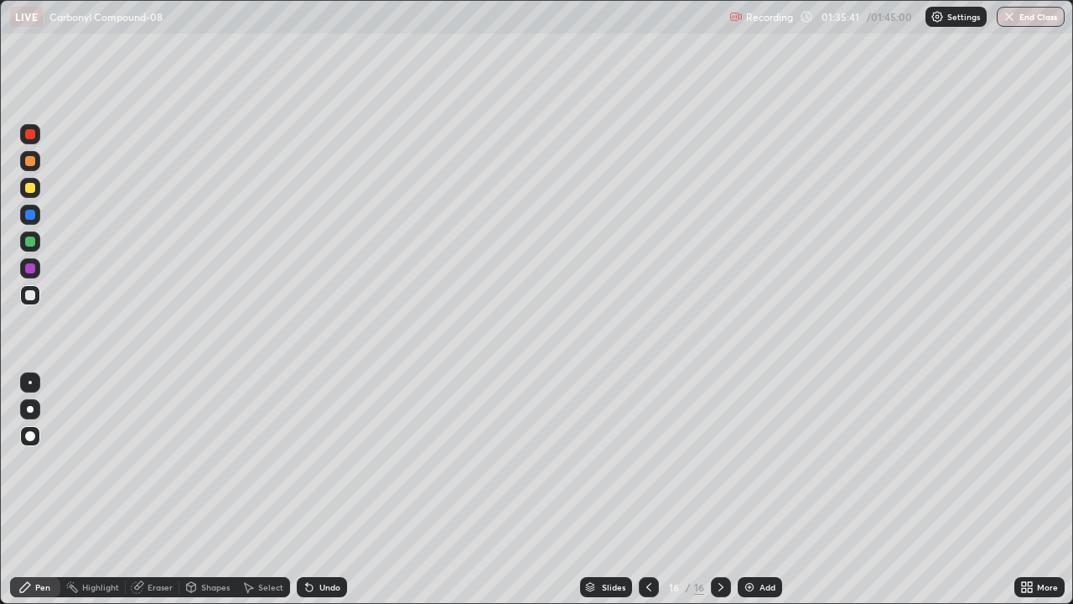
click at [756, 490] on div "Add" at bounding box center [760, 587] width 44 height 20
click at [319, 490] on div "Undo" at bounding box center [329, 587] width 21 height 8
click at [327, 490] on div "Undo" at bounding box center [329, 587] width 21 height 8
click at [266, 490] on div "Select" at bounding box center [270, 587] width 25 height 8
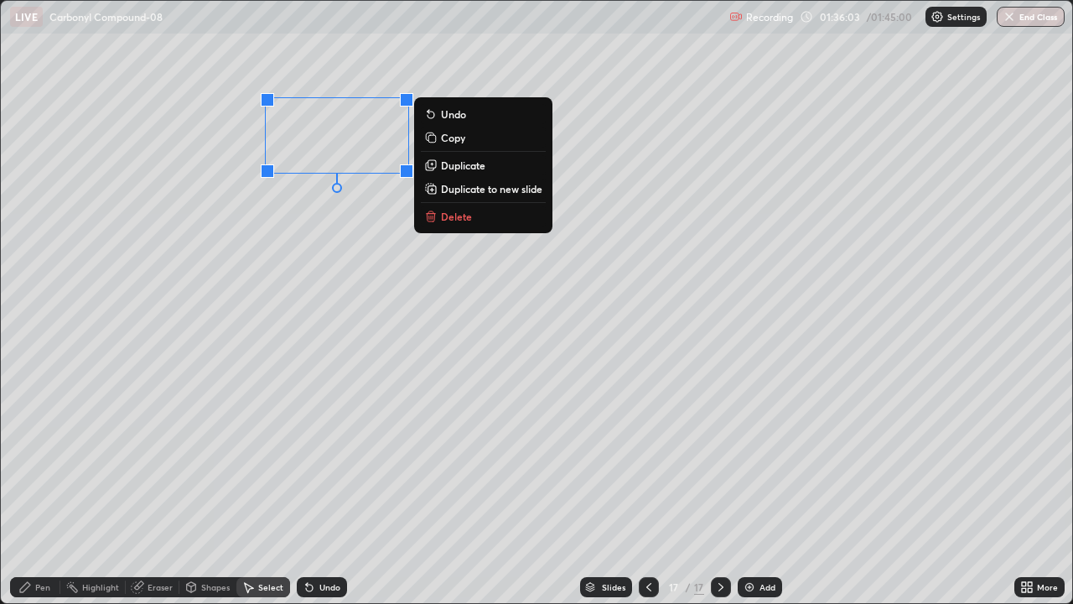
click at [466, 166] on p "Duplicate" at bounding box center [463, 164] width 44 height 13
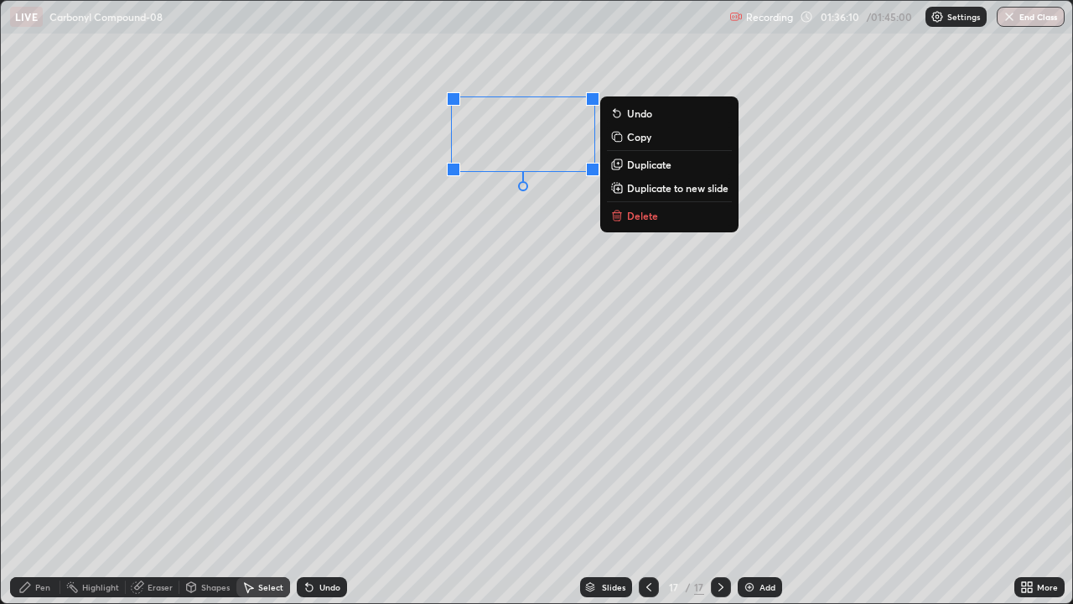
click at [638, 167] on p "Duplicate" at bounding box center [649, 164] width 44 height 13
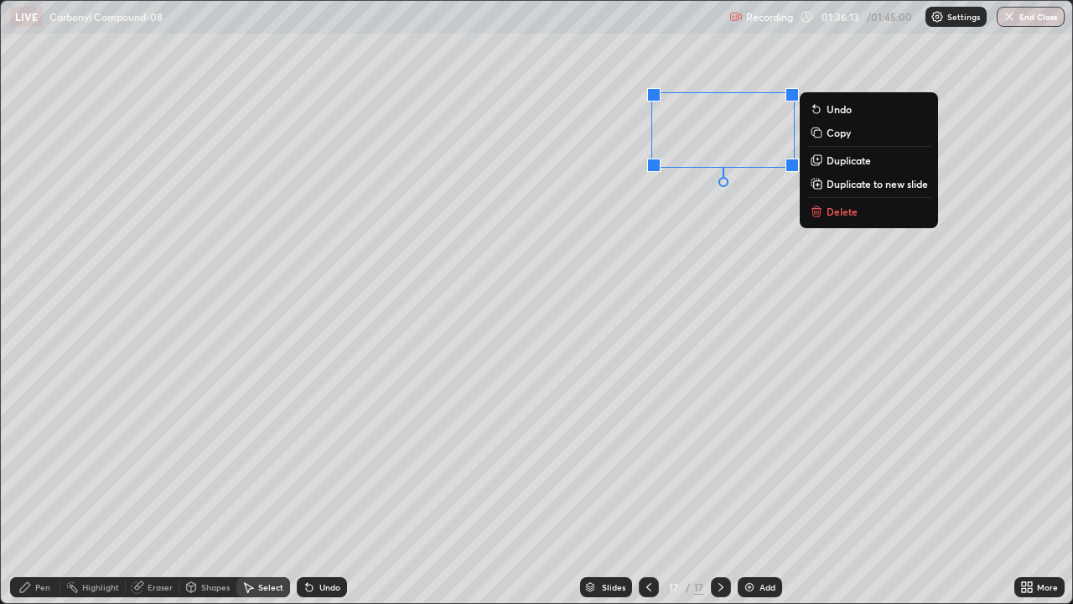
click at [846, 164] on p "Duplicate" at bounding box center [849, 159] width 44 height 13
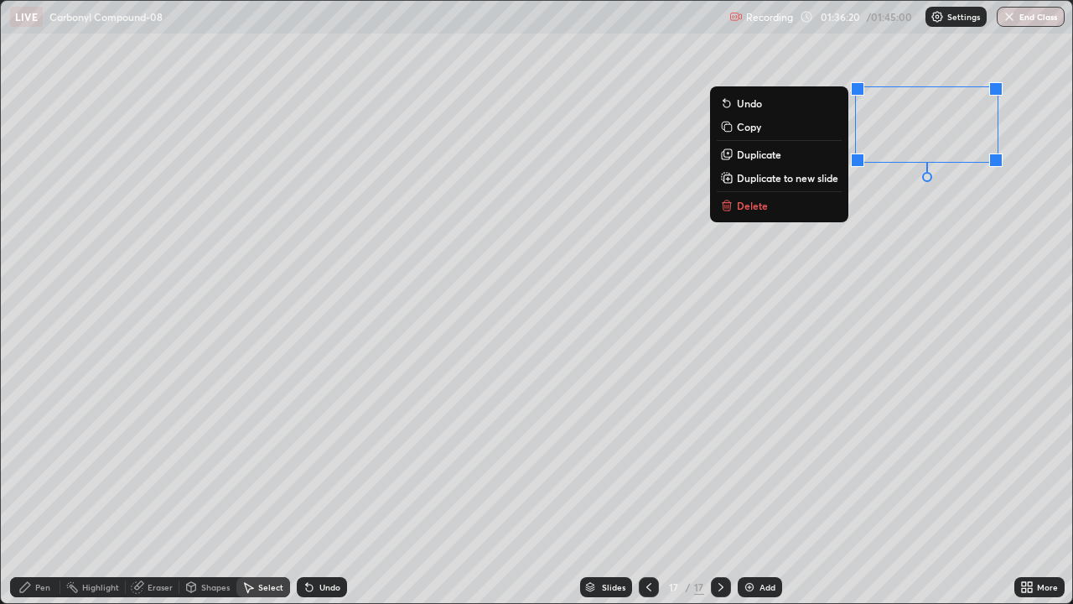
click at [774, 158] on p "Duplicate" at bounding box center [759, 154] width 44 height 13
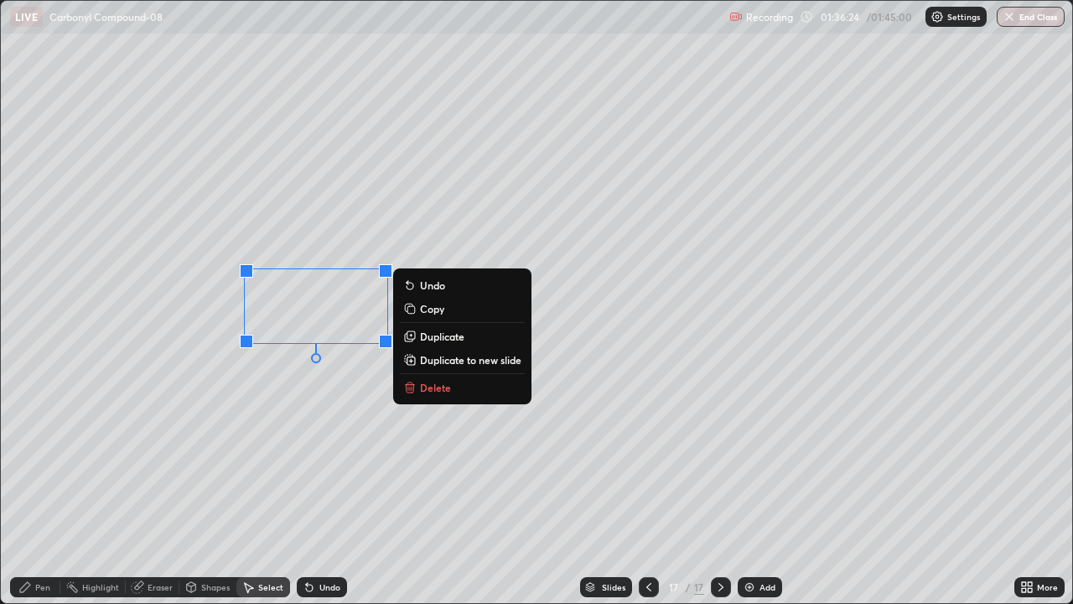
click at [436, 338] on p "Duplicate" at bounding box center [442, 336] width 44 height 13
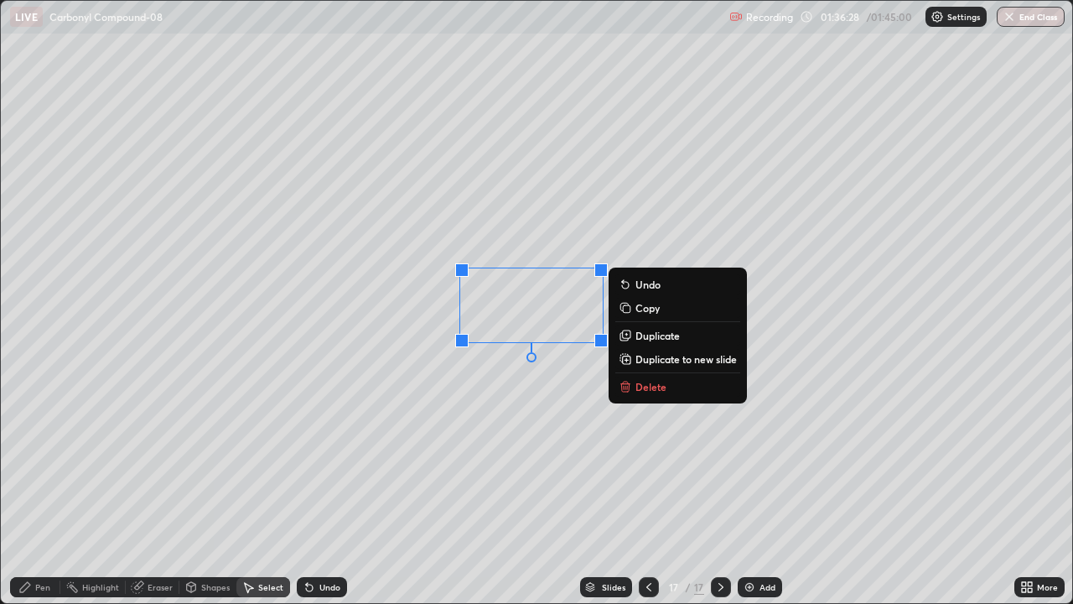
click at [195, 475] on div "0 ° Undo Copy Duplicate Duplicate to new slide Delete" at bounding box center [537, 302] width 1072 height 602
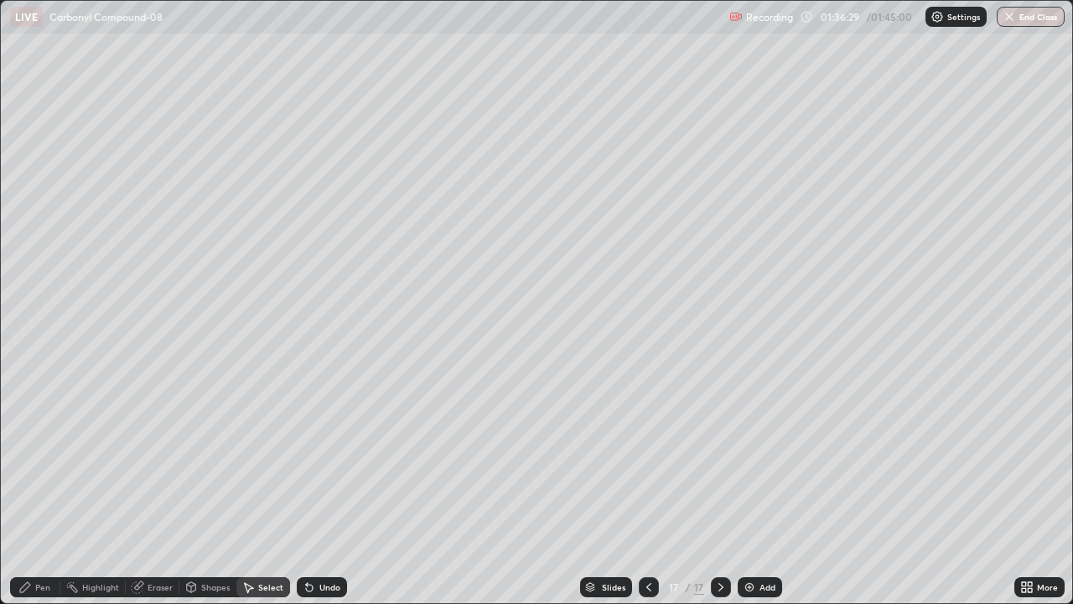
click at [44, 490] on div "Pen" at bounding box center [42, 587] width 15 height 8
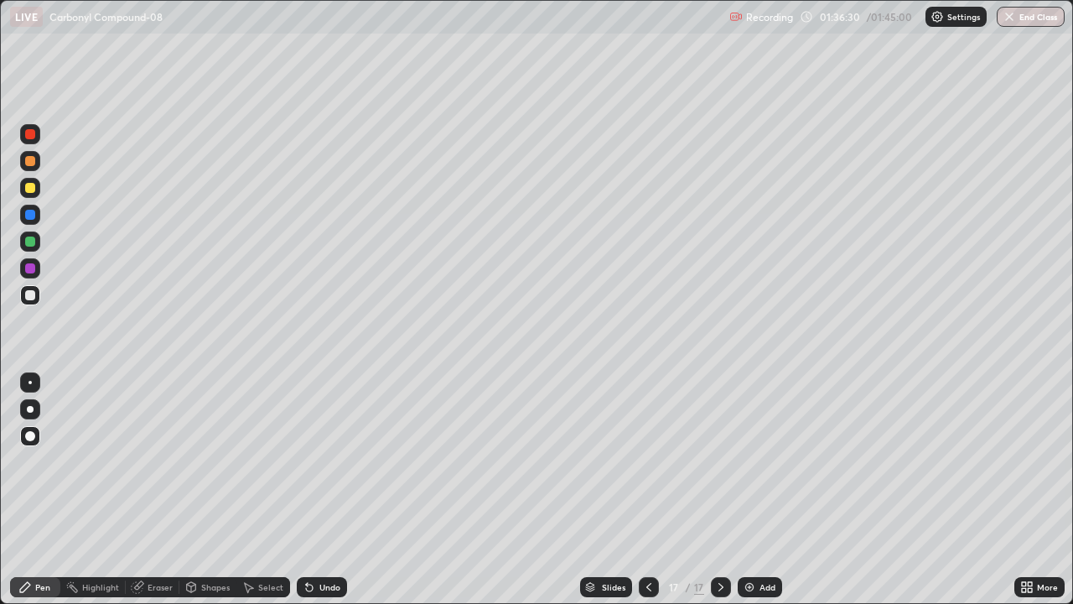
click at [34, 237] on div at bounding box center [30, 241] width 10 height 10
click at [323, 490] on div "Undo" at bounding box center [329, 587] width 21 height 8
click at [254, 490] on div "Select" at bounding box center [263, 587] width 54 height 20
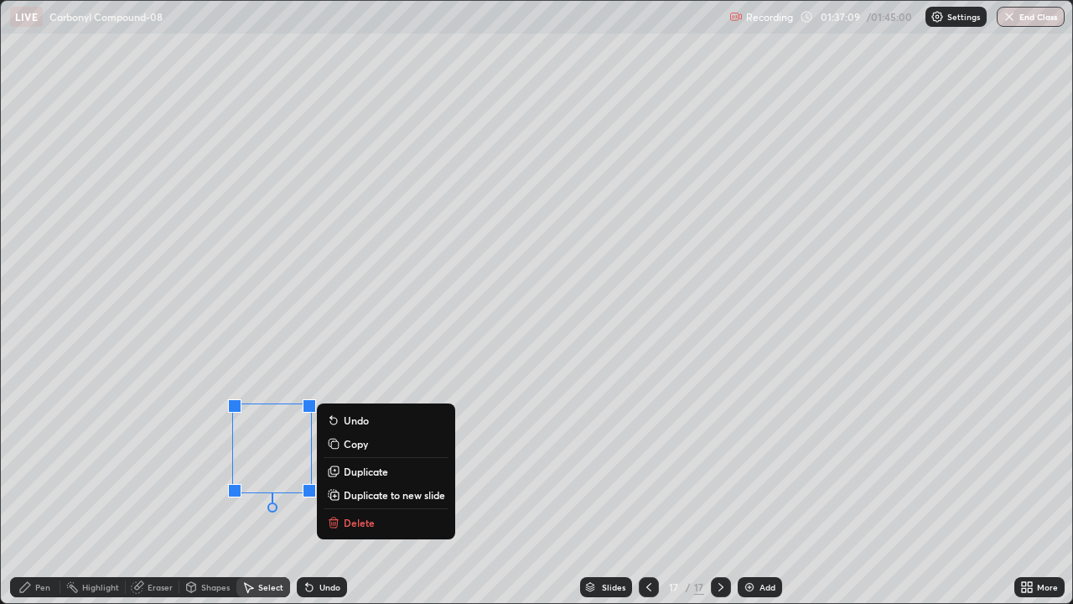
click at [357, 471] on p "Duplicate" at bounding box center [366, 471] width 44 height 13
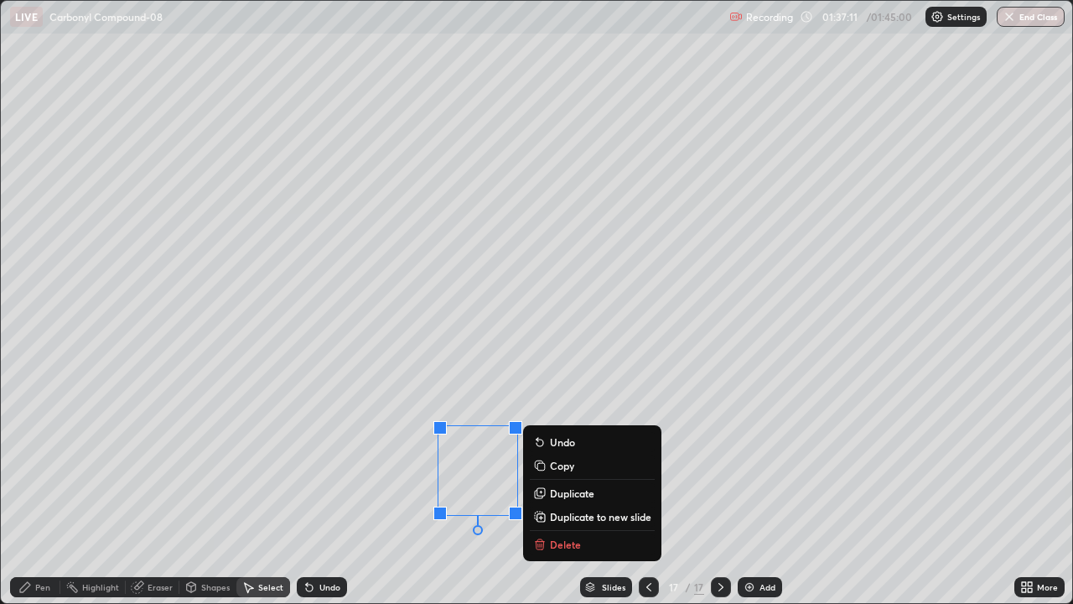
click at [543, 490] on icon at bounding box center [541, 492] width 8 height 8
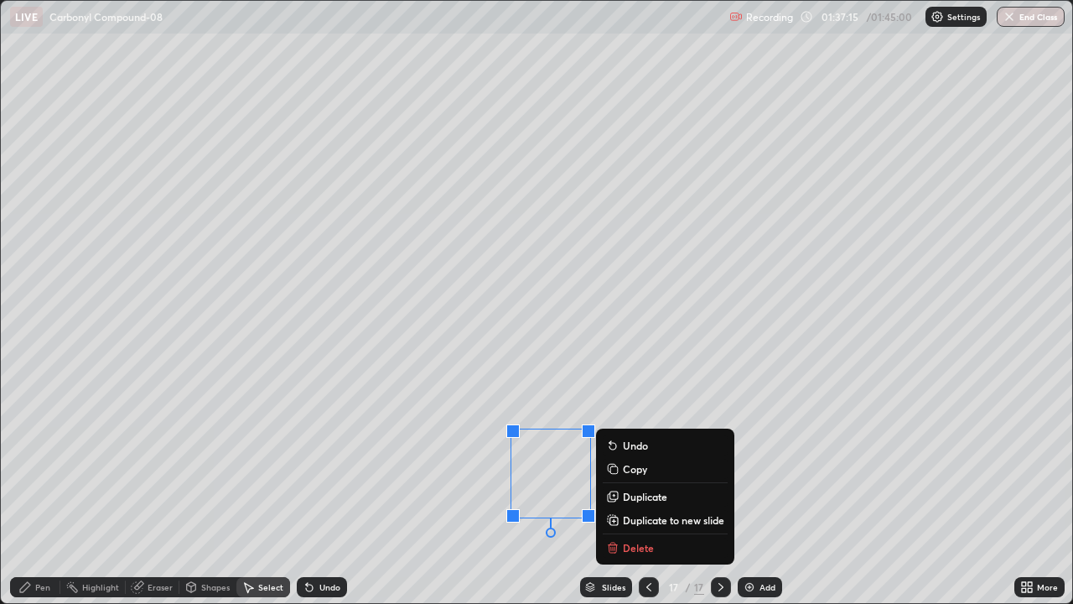
click at [643, 490] on p "Duplicate" at bounding box center [645, 496] width 44 height 13
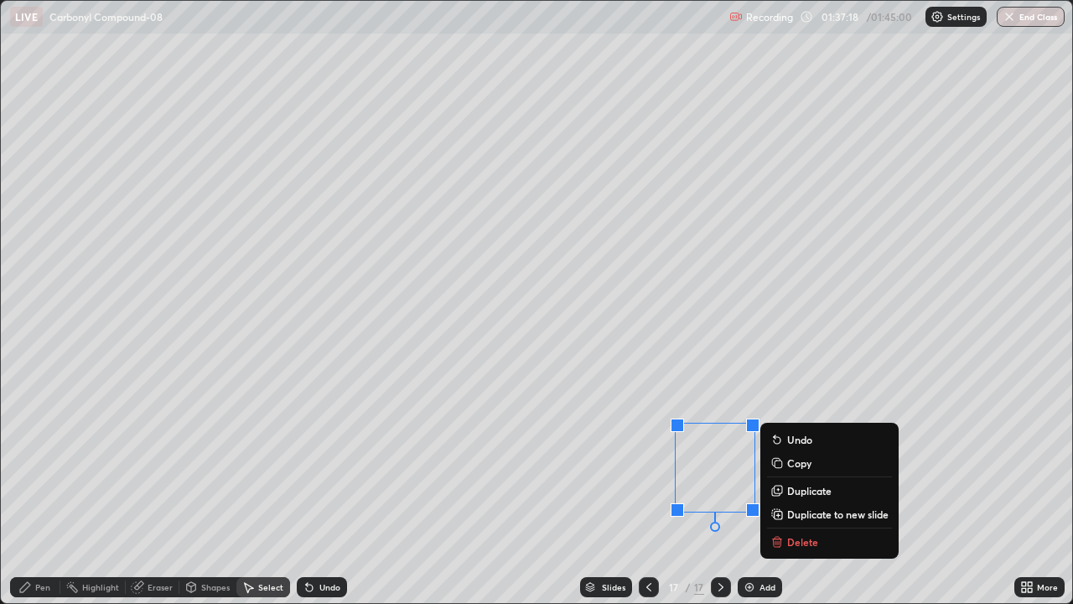
click at [795, 488] on p "Duplicate" at bounding box center [809, 490] width 44 height 13
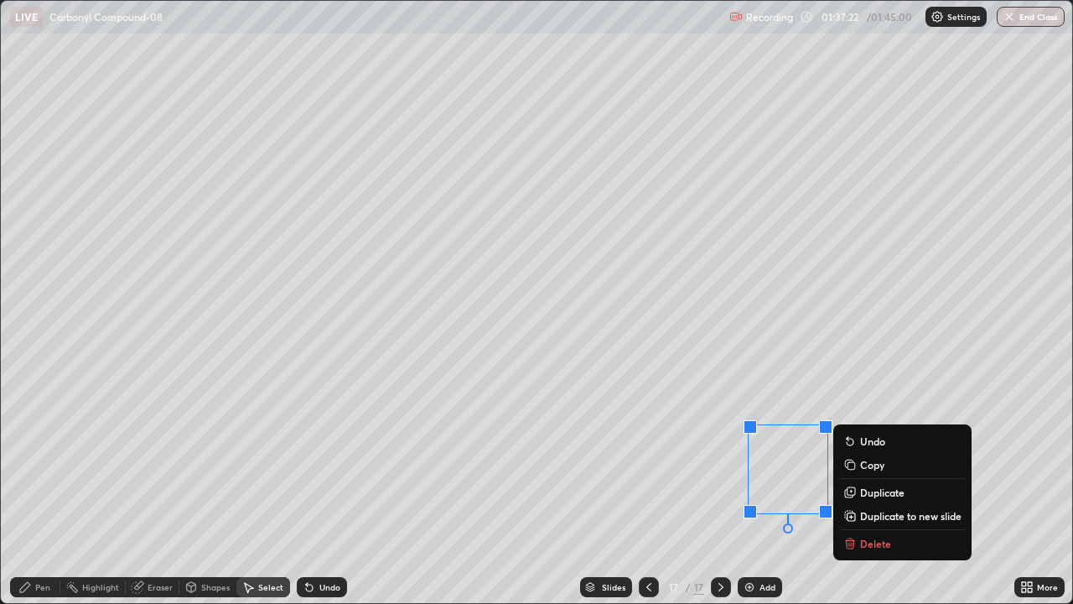
click at [859, 487] on button "Duplicate" at bounding box center [902, 492] width 125 height 20
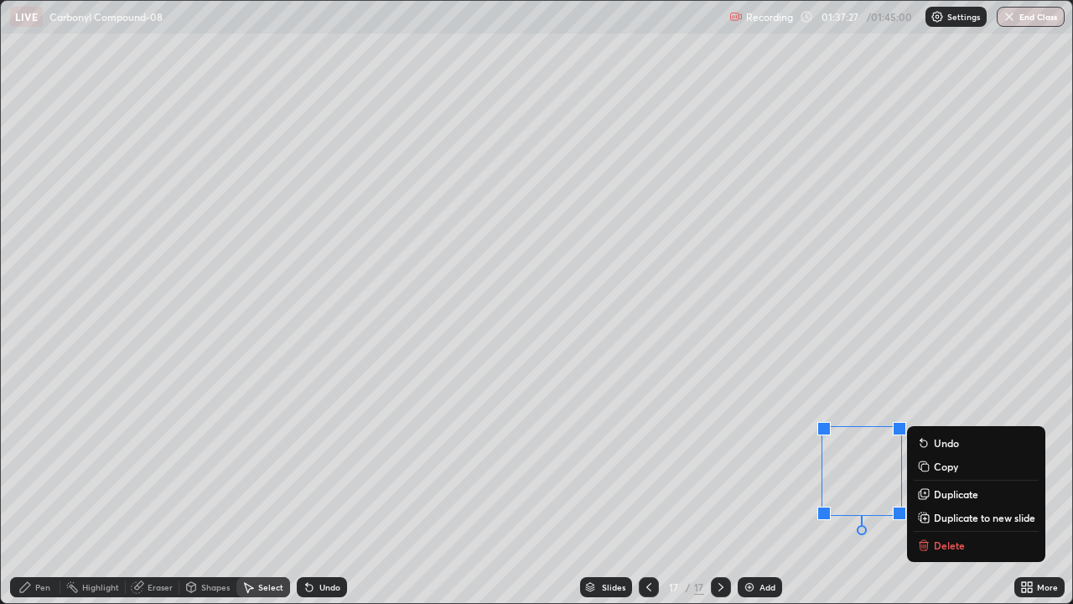
click at [127, 490] on div "0 ° Undo Copy Duplicate Duplicate to new slide Delete" at bounding box center [537, 302] width 1072 height 602
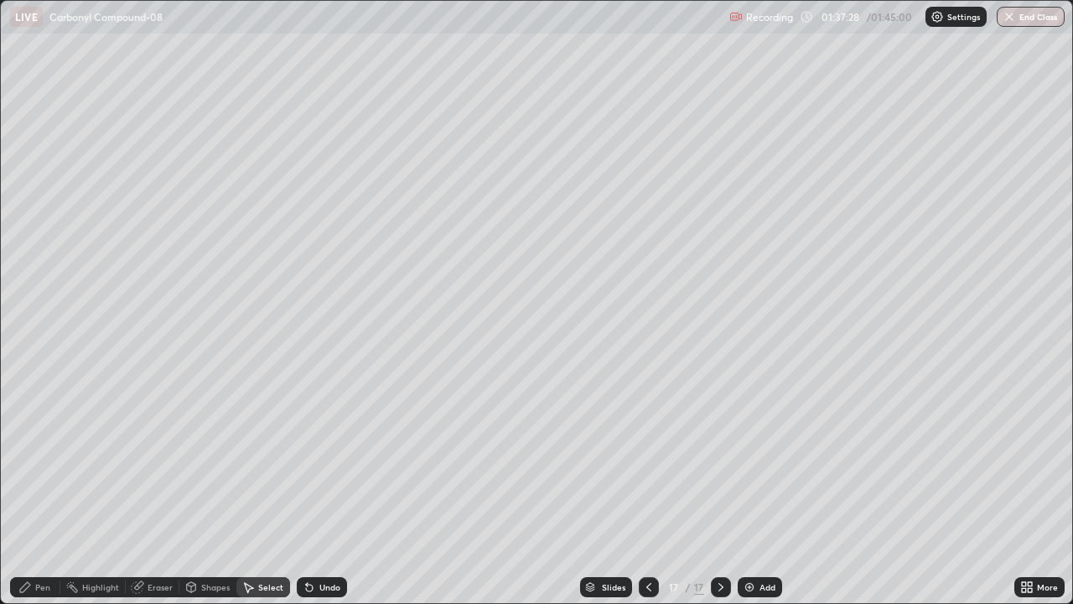
click at [23, 490] on icon at bounding box center [25, 587] width 10 height 10
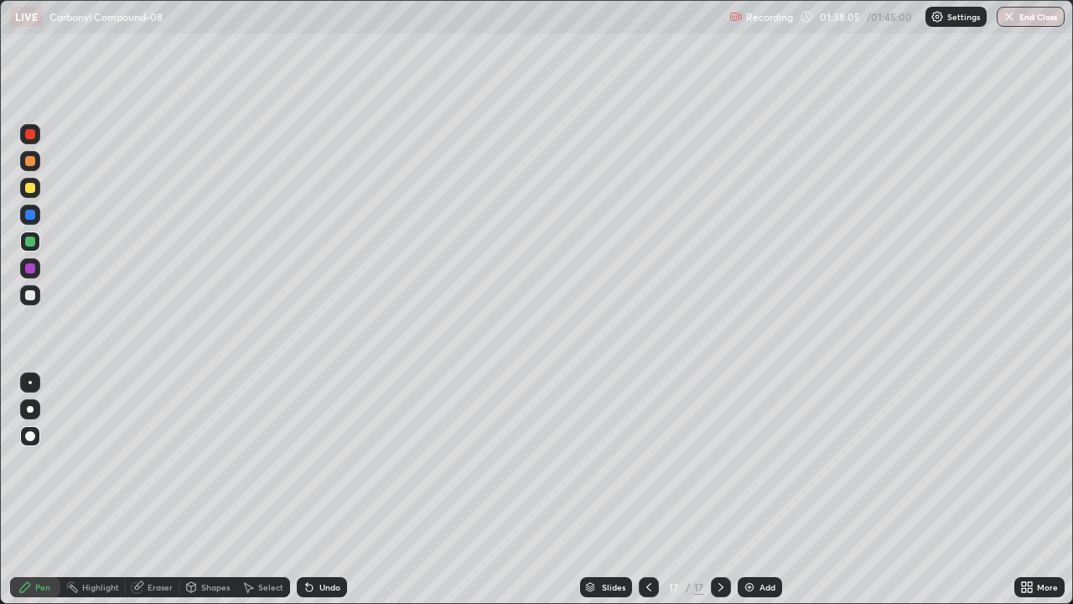
click at [764, 490] on div "Add" at bounding box center [768, 587] width 16 height 8
click at [25, 191] on div at bounding box center [30, 188] width 20 height 20
click at [306, 490] on icon at bounding box center [307, 584] width 2 height 2
click at [34, 296] on div at bounding box center [30, 295] width 10 height 10
click at [29, 188] on div at bounding box center [30, 188] width 10 height 10
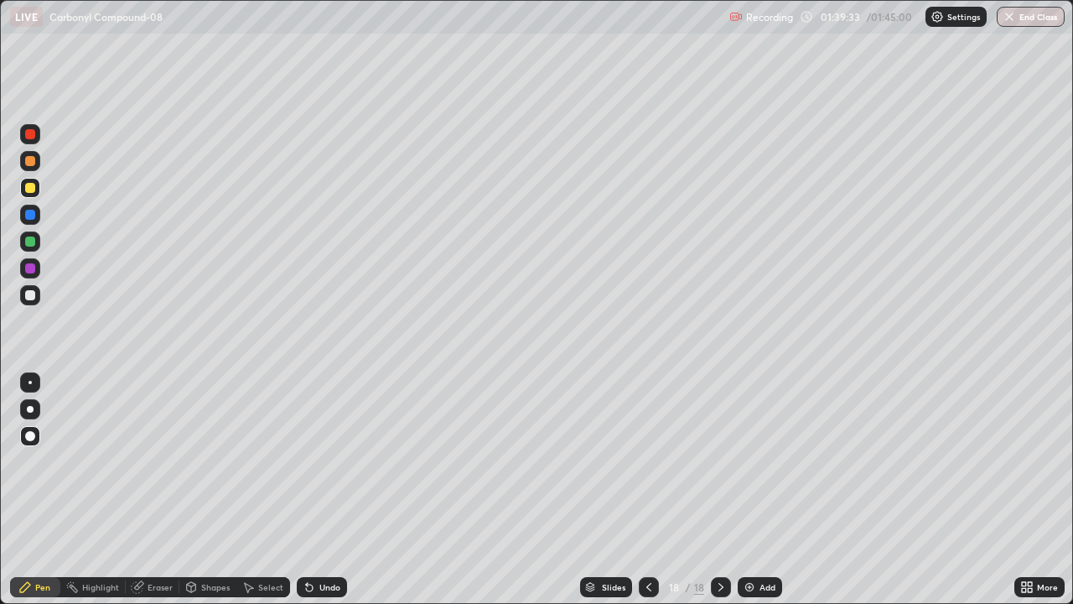
click at [31, 297] on div at bounding box center [30, 295] width 10 height 10
click at [33, 275] on div at bounding box center [30, 268] width 20 height 20
click at [34, 242] on div at bounding box center [30, 241] width 10 height 10
click at [34, 216] on div at bounding box center [30, 215] width 10 height 10
click at [654, 490] on div at bounding box center [649, 587] width 20 height 20
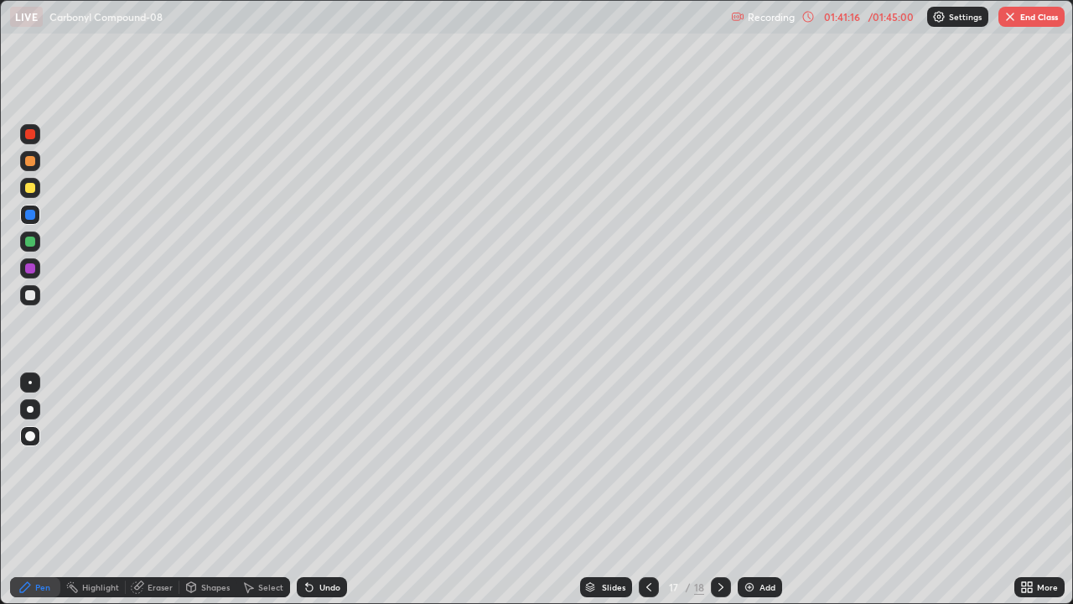
click at [647, 490] on icon at bounding box center [648, 586] width 13 height 13
click at [646, 490] on icon at bounding box center [648, 586] width 13 height 13
click at [647, 490] on icon at bounding box center [648, 586] width 13 height 13
click at [719, 490] on icon at bounding box center [720, 586] width 13 height 13
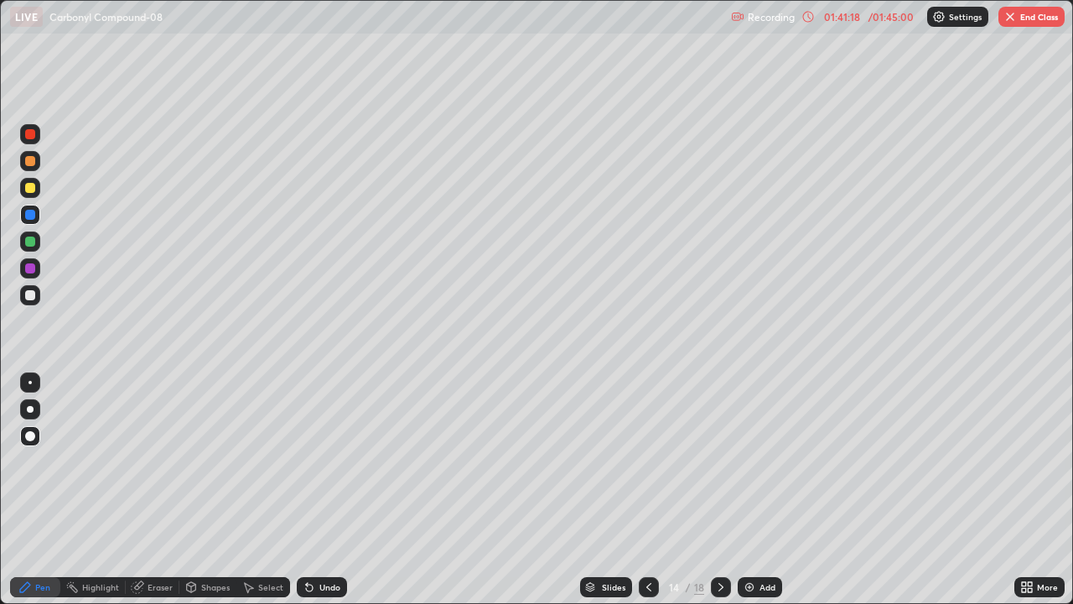
click at [723, 490] on icon at bounding box center [720, 586] width 13 height 13
click at [29, 295] on div at bounding box center [30, 295] width 10 height 10
click at [39, 267] on div at bounding box center [30, 268] width 20 height 20
click at [335, 490] on div "Undo" at bounding box center [329, 587] width 21 height 8
click at [719, 490] on icon at bounding box center [720, 586] width 13 height 13
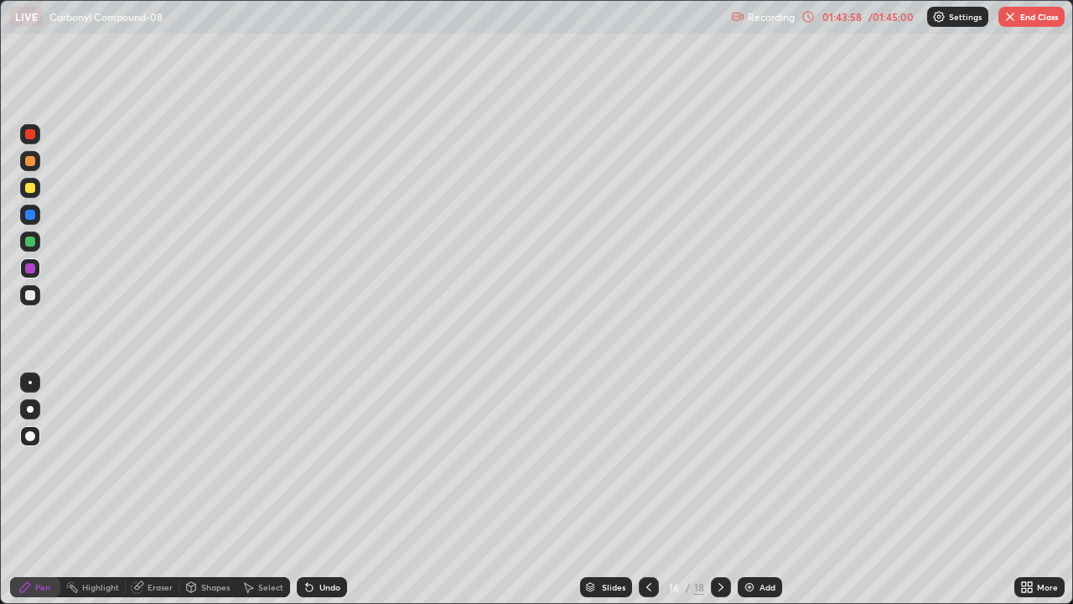
click at [1026, 18] on button "End Class" at bounding box center [1032, 17] width 66 height 20
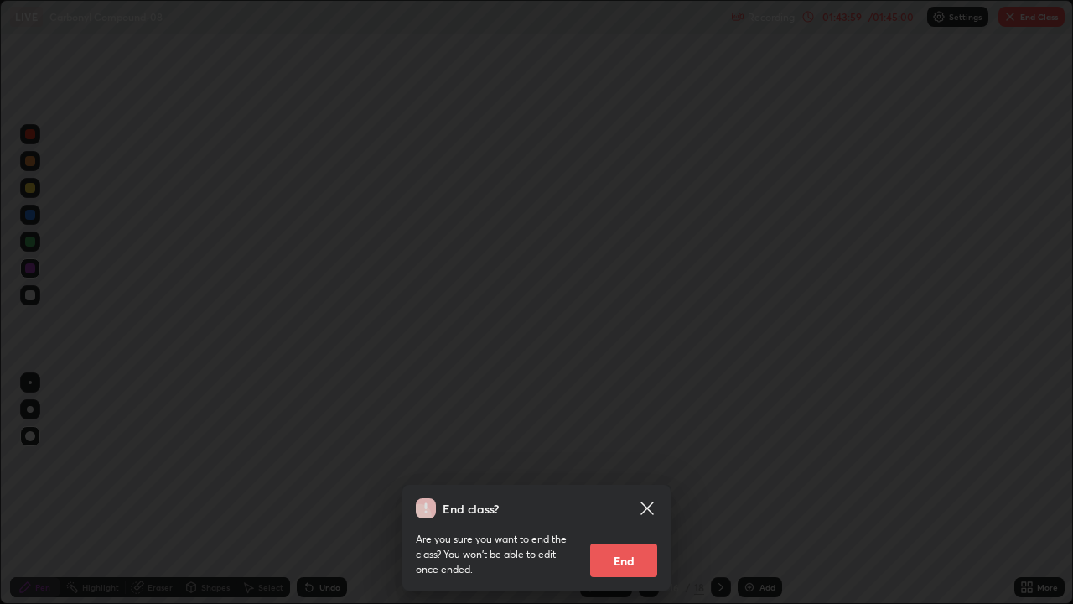
click at [629, 490] on button "End" at bounding box center [623, 560] width 67 height 34
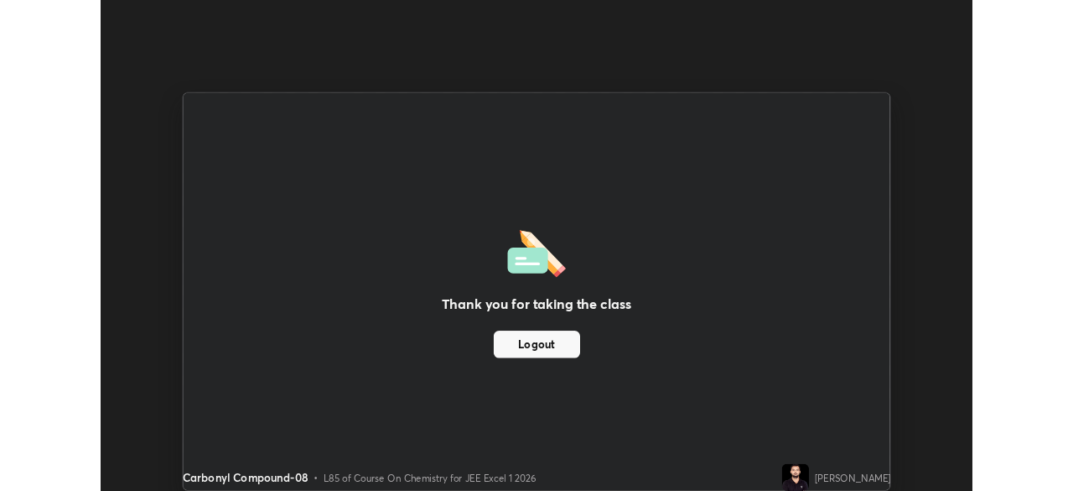
scroll to position [83358, 82775]
